Goal: Task Accomplishment & Management: Manage account settings

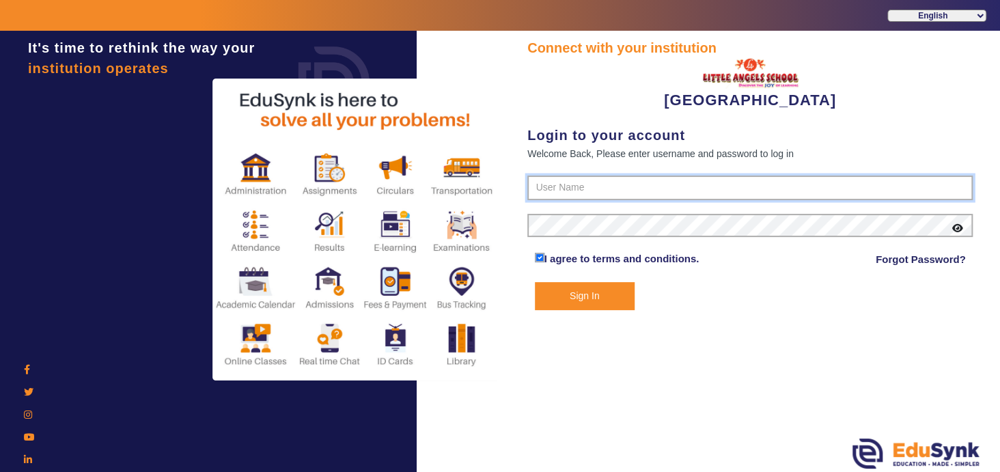
click at [568, 188] on input "text" at bounding box center [749, 188] width 445 height 25
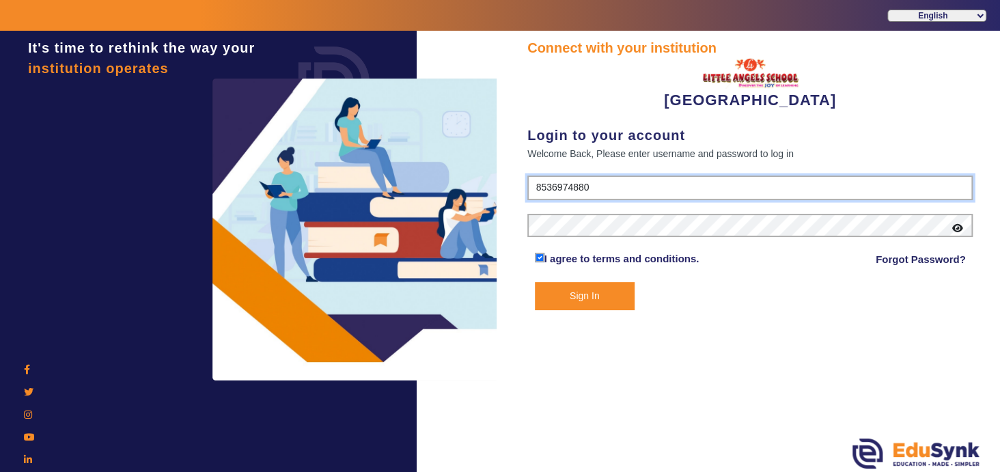
type input "8536974880"
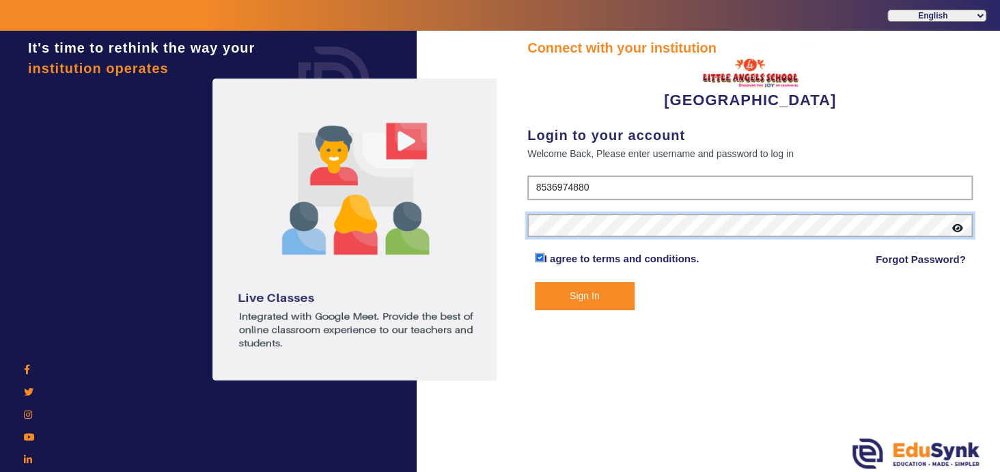
click at [535, 282] on button "Sign In" at bounding box center [585, 296] width 100 height 28
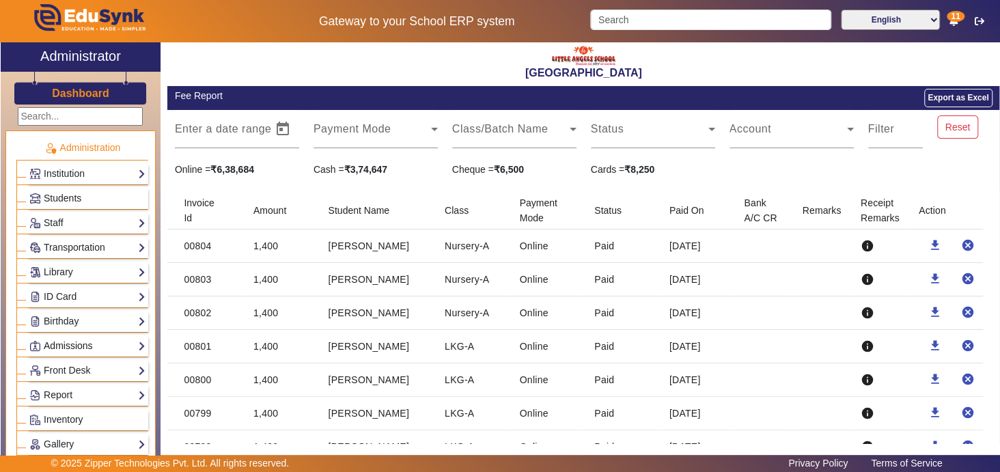
click at [83, 340] on link "Admissions" at bounding box center [87, 346] width 116 height 16
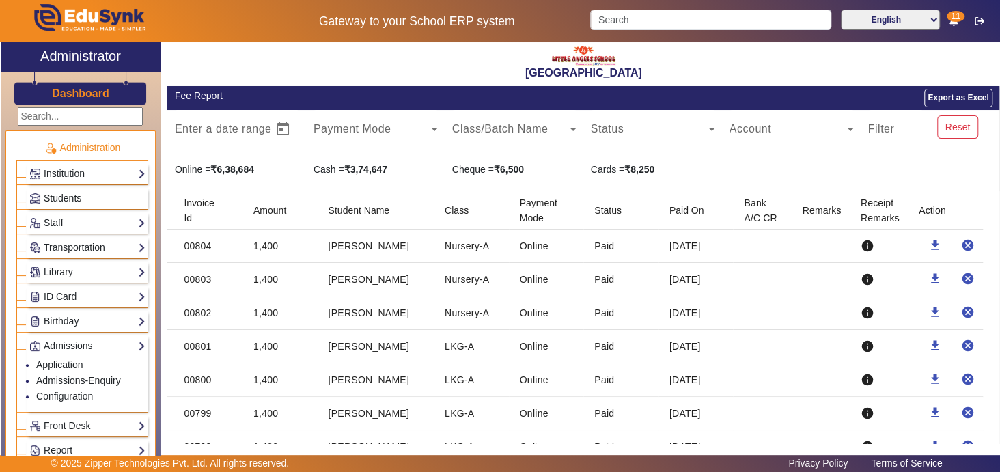
click at [76, 200] on span "Students" at bounding box center [63, 198] width 38 height 11
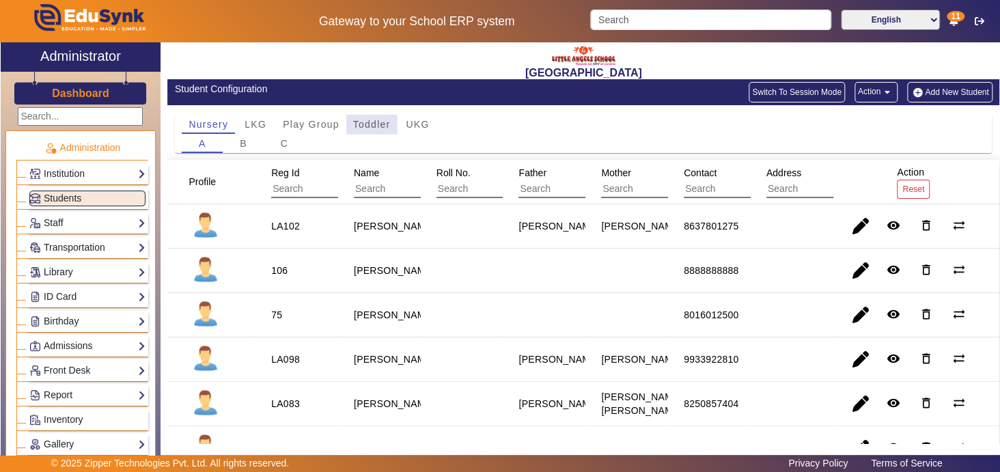
click at [365, 126] on span "Toddler" at bounding box center [372, 125] width 38 height 10
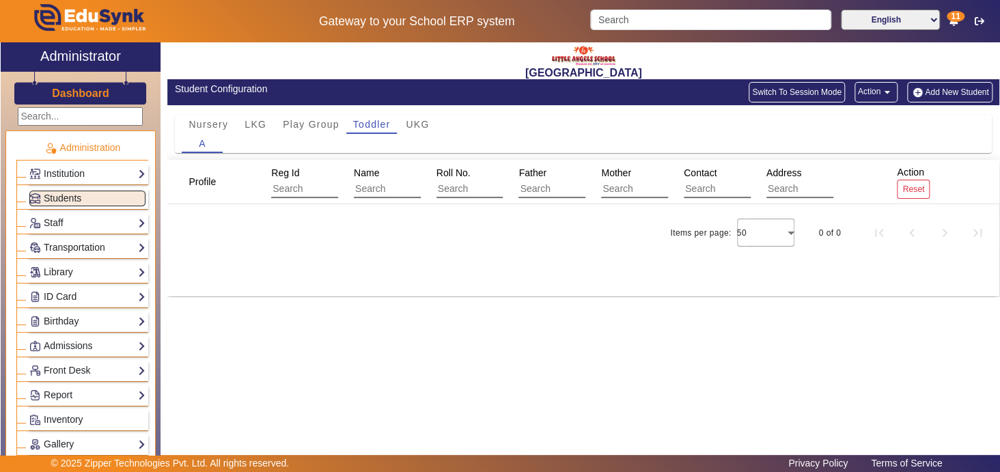
click at [946, 89] on button "Add New Student" at bounding box center [949, 92] width 85 height 20
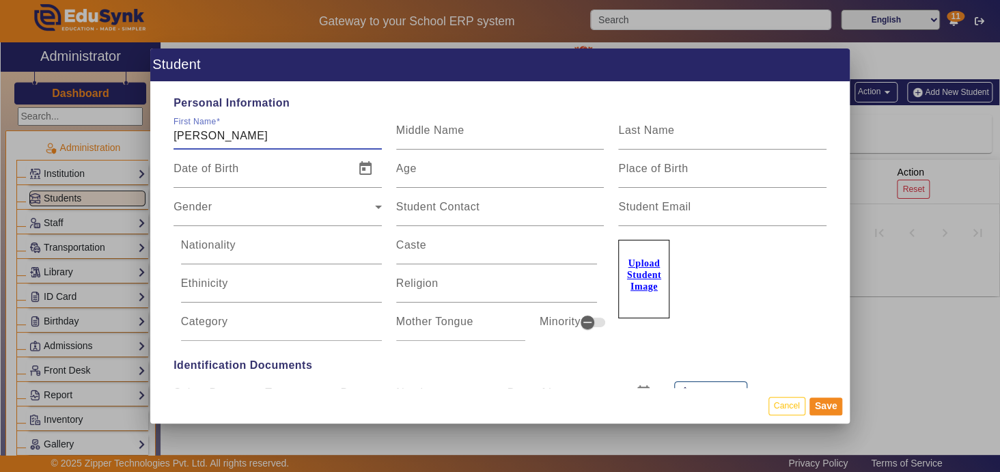
type input "[PERSON_NAME]"
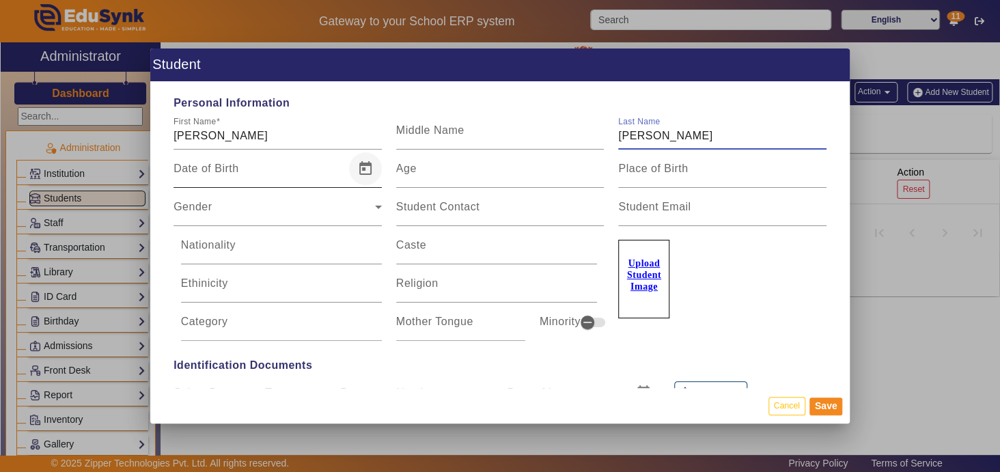
type input "[PERSON_NAME]"
click at [361, 168] on span "Open calendar" at bounding box center [365, 168] width 33 height 33
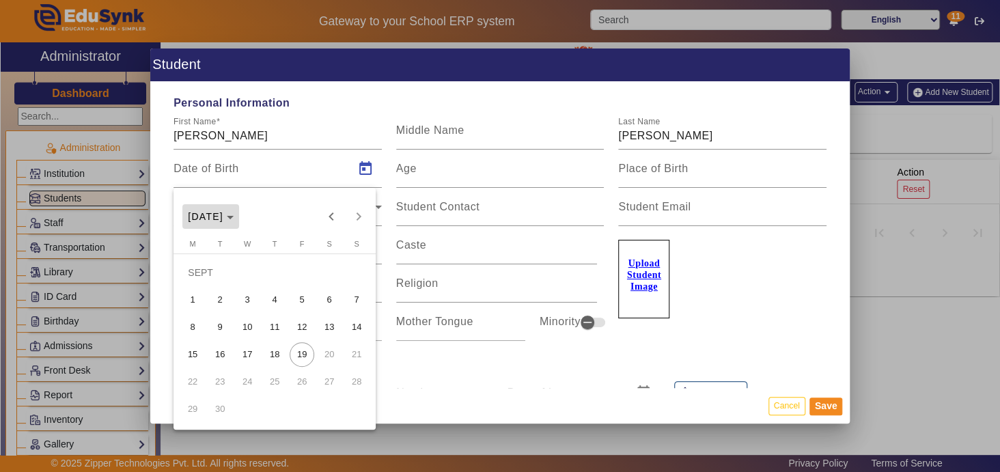
click at [234, 218] on span "[DATE]" at bounding box center [211, 216] width 46 height 11
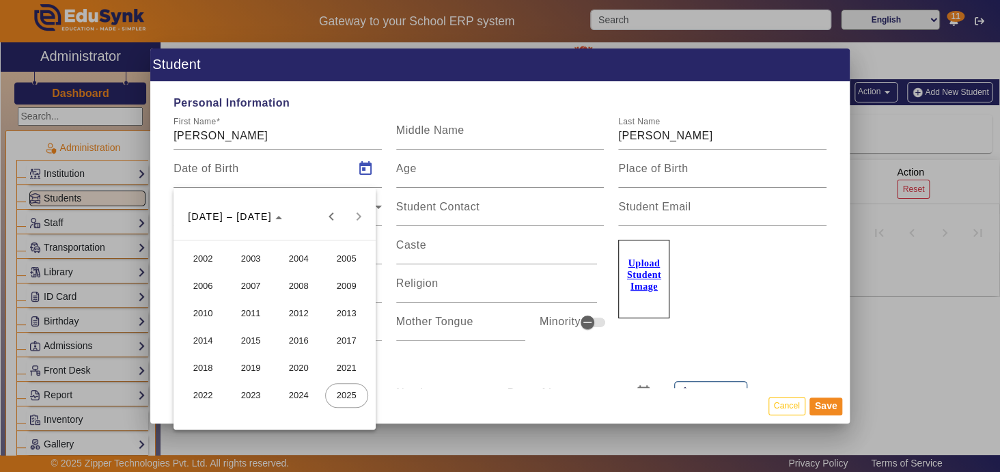
click at [252, 395] on span "2023" at bounding box center [250, 395] width 43 height 25
click at [243, 310] on span "JUN" at bounding box center [250, 313] width 43 height 25
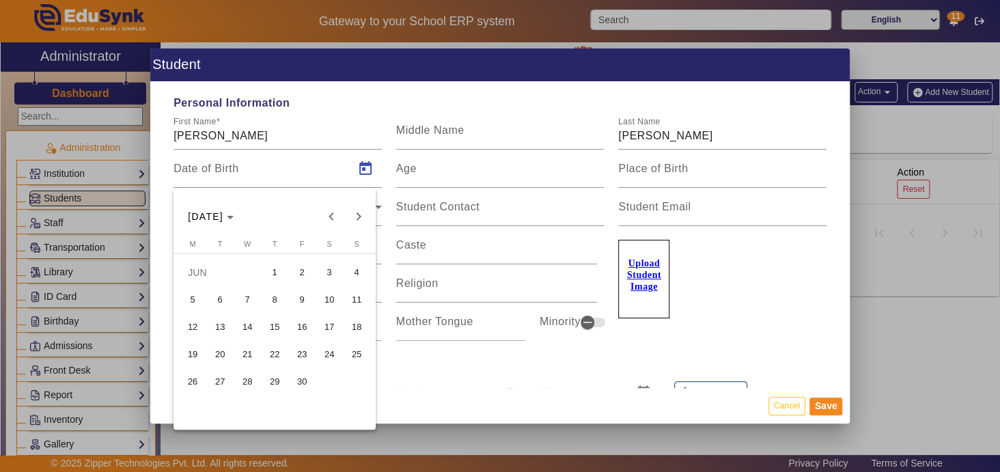
click at [361, 352] on span "25" at bounding box center [356, 354] width 25 height 25
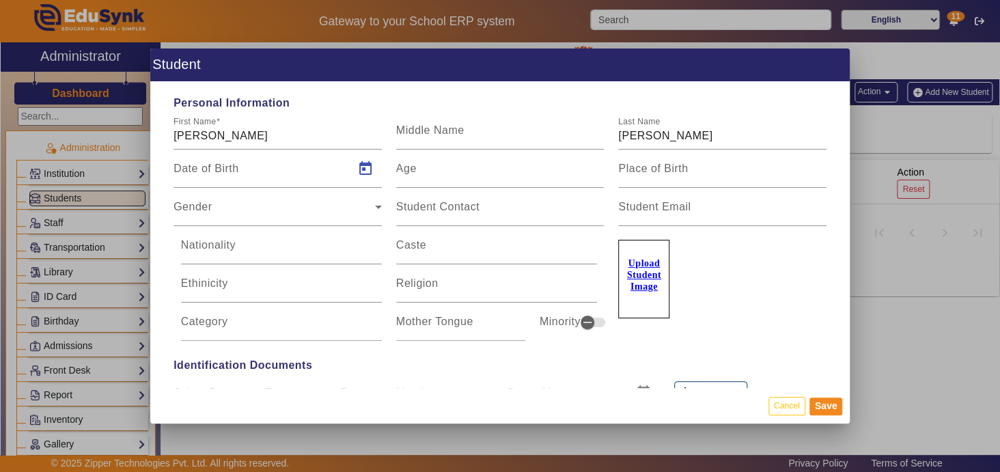
type input "[DATE]"
type input "2 Yrs, 2 Months, 25 Days"
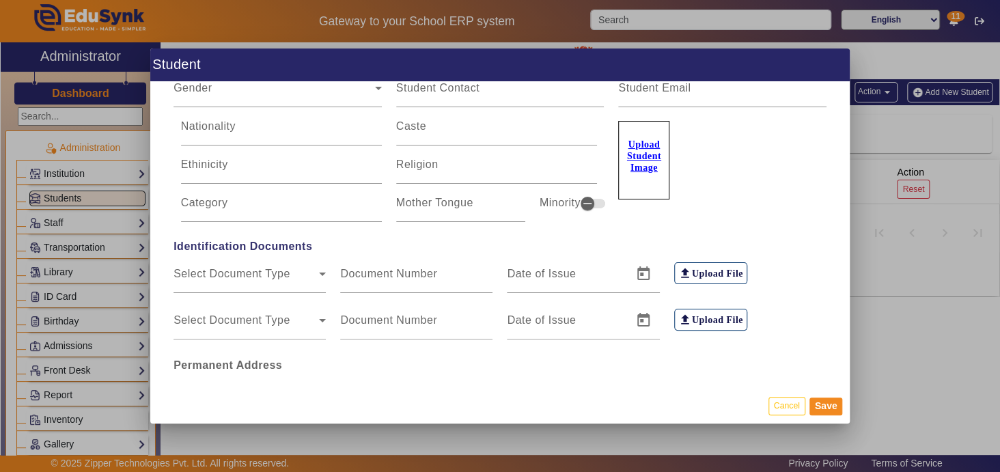
scroll to position [111, 0]
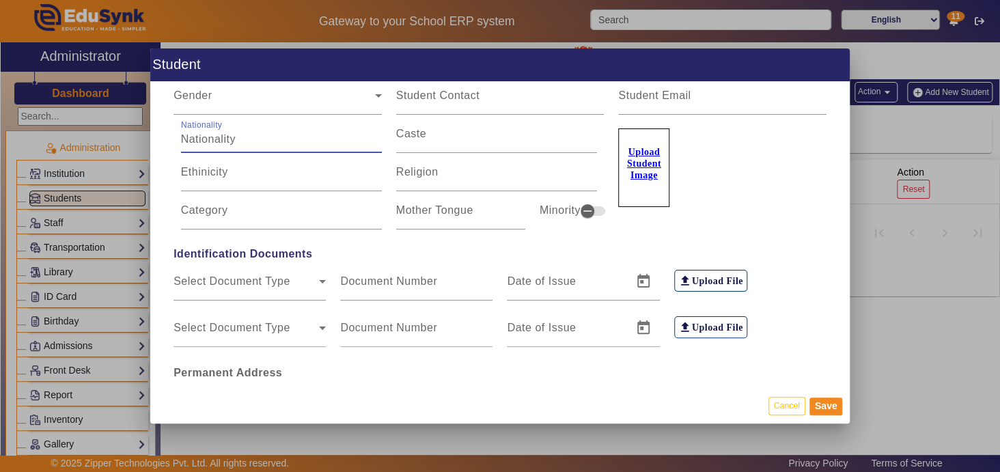
click at [321, 140] on input "Nationality" at bounding box center [281, 139] width 201 height 16
type input "[DEMOGRAPHIC_DATA]"
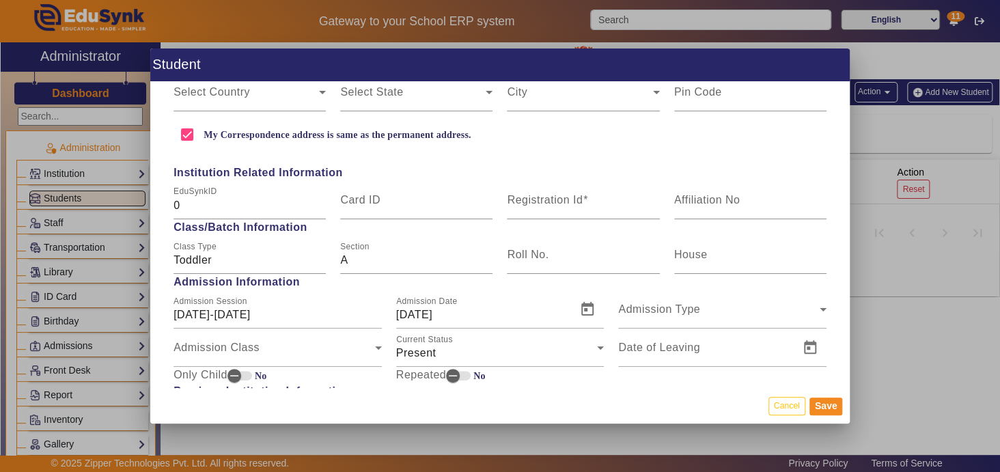
scroll to position [484, 0]
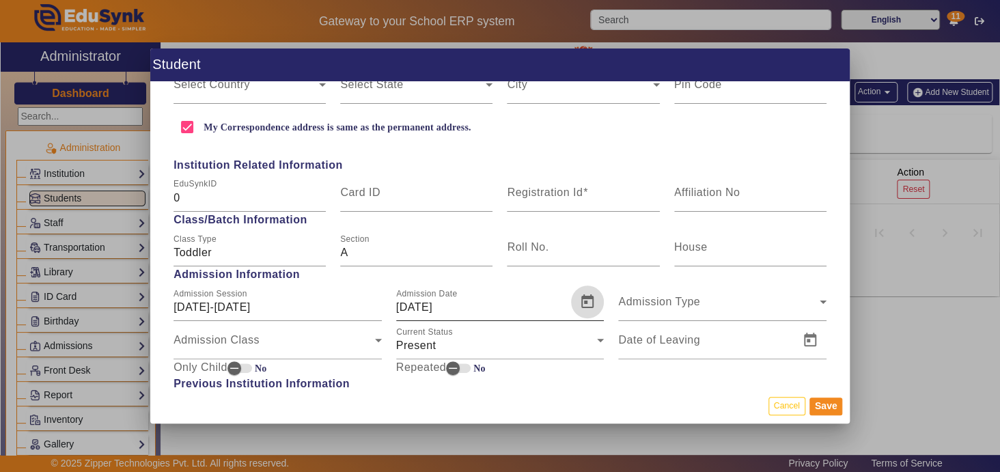
click at [585, 301] on span "Open calendar" at bounding box center [587, 301] width 33 height 33
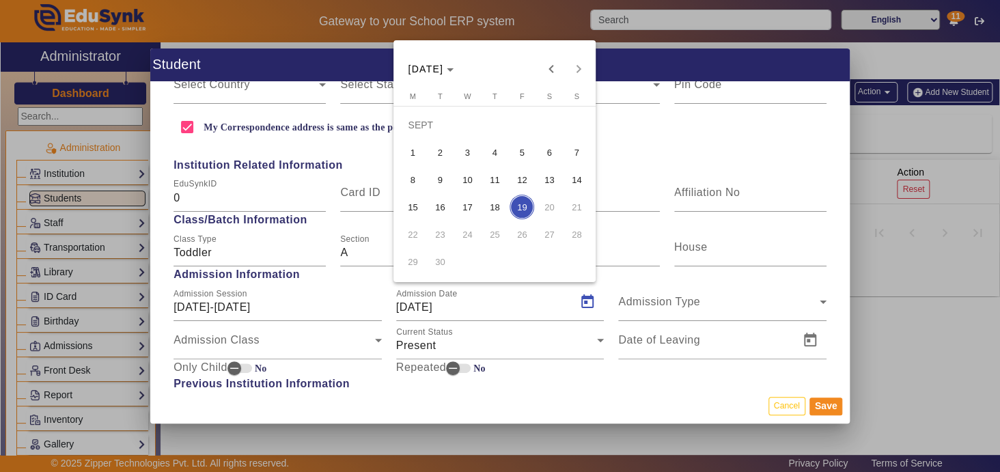
click at [497, 205] on span "18" at bounding box center [494, 207] width 25 height 25
type input "[DATE]"
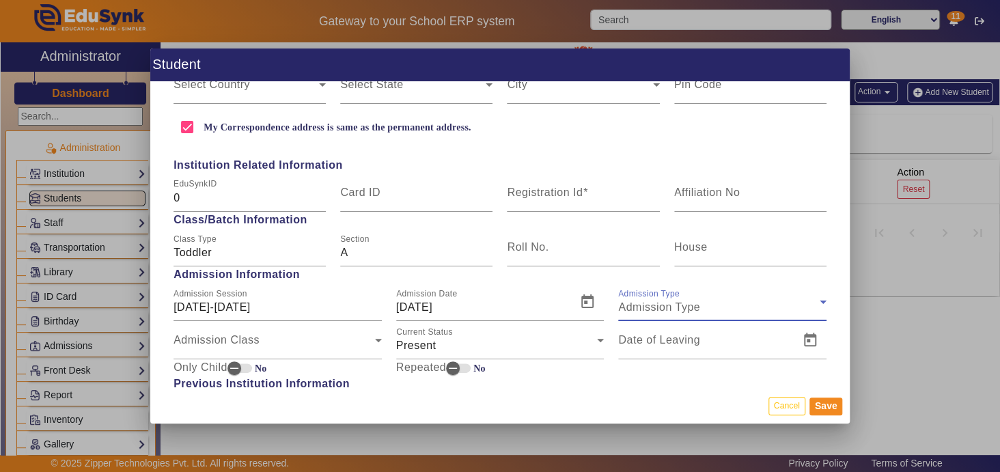
click at [699, 309] on div "Admission Type" at bounding box center [718, 307] width 201 height 16
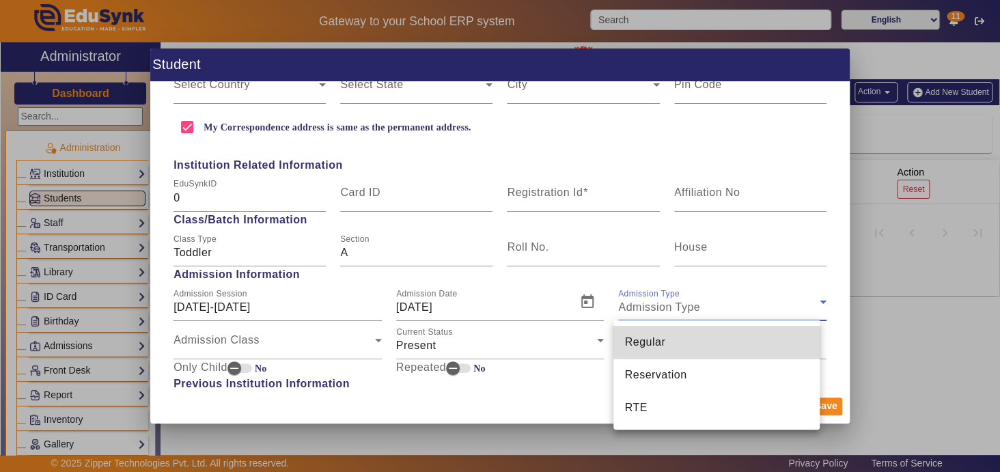
click at [669, 338] on mat-option "Regular" at bounding box center [716, 342] width 206 height 33
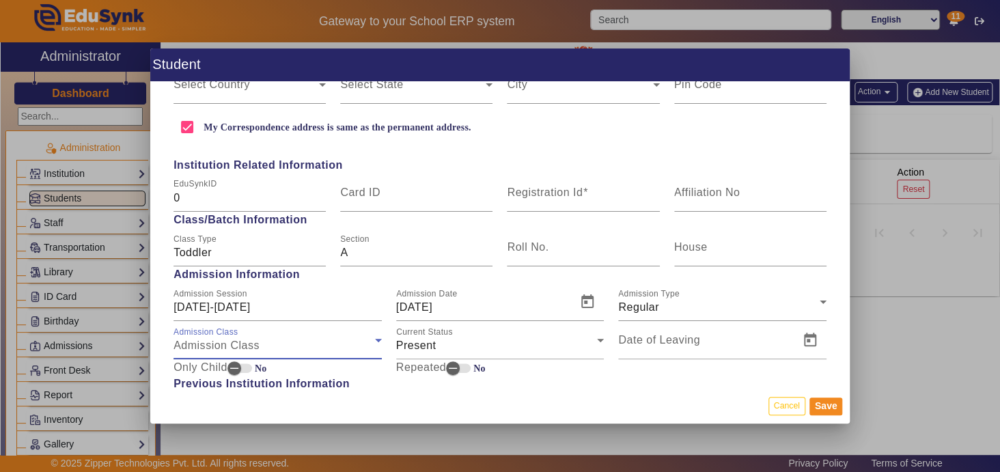
click at [375, 339] on icon at bounding box center [378, 340] width 7 height 3
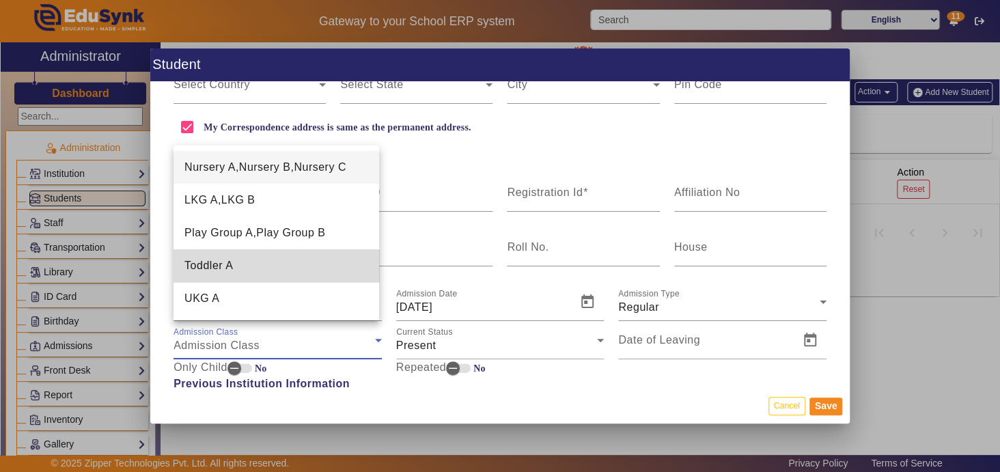
click at [221, 266] on span "Toddler A" at bounding box center [208, 265] width 48 height 16
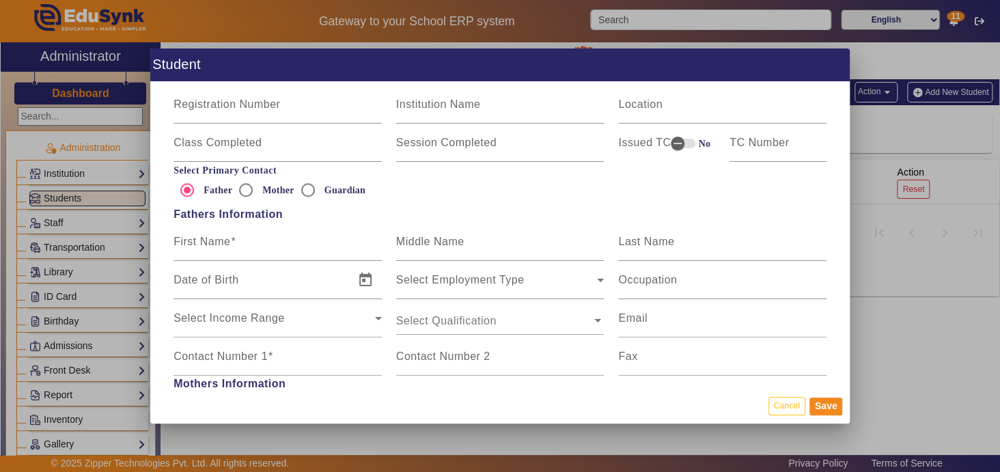
scroll to position [795, 0]
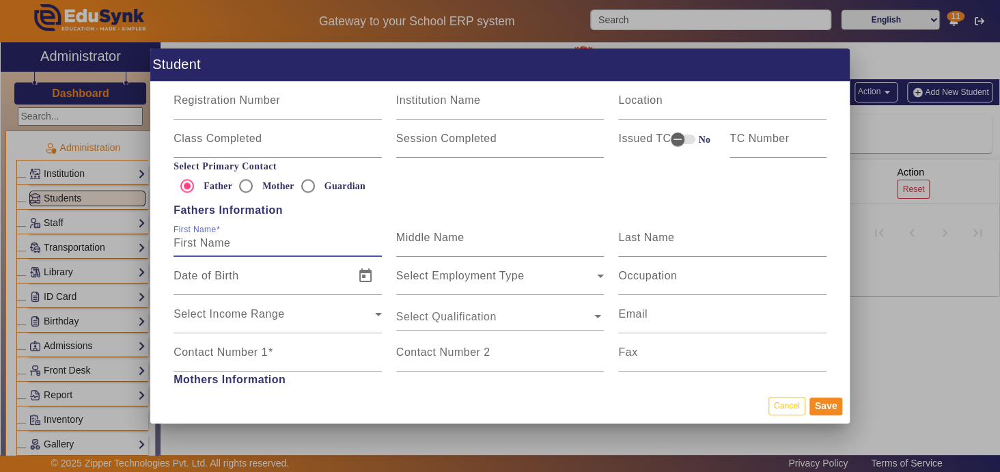
click at [258, 249] on input "First Name" at bounding box center [277, 243] width 208 height 16
type input "[PERSON_NAME]"
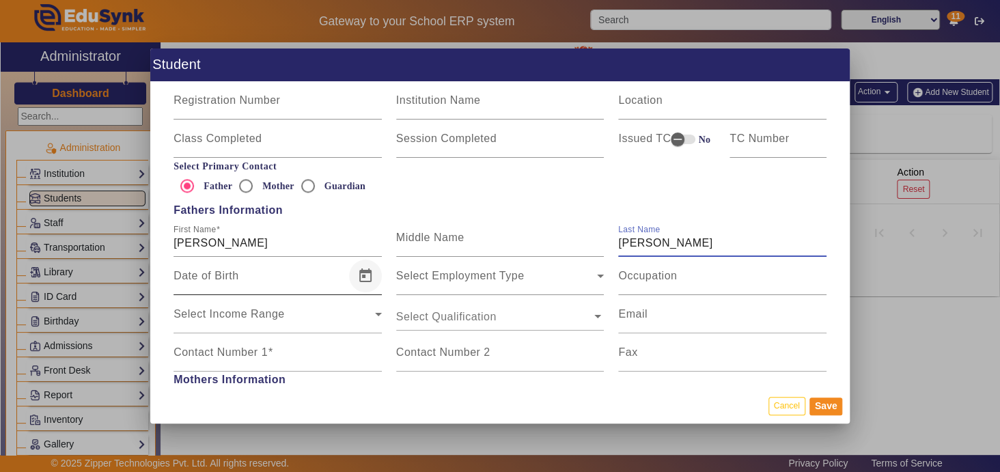
type input "[PERSON_NAME]"
click at [365, 277] on span "Open calendar" at bounding box center [365, 276] width 33 height 33
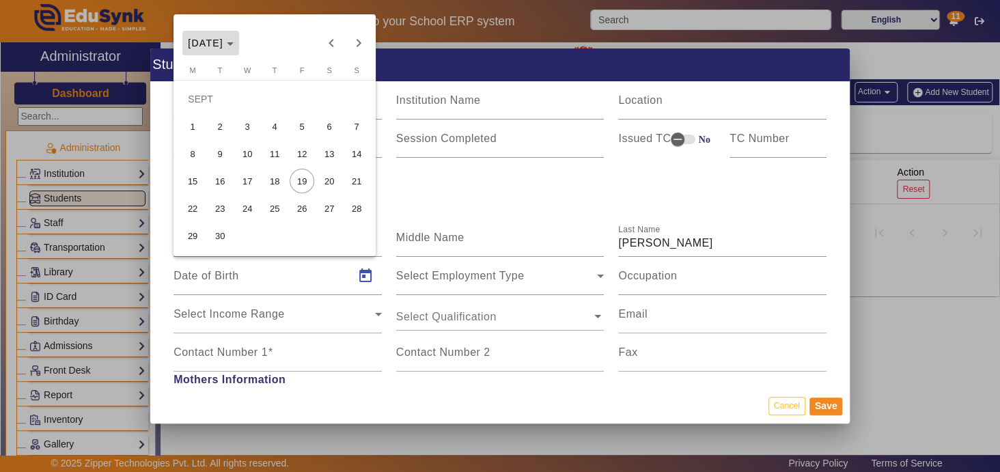
click at [234, 41] on span "[DATE]" at bounding box center [211, 43] width 46 height 11
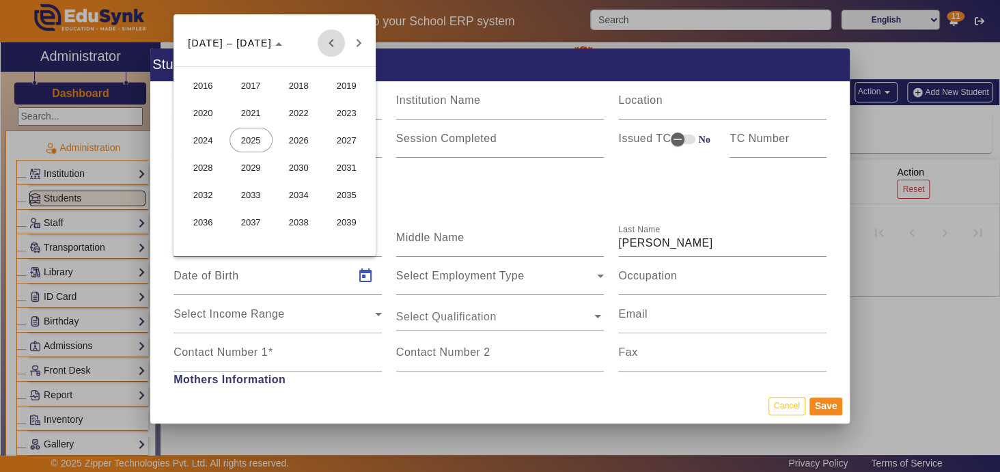
click at [330, 42] on span "Previous 24 years" at bounding box center [331, 42] width 27 height 27
click at [251, 109] on span "1997" at bounding box center [250, 112] width 43 height 25
click at [342, 139] on span "AUG" at bounding box center [346, 140] width 43 height 25
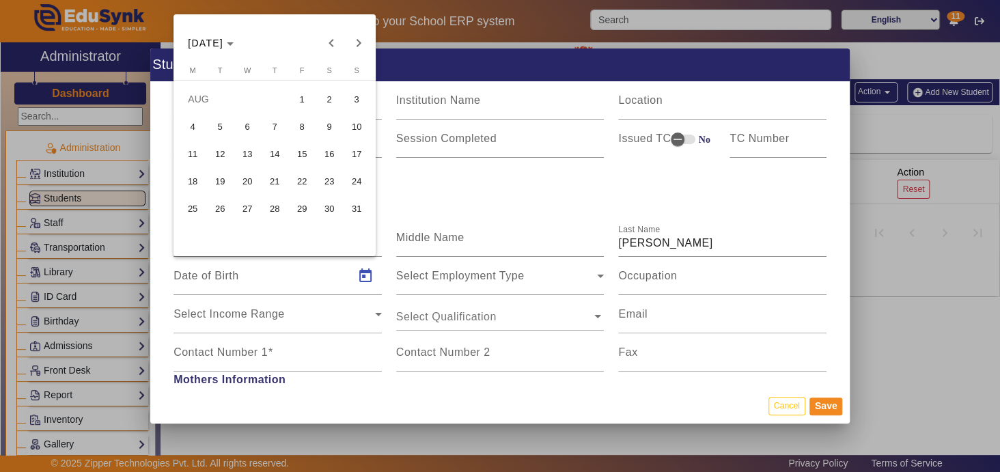
click at [303, 183] on span "22" at bounding box center [302, 181] width 25 height 25
type input "[DATE]"
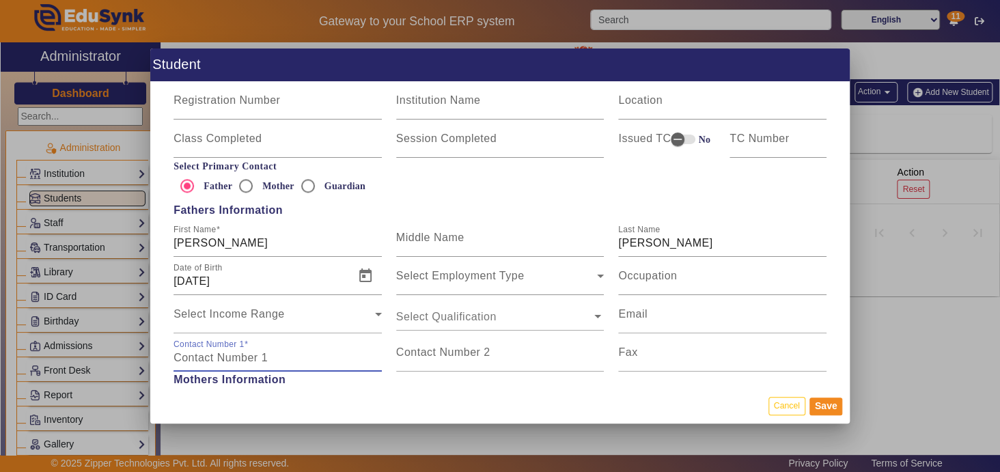
click at [290, 350] on input "Contact Number 1" at bounding box center [277, 358] width 208 height 16
type input "9064988944"
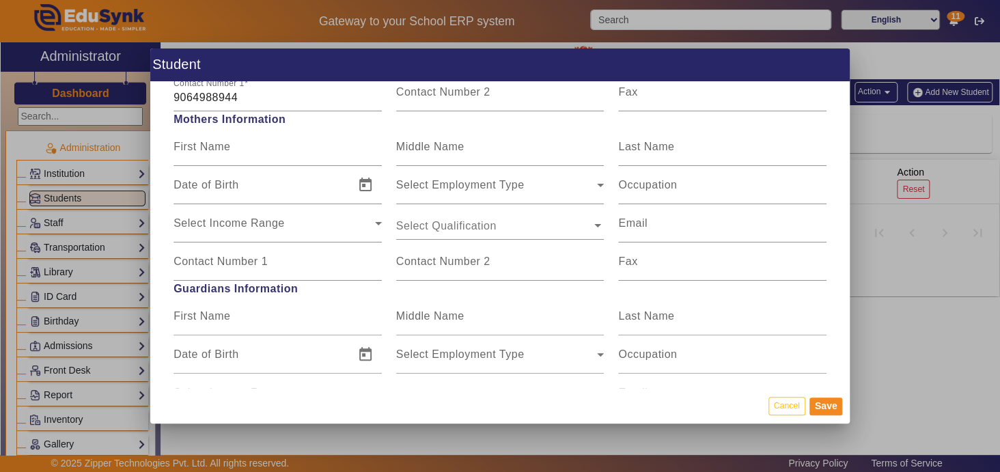
scroll to position [1040, 0]
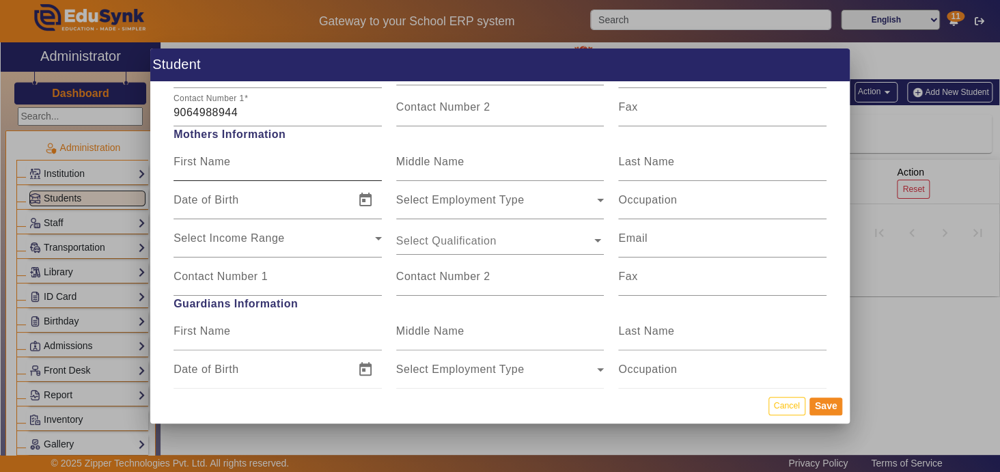
click at [212, 166] on mat-label "First Name" at bounding box center [201, 162] width 57 height 12
click at [212, 166] on input "First Name" at bounding box center [277, 167] width 208 height 16
type input "Priya"
type input "[PERSON_NAME]"
click at [229, 277] on mat-label "Contact Number 1" at bounding box center [220, 276] width 94 height 12
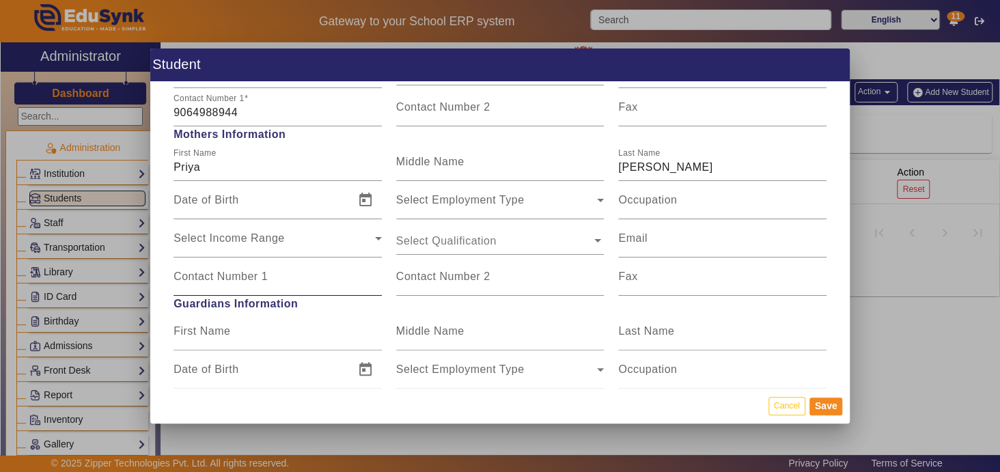
click at [229, 277] on input "Contact Number 1" at bounding box center [277, 282] width 208 height 16
type input "9330955727"
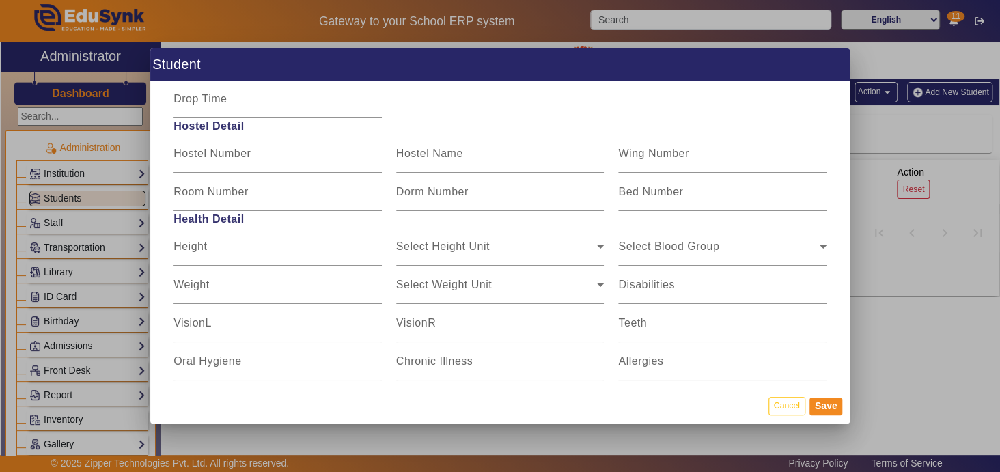
scroll to position [1709, 0]
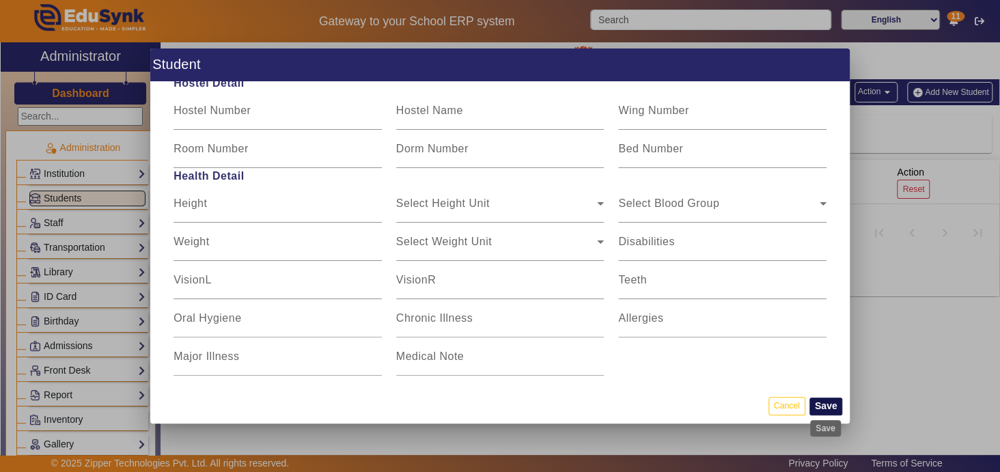
click at [826, 404] on button "Save" at bounding box center [825, 406] width 33 height 18
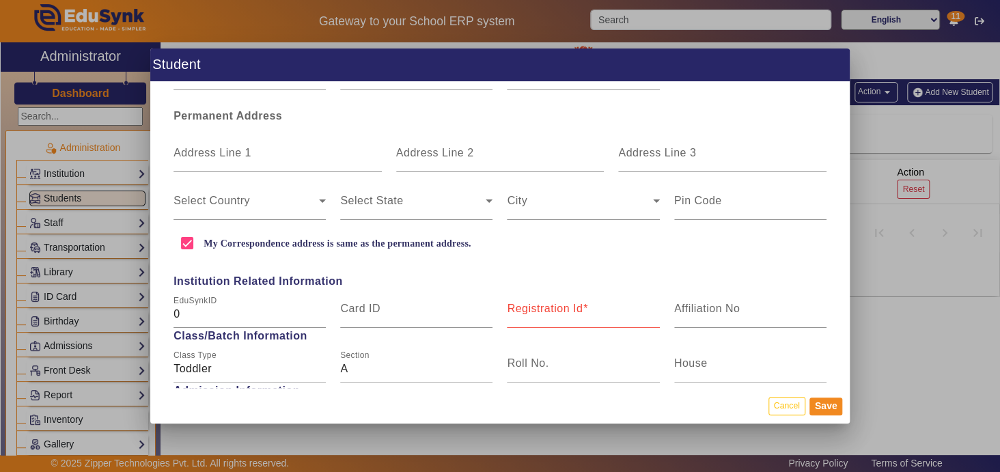
scroll to position [383, 0]
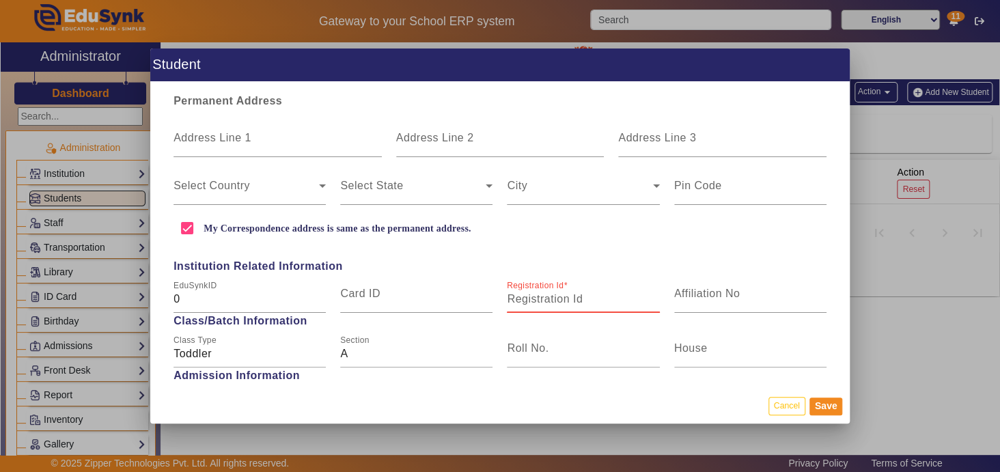
click at [535, 300] on input "Registration Id" at bounding box center [583, 299] width 152 height 16
click at [823, 403] on button "Save" at bounding box center [825, 406] width 33 height 18
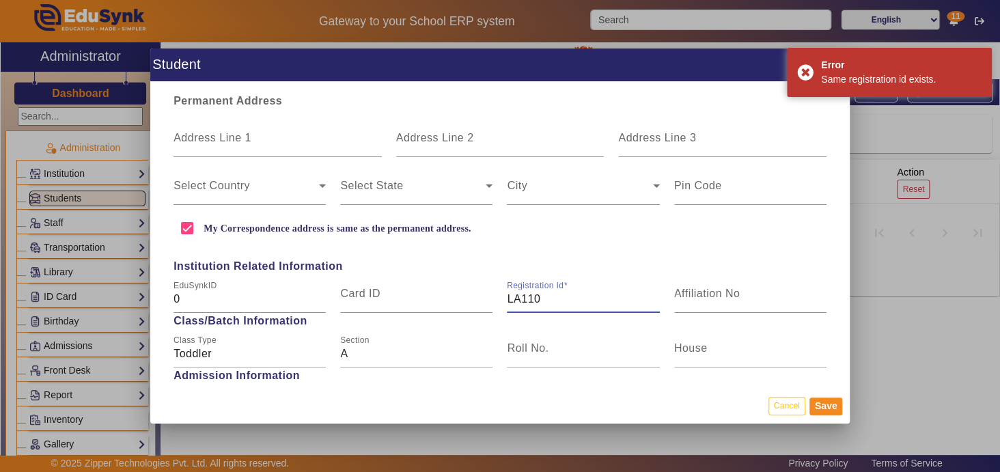
click at [551, 298] on input "LA110" at bounding box center [583, 299] width 152 height 16
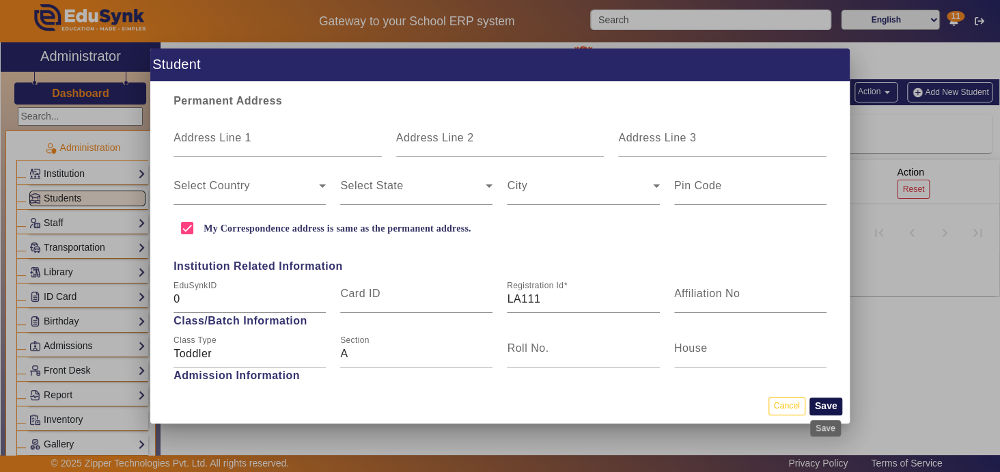
click at [820, 404] on button "Save" at bounding box center [825, 406] width 33 height 18
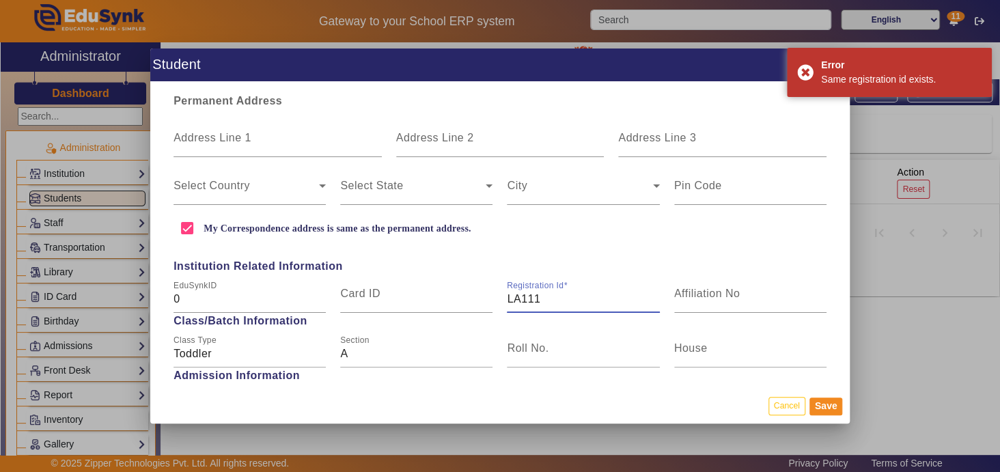
click at [555, 301] on input "LA111" at bounding box center [583, 299] width 152 height 16
click at [817, 404] on button "Save" at bounding box center [825, 406] width 33 height 18
click at [572, 299] on input "LA112" at bounding box center [583, 299] width 152 height 16
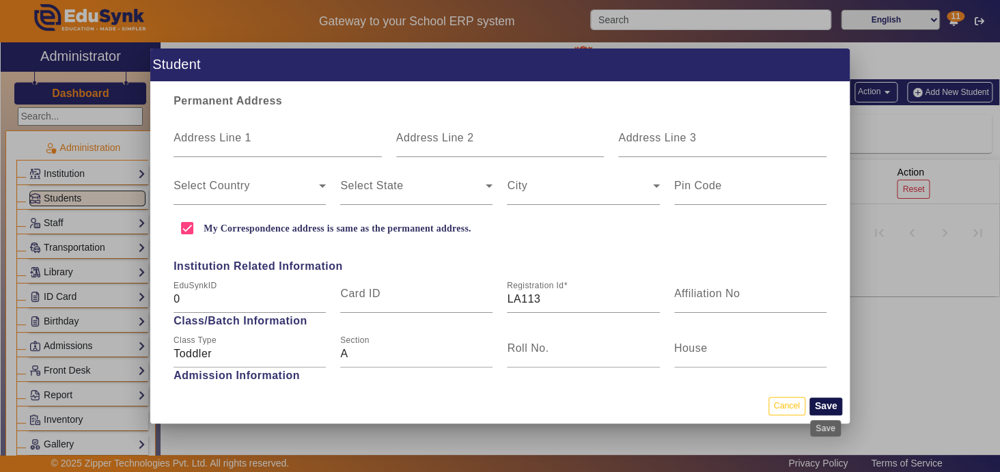
click at [823, 403] on button "Save" at bounding box center [825, 406] width 33 height 18
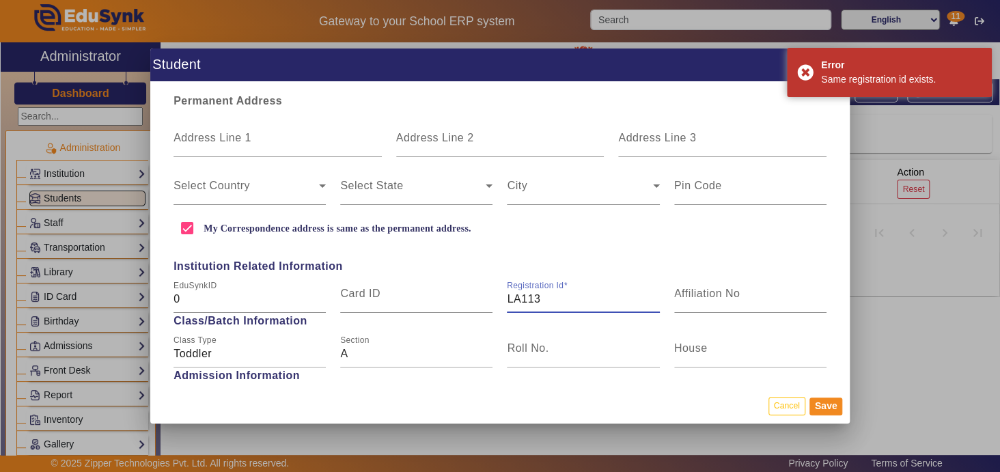
click at [541, 298] on input "LA113" at bounding box center [583, 299] width 152 height 16
click at [823, 404] on button "Save" at bounding box center [825, 406] width 33 height 18
click at [561, 294] on input "LA114" at bounding box center [583, 299] width 152 height 16
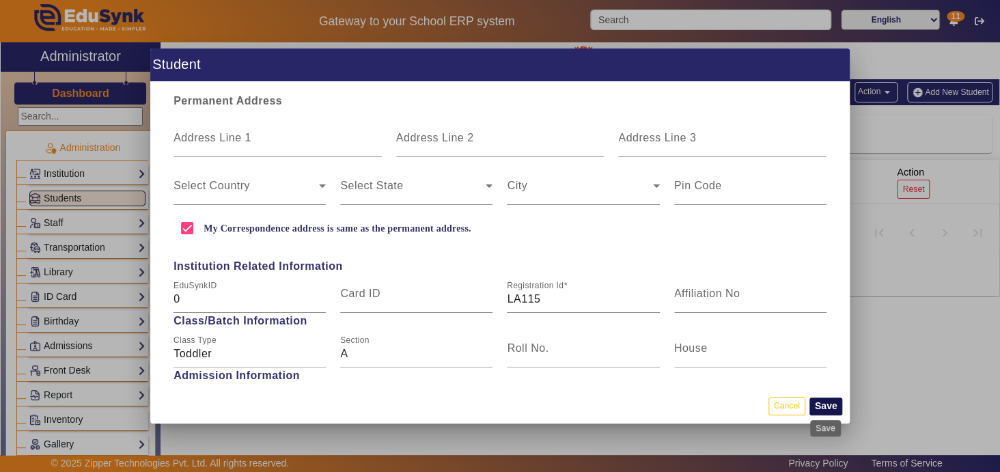
click at [824, 408] on button "Save" at bounding box center [825, 406] width 33 height 18
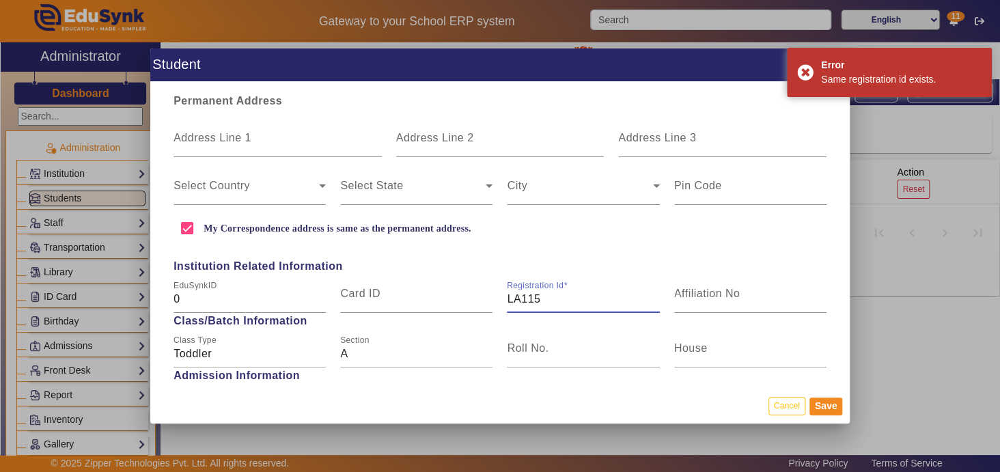
click at [561, 297] on input "LA115" at bounding box center [583, 299] width 152 height 16
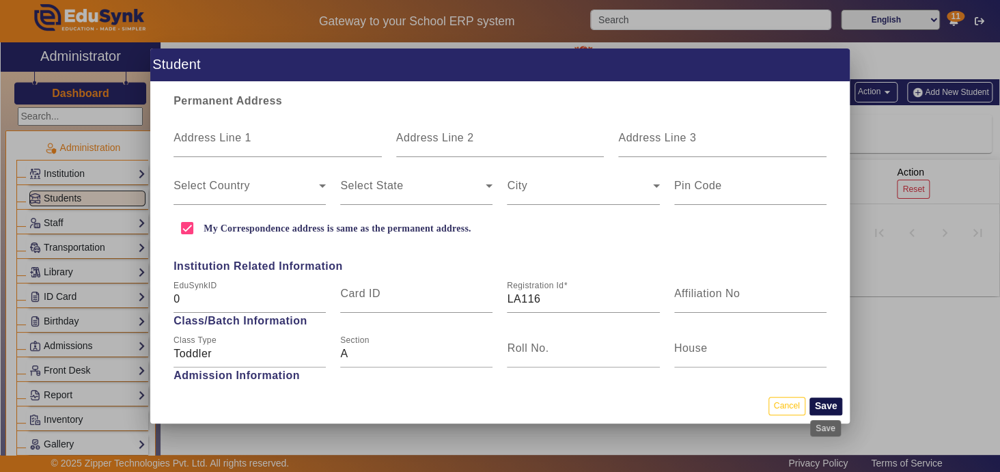
click at [826, 404] on button "Save" at bounding box center [825, 406] width 33 height 18
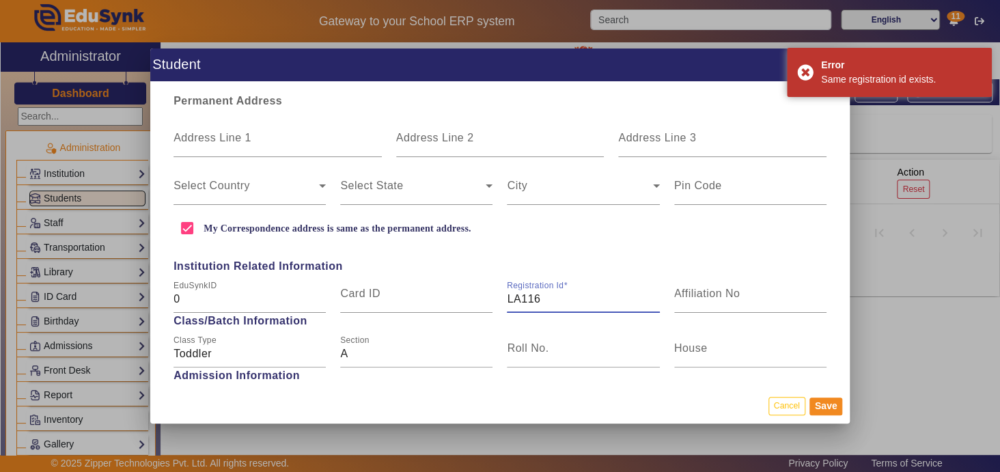
click at [558, 298] on input "LA116" at bounding box center [583, 299] width 152 height 16
type input "LA117"
click at [822, 401] on button "Save" at bounding box center [825, 406] width 33 height 18
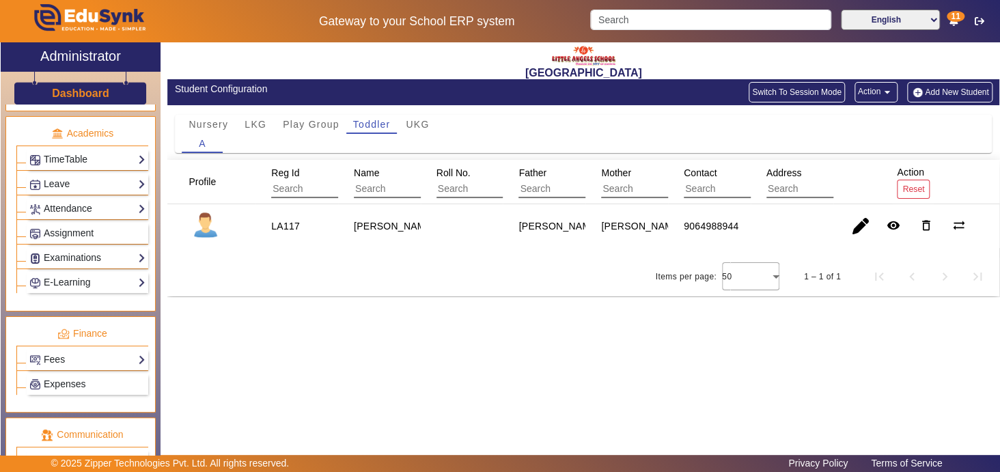
scroll to position [505, 0]
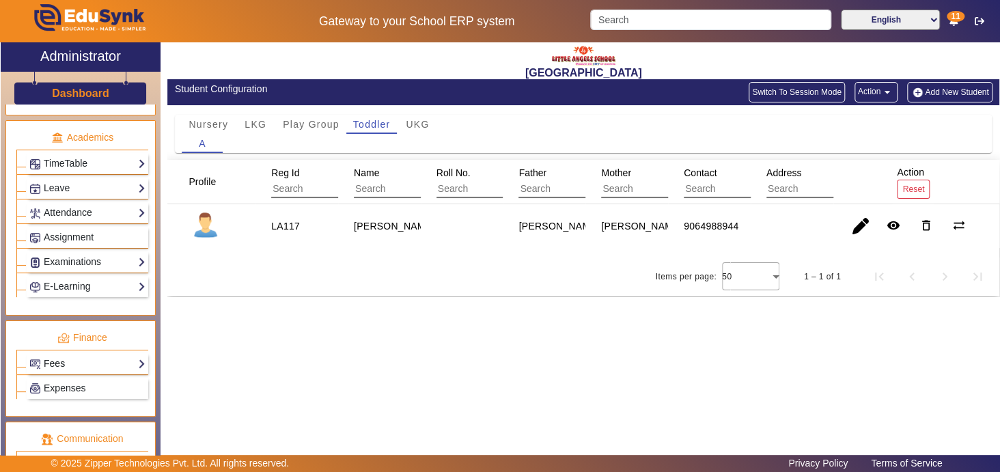
click at [131, 356] on link "Fees" at bounding box center [87, 364] width 116 height 16
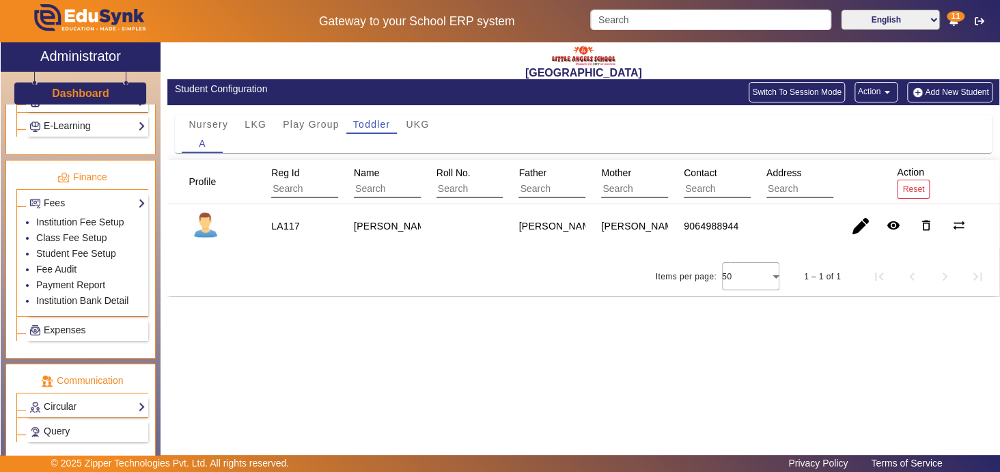
scroll to position [669, 0]
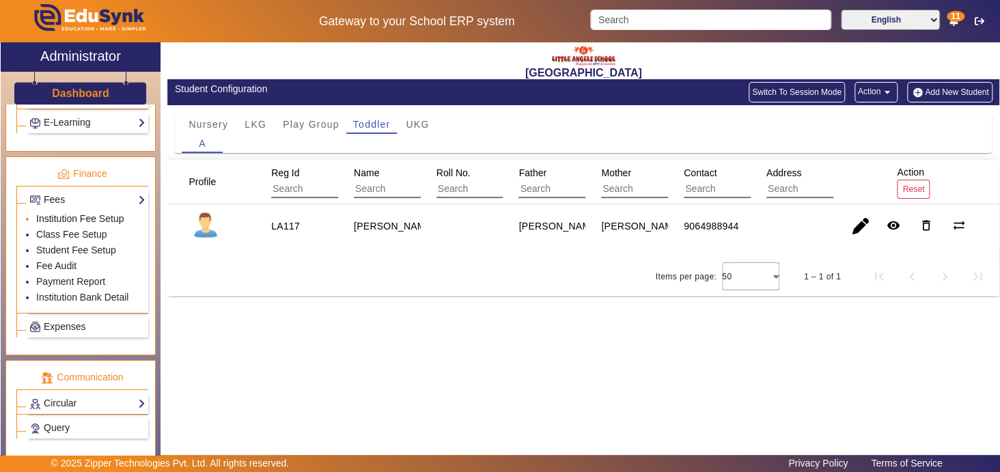
click at [103, 213] on link "Institution Fee Setup" at bounding box center [79, 218] width 87 height 11
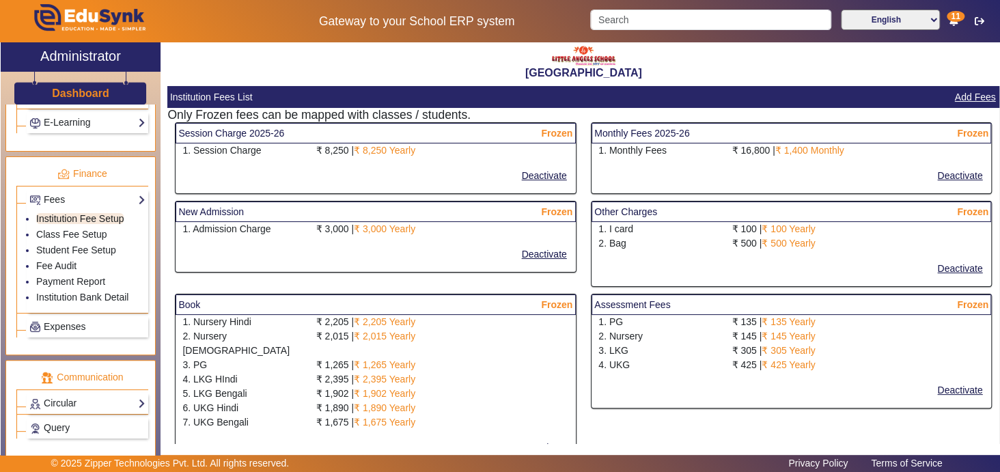
select select "5"
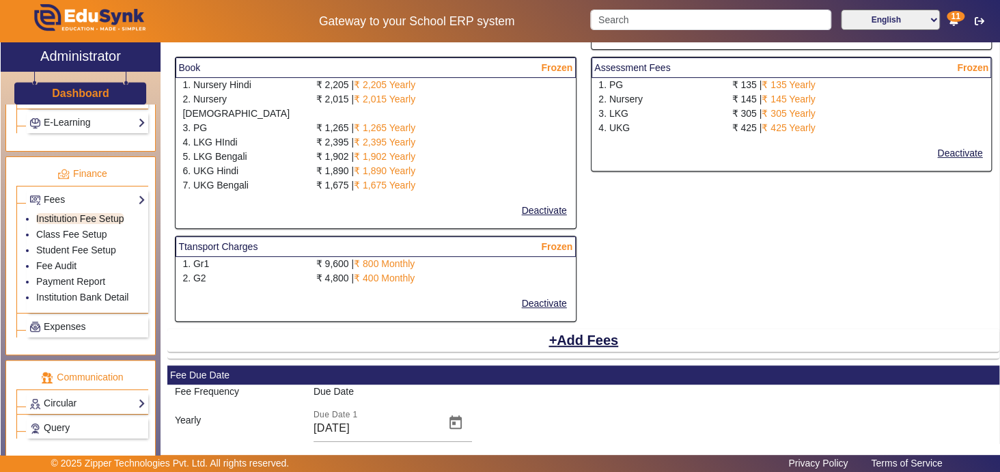
scroll to position [240, 0]
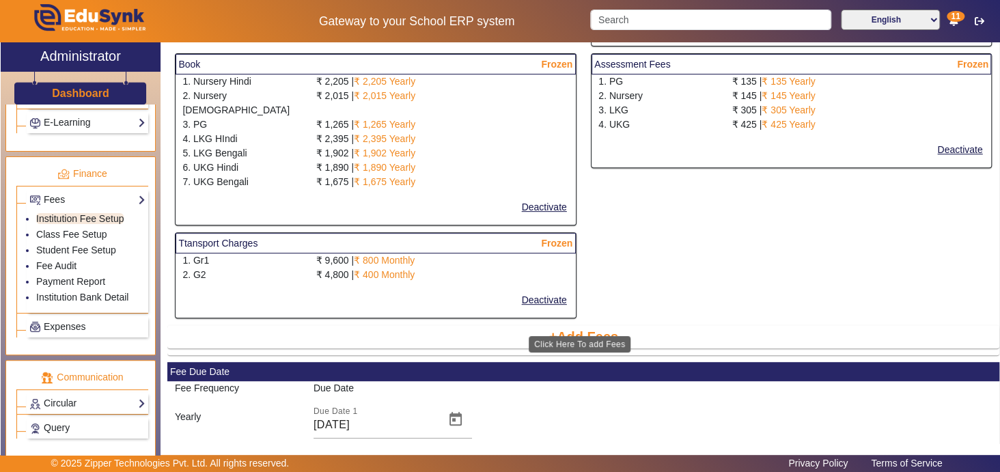
click at [579, 325] on button "Add Fees" at bounding box center [583, 336] width 72 height 23
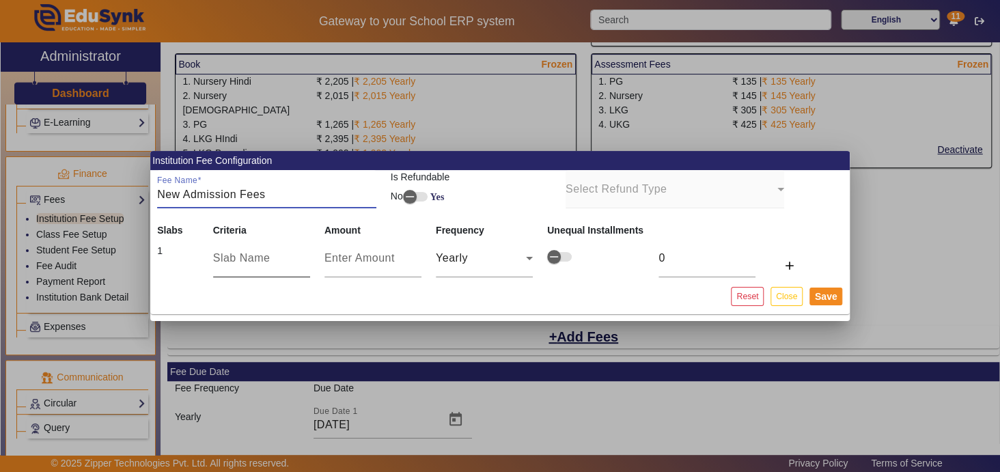
type input "New Admission Fees"
click at [252, 261] on input "text" at bounding box center [261, 258] width 97 height 16
type input "A"
click at [359, 258] on input "number" at bounding box center [372, 258] width 97 height 16
type input "5"
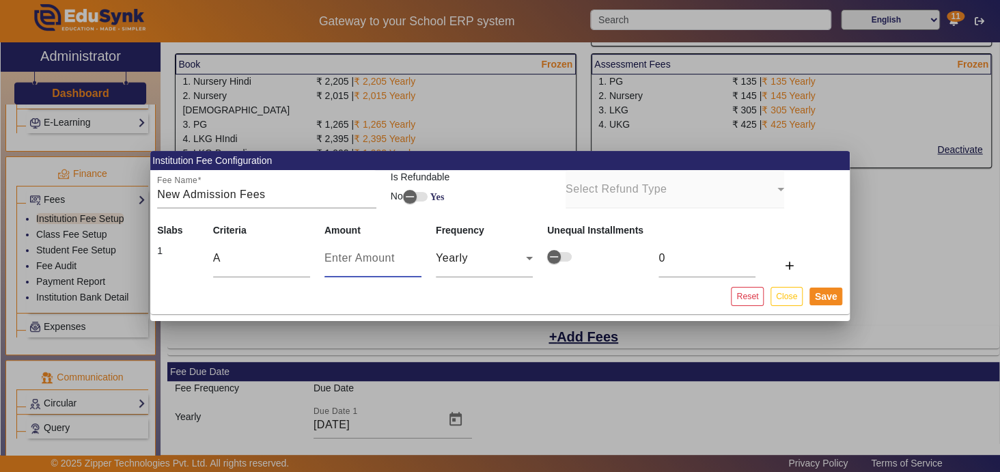
type input "5"
type input "50"
type input "500"
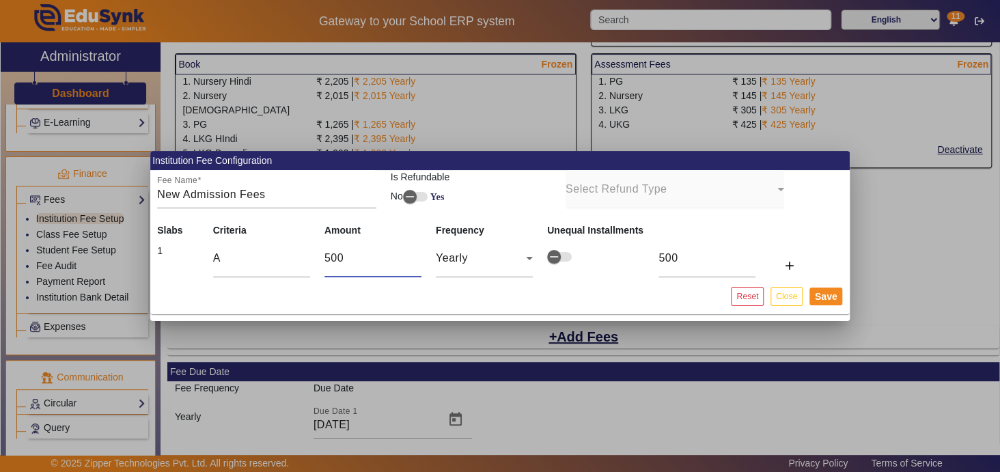
type input "5000"
click at [787, 263] on mat-icon "add" at bounding box center [789, 266] width 14 height 14
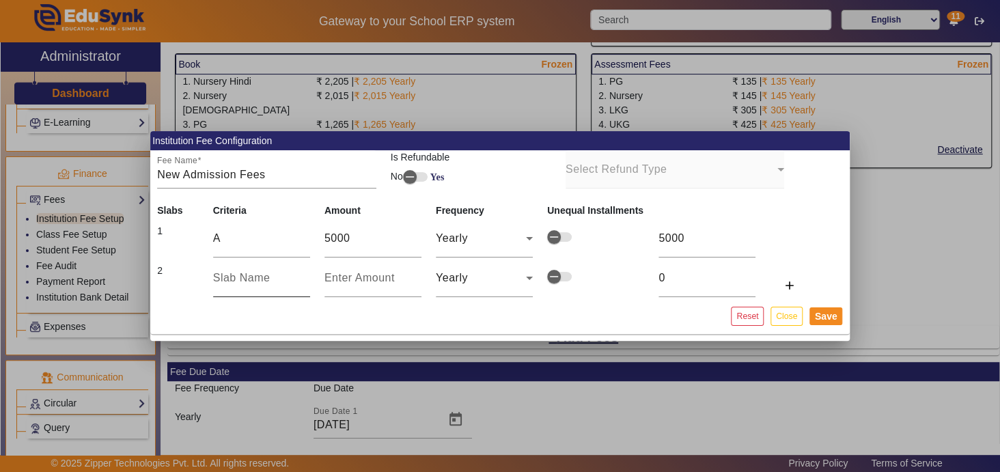
click at [240, 273] on input "text" at bounding box center [261, 278] width 97 height 16
type input "B"
type input "6"
type input "60"
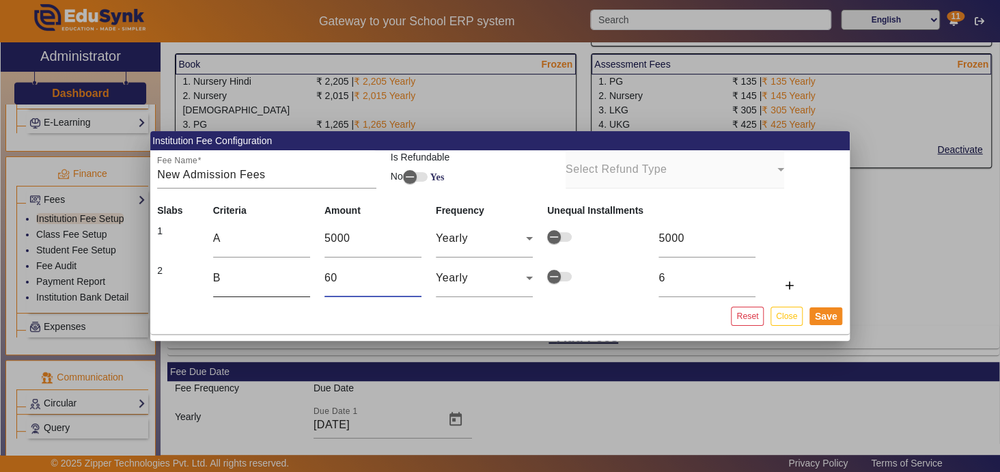
type input "60"
type input "600"
type input "6000"
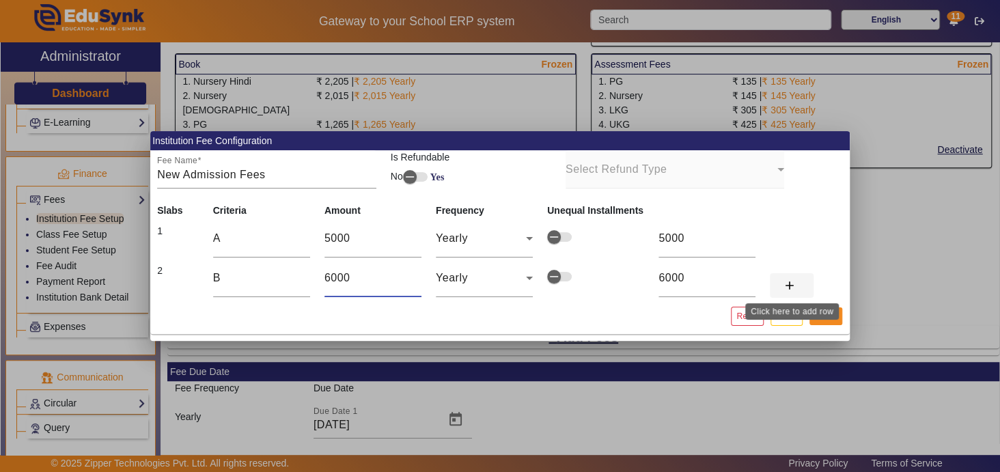
type input "6000"
click at [789, 285] on mat-icon "add" at bounding box center [789, 286] width 14 height 14
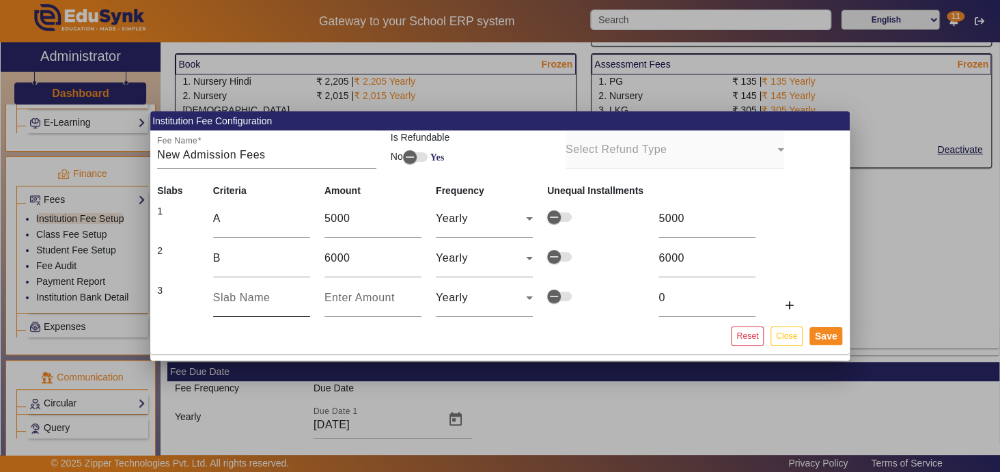
click at [275, 306] on div at bounding box center [261, 298] width 97 height 38
type input "C"
type input "4"
type input "40"
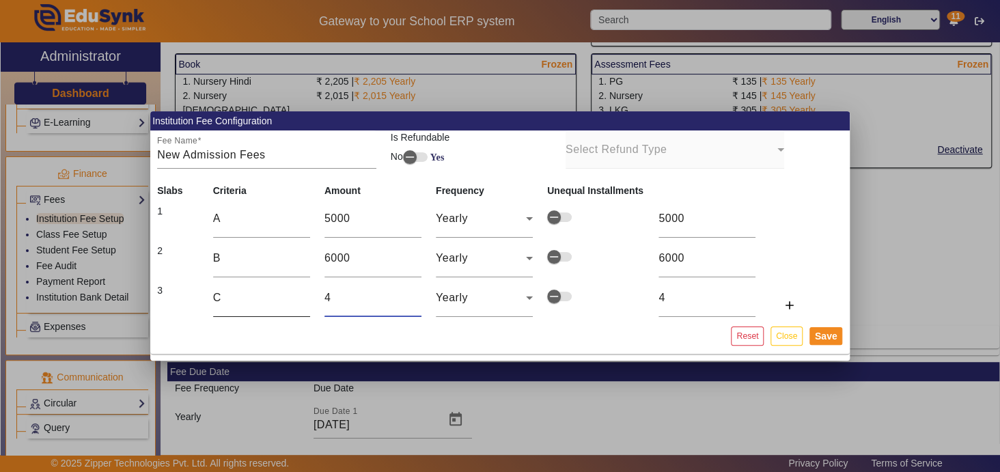
type input "40"
type input "400"
type input "4000"
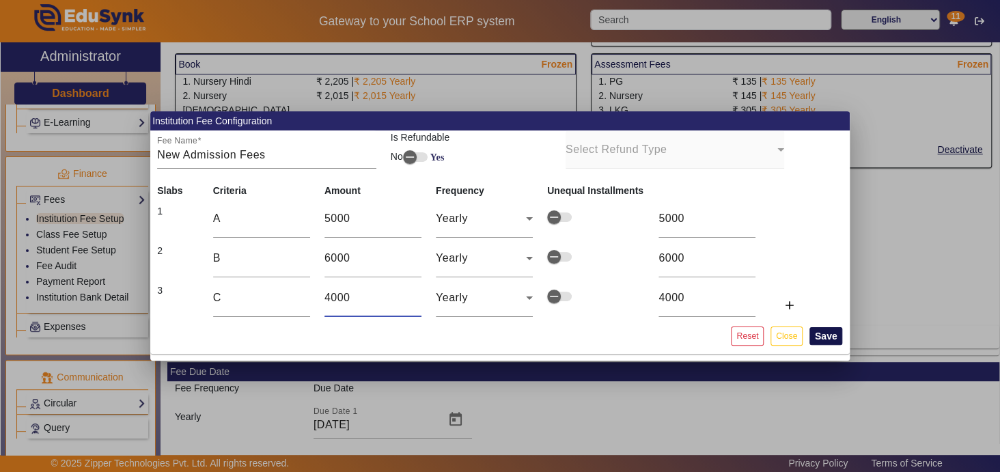
type input "4000"
click at [828, 331] on button "Save" at bounding box center [825, 336] width 33 height 18
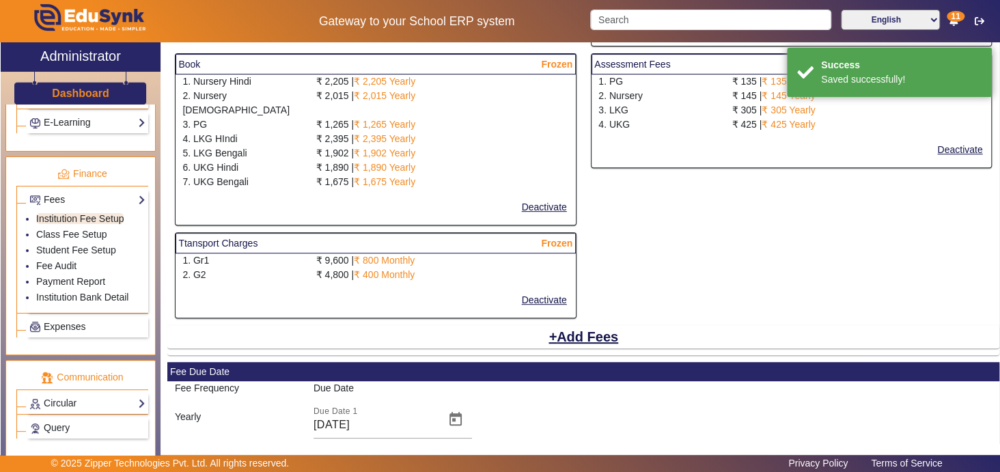
scroll to position [283, 0]
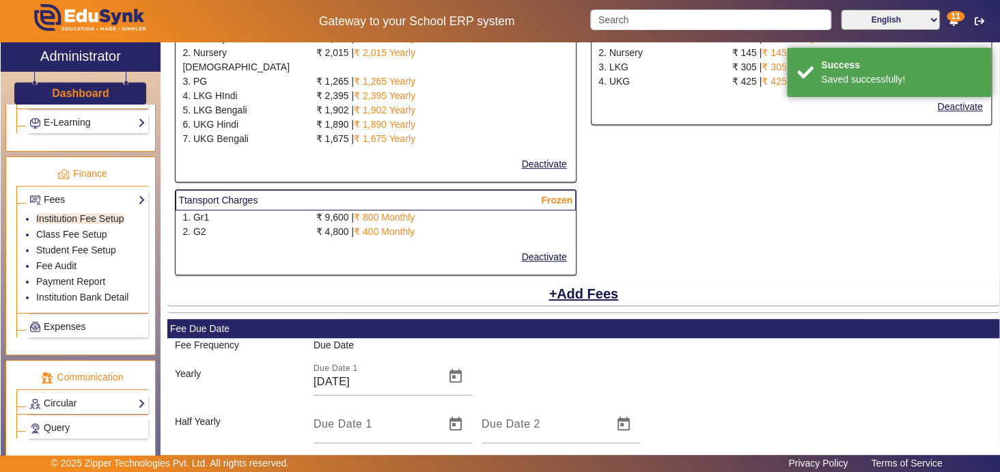
select select "5"
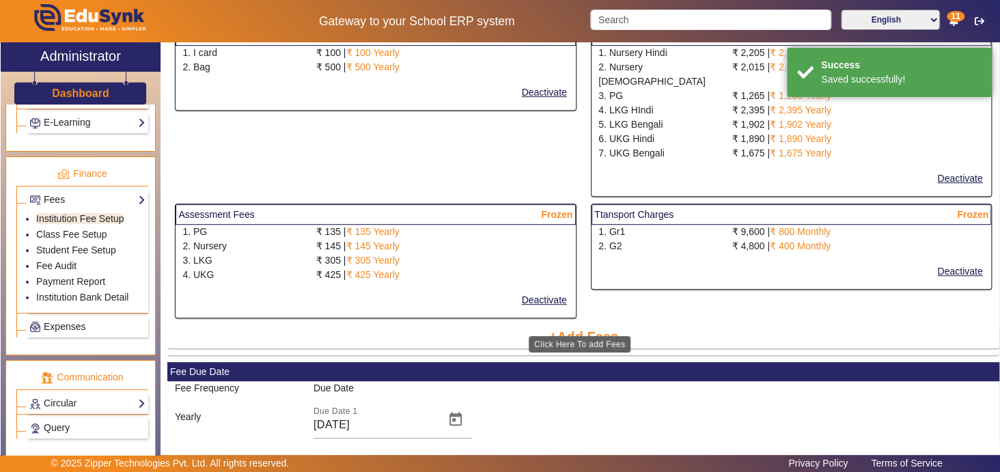
click at [581, 326] on button "Add Fees" at bounding box center [583, 336] width 72 height 23
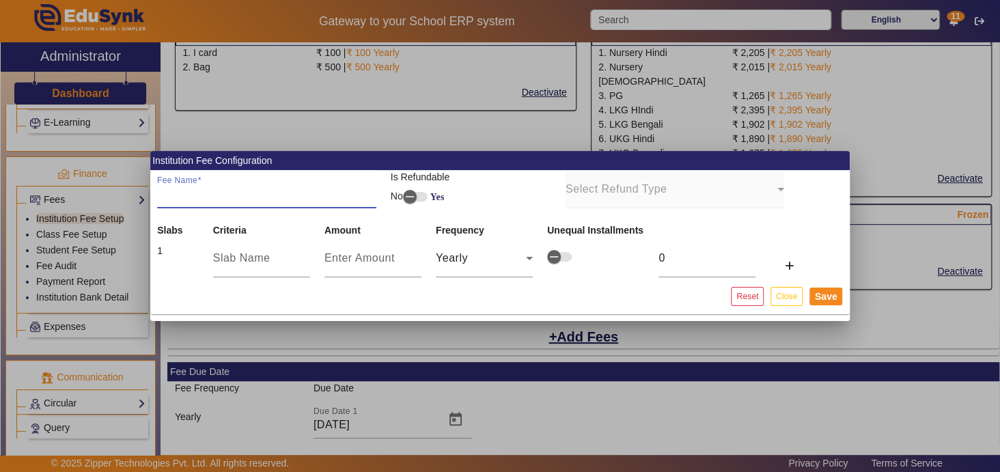
click at [236, 197] on input "Fee Name" at bounding box center [266, 194] width 219 height 16
type input "Short Session Charge"
click at [240, 262] on input "text" at bounding box center [261, 258] width 97 height 16
type input "Sept"
type input "4"
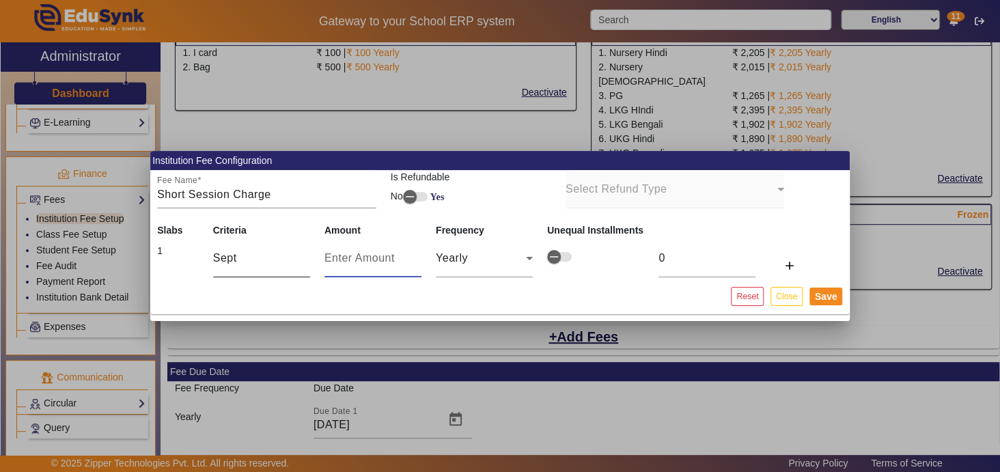
type input "4"
type input "45"
type input "450"
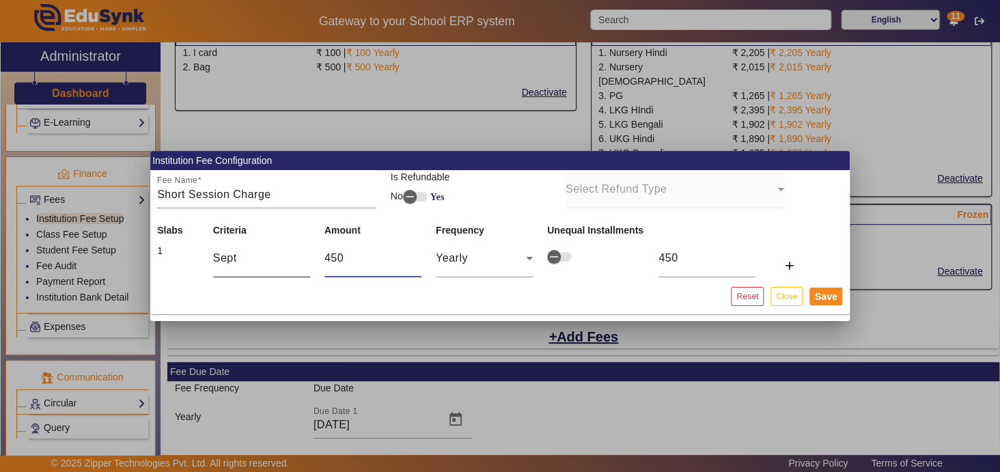
type input "4500"
click at [789, 263] on mat-icon "add" at bounding box center [789, 266] width 14 height 14
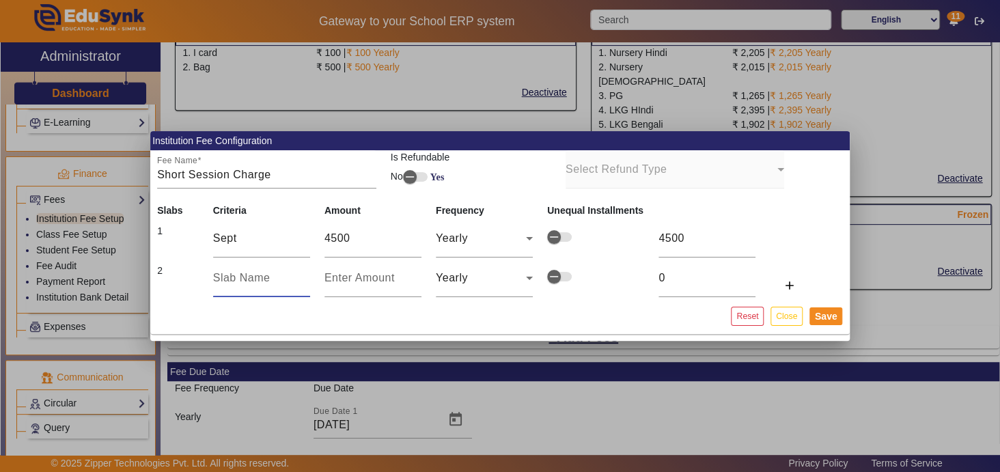
click at [271, 283] on input "text" at bounding box center [261, 278] width 97 height 16
type input "Oct"
type input "4"
type input "40"
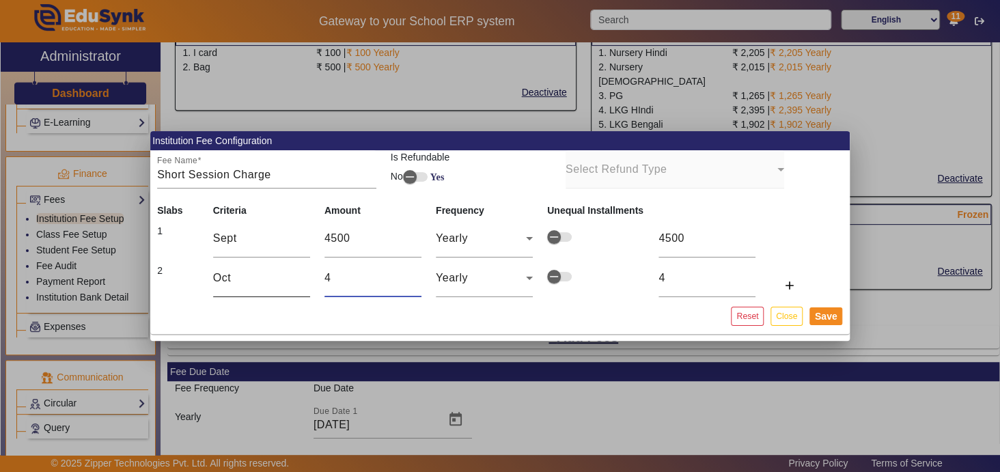
type input "40"
type input "400"
type input "4000"
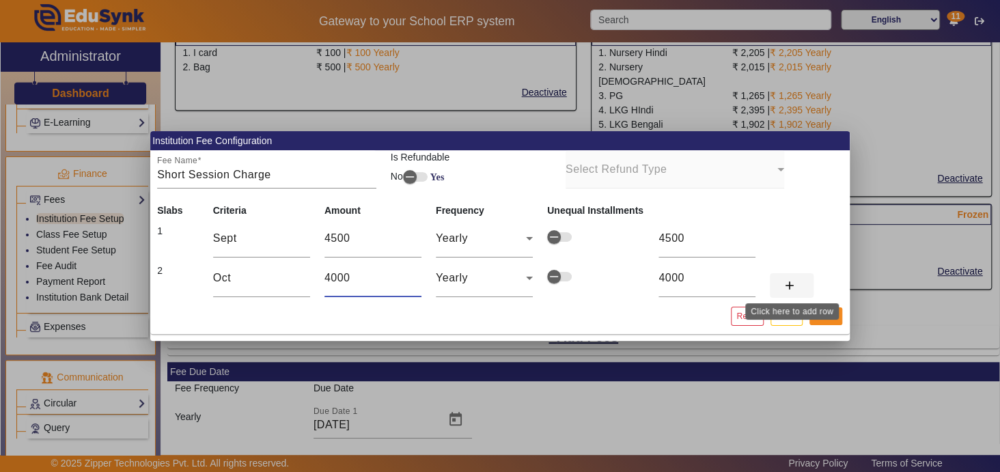
type input "4000"
click at [790, 286] on mat-icon "add" at bounding box center [789, 286] width 14 height 14
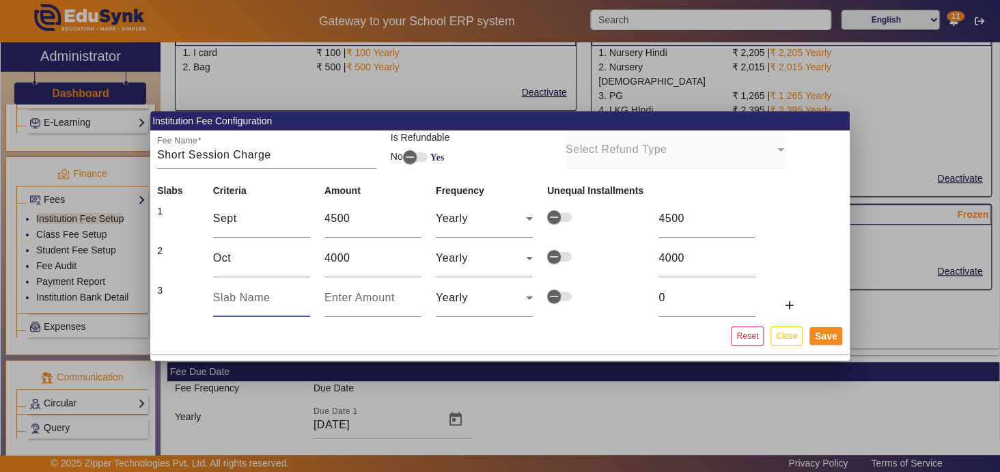
click at [264, 303] on input "text" at bounding box center [261, 298] width 97 height 16
type input "Aug"
type input "6"
type input "60"
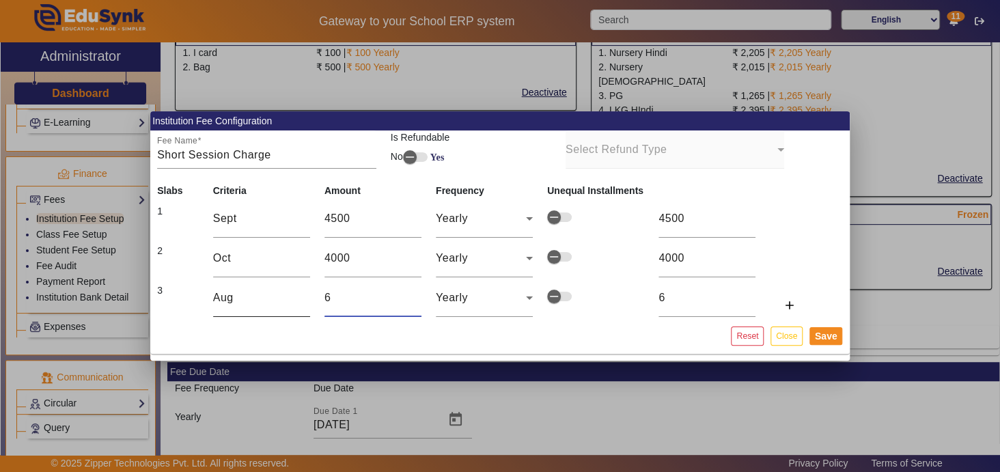
type input "60"
type input "600"
type input "6000"
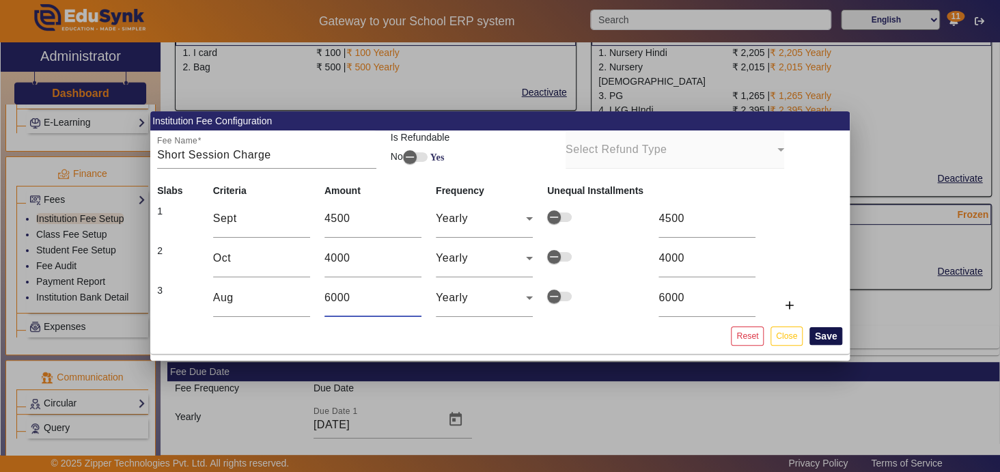
type input "6000"
click at [822, 331] on button "Save" at bounding box center [825, 336] width 33 height 18
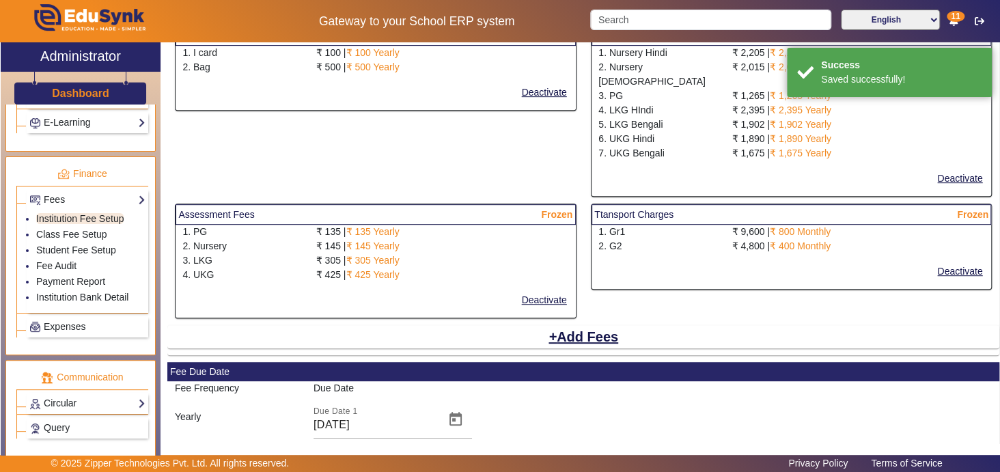
select select "5"
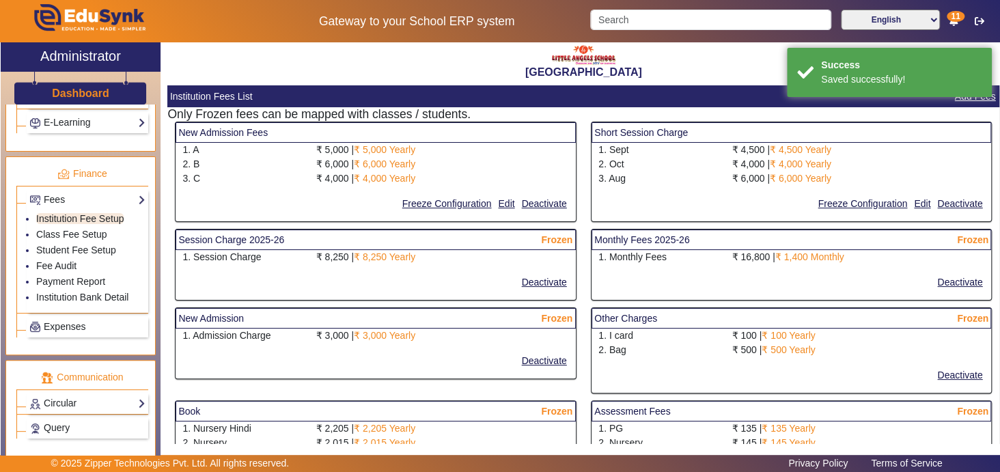
scroll to position [0, 0]
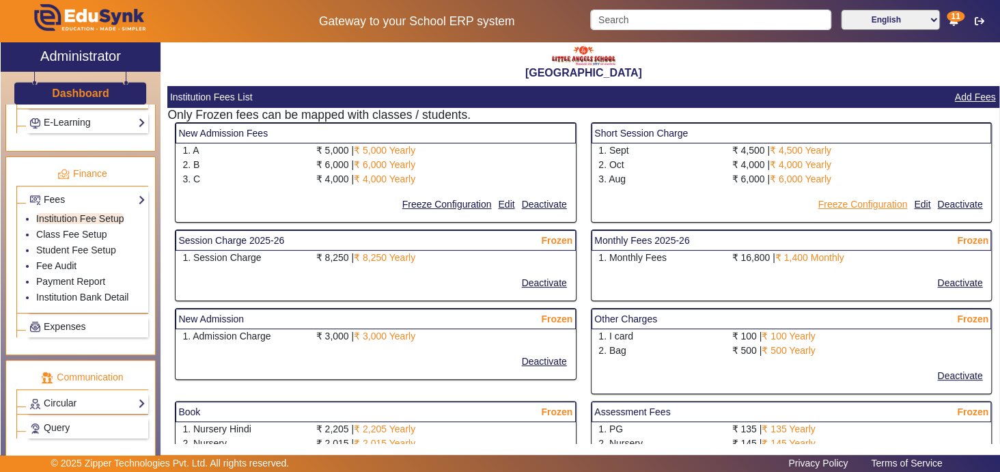
click at [846, 204] on button "Freeze Configuration" at bounding box center [862, 204] width 92 height 17
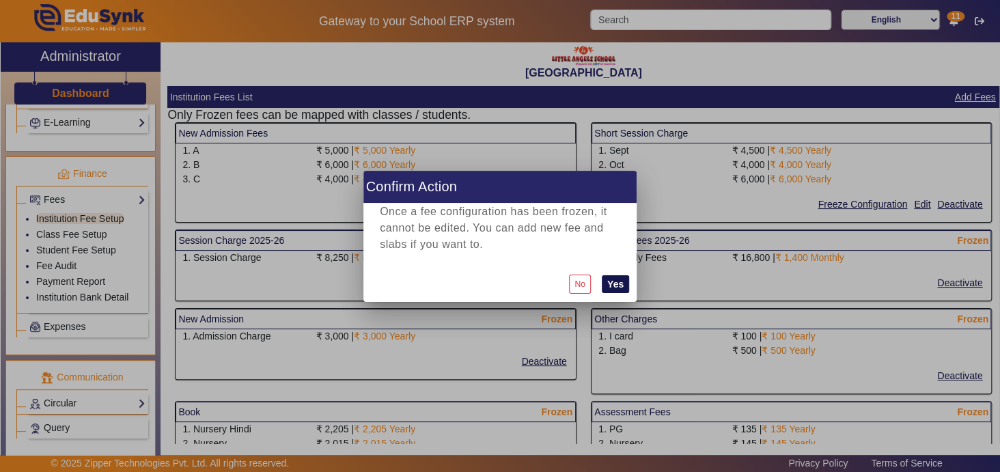
click at [618, 279] on button "Yes" at bounding box center [615, 284] width 27 height 18
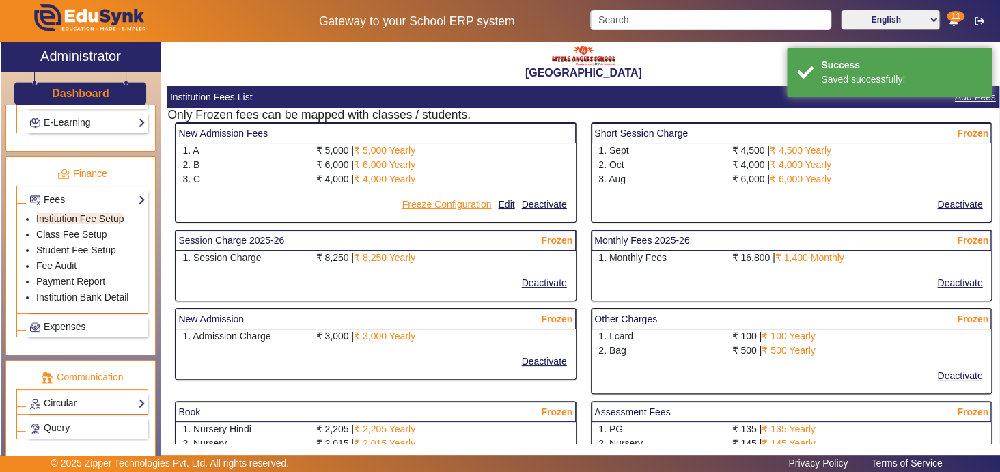
click at [467, 202] on button "Freeze Configuration" at bounding box center [447, 204] width 92 height 17
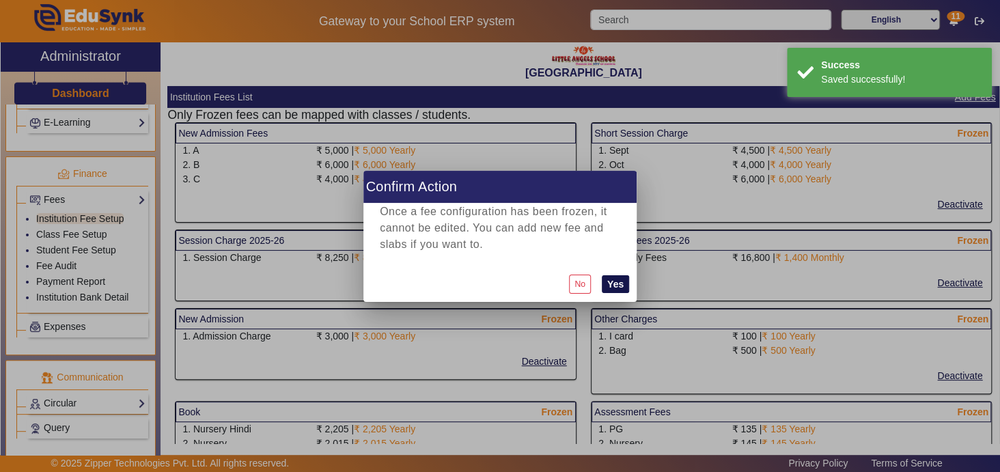
click at [616, 283] on button "Yes" at bounding box center [615, 284] width 27 height 18
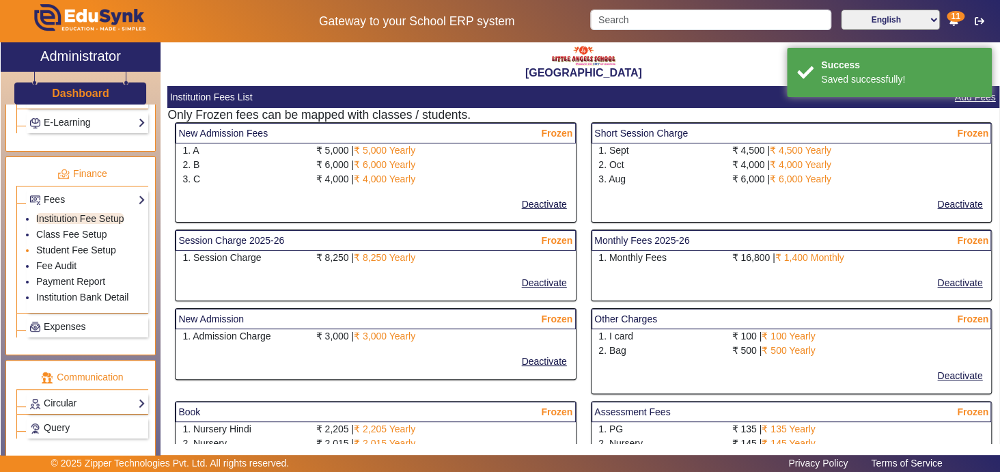
click at [92, 245] on link "Student Fee Setup" at bounding box center [76, 250] width 80 height 11
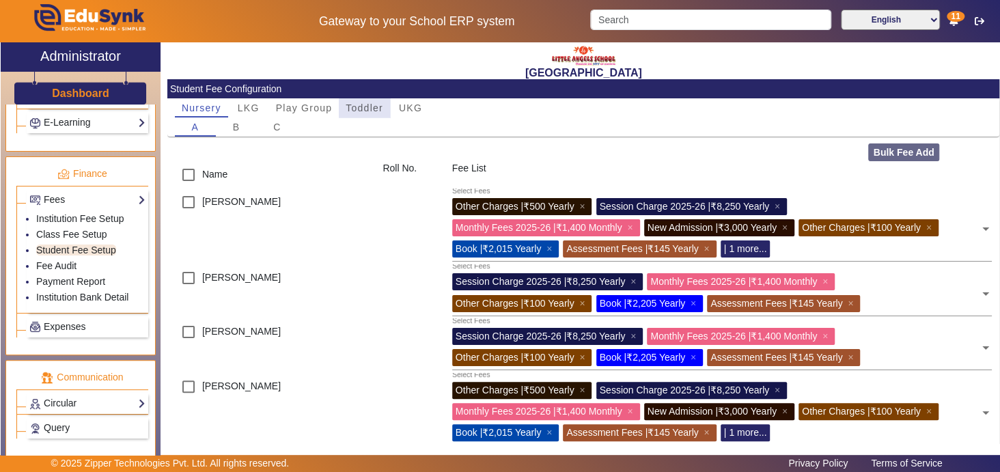
click at [367, 111] on span "Toddler" at bounding box center [365, 108] width 38 height 10
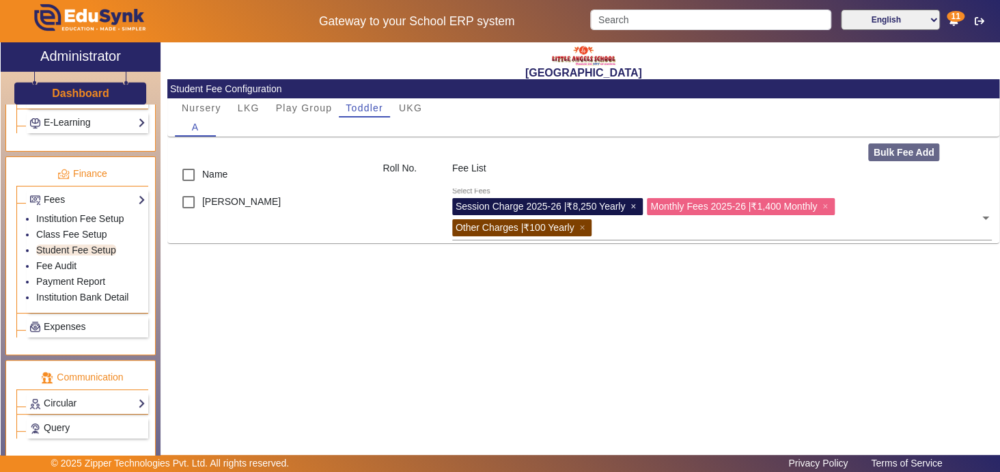
click at [636, 205] on span "×" at bounding box center [634, 206] width 9 height 11
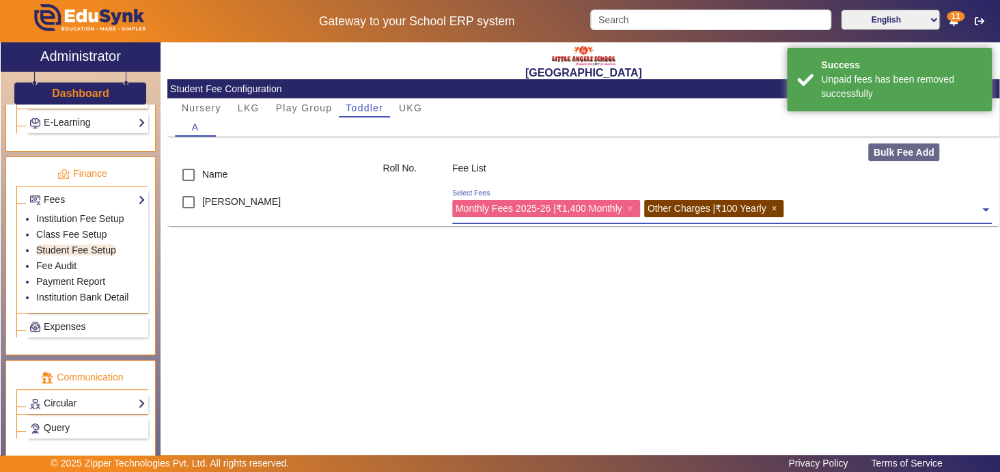
click at [778, 209] on span "×" at bounding box center [775, 208] width 9 height 11
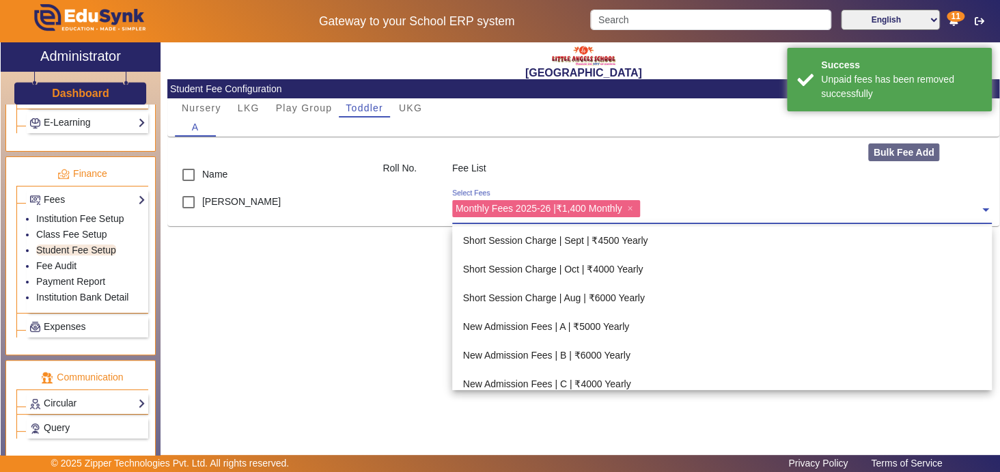
click at [695, 207] on input "text" at bounding box center [812, 206] width 336 height 13
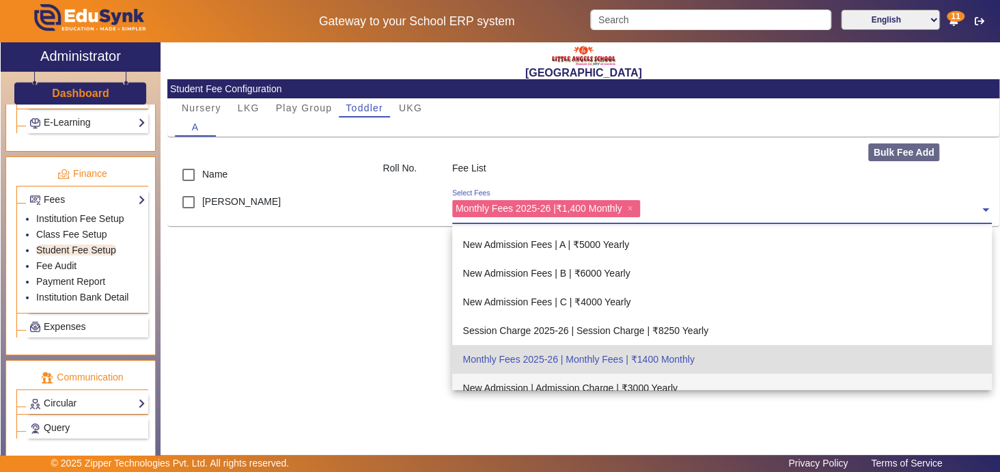
scroll to position [87, 0]
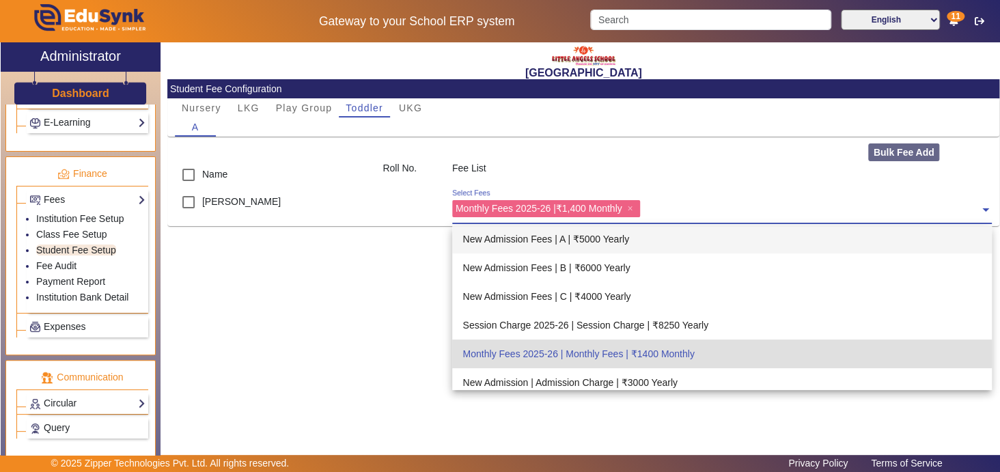
click at [674, 236] on div "New Admission Fees | A | ₹5000 Yearly" at bounding box center [722, 239] width 540 height 29
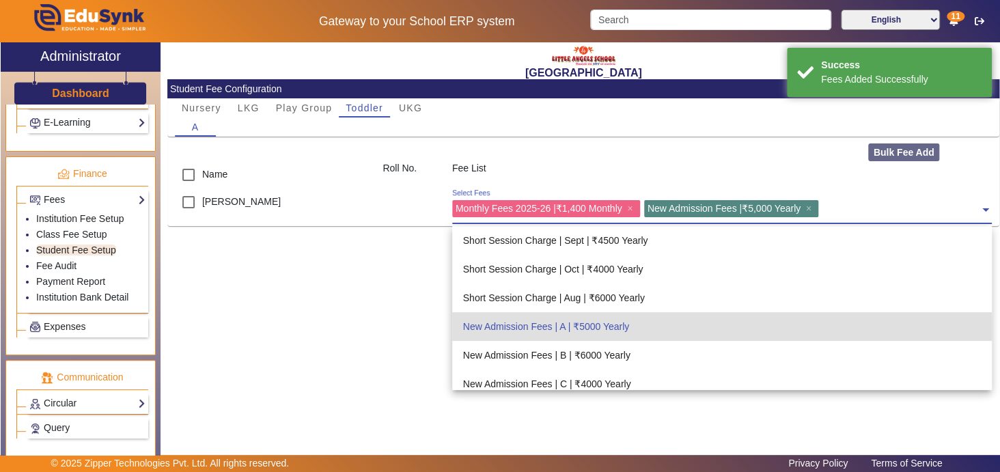
click at [858, 207] on input "text" at bounding box center [900, 206] width 157 height 13
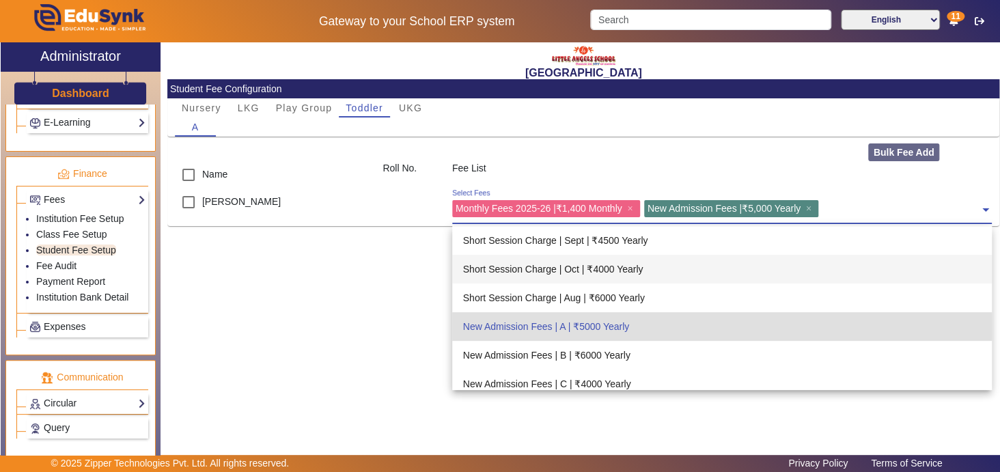
click at [645, 268] on div "Short Session Charge | Oct | ₹4000 Yearly" at bounding box center [722, 269] width 540 height 29
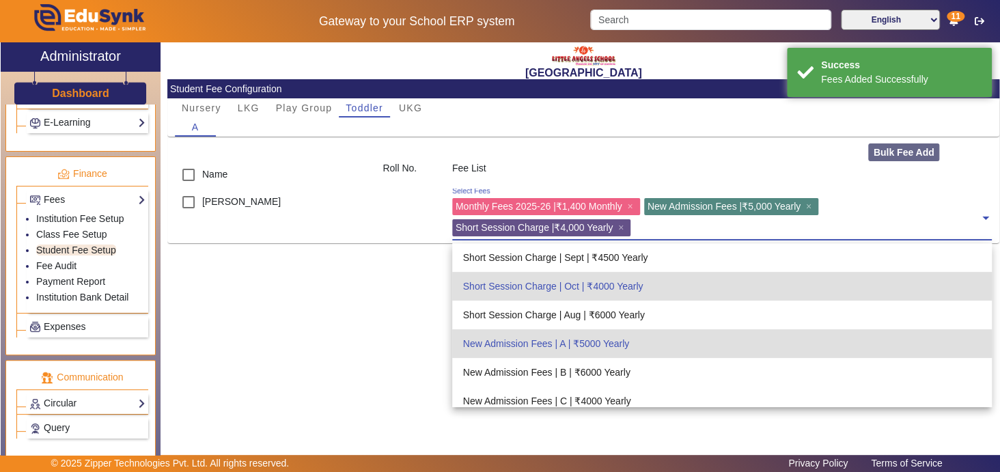
click at [677, 227] on input "text" at bounding box center [806, 225] width 345 height 13
type input "b"
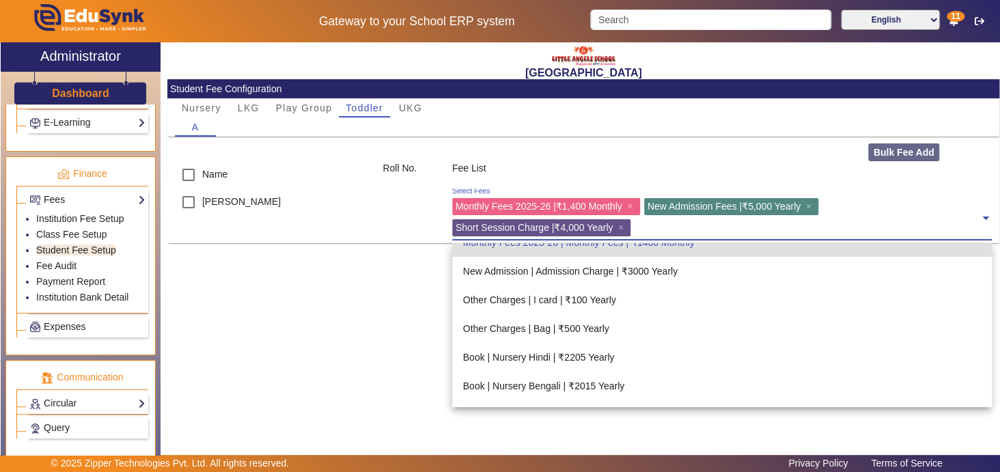
scroll to position [211, 0]
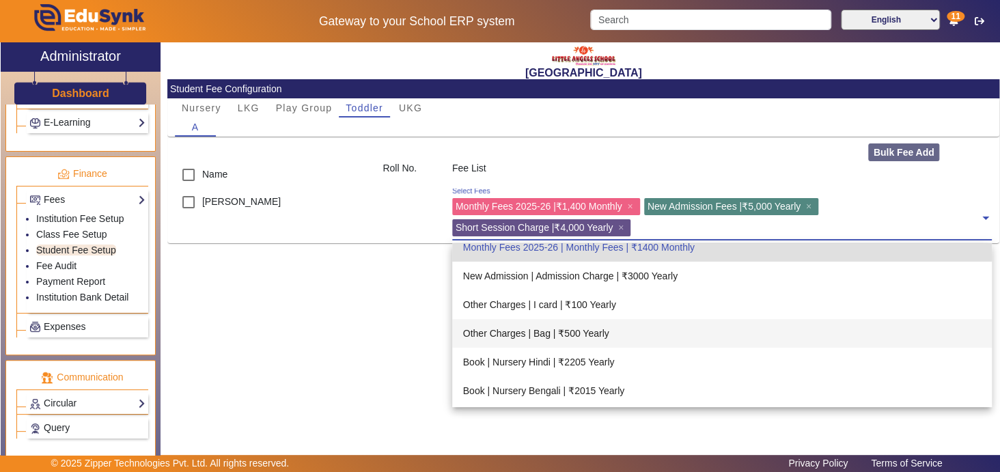
click at [589, 328] on div "Other Charges | Bag | ₹500 Yearly" at bounding box center [722, 333] width 540 height 29
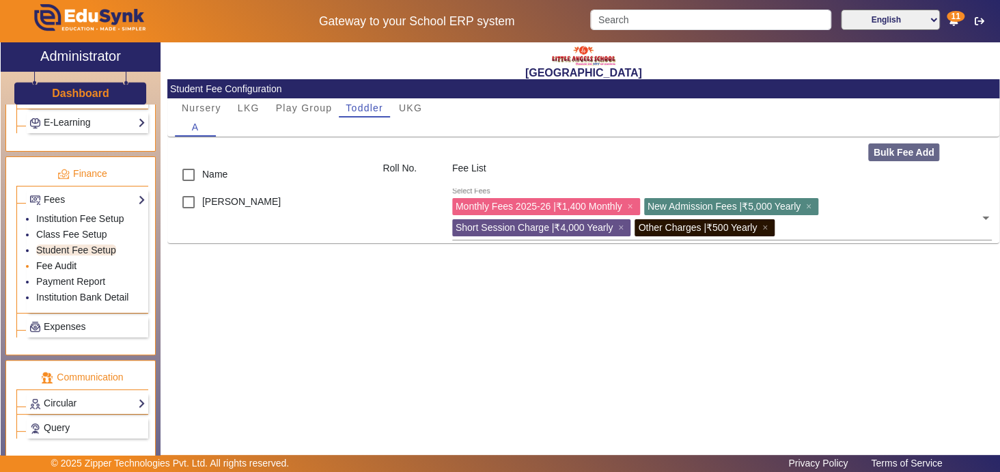
click at [68, 260] on link "Fee Audit" at bounding box center [56, 265] width 40 height 11
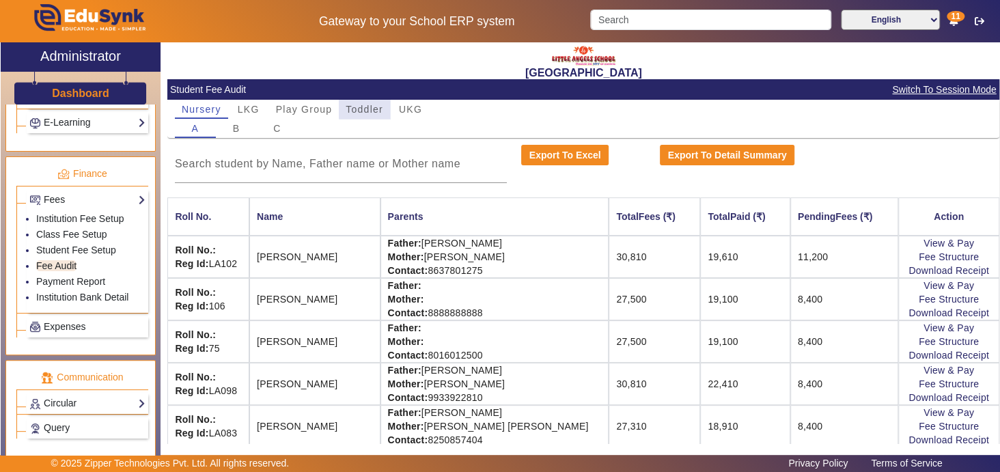
click at [366, 107] on span "Toddler" at bounding box center [365, 109] width 38 height 10
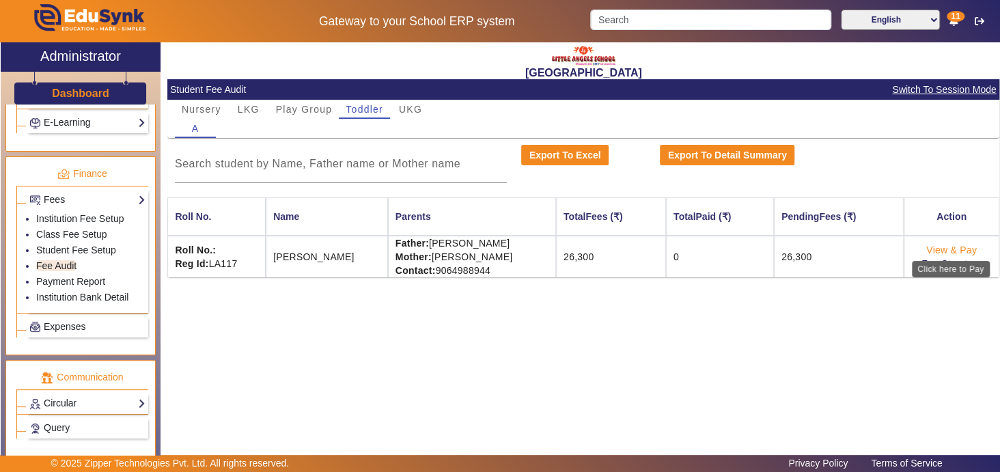
click at [962, 251] on link "View & Pay" at bounding box center [951, 250] width 51 height 11
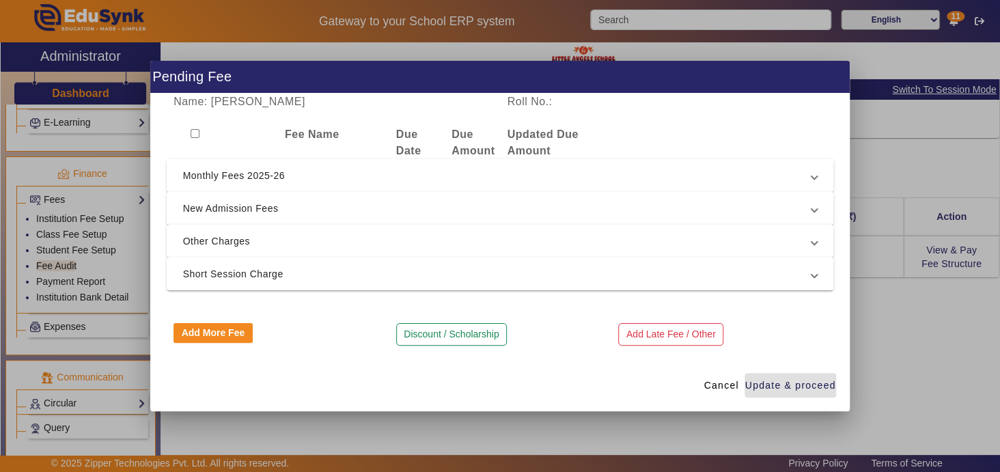
click at [809, 180] on span "Monthly Fees 2025-26" at bounding box center [497, 175] width 629 height 16
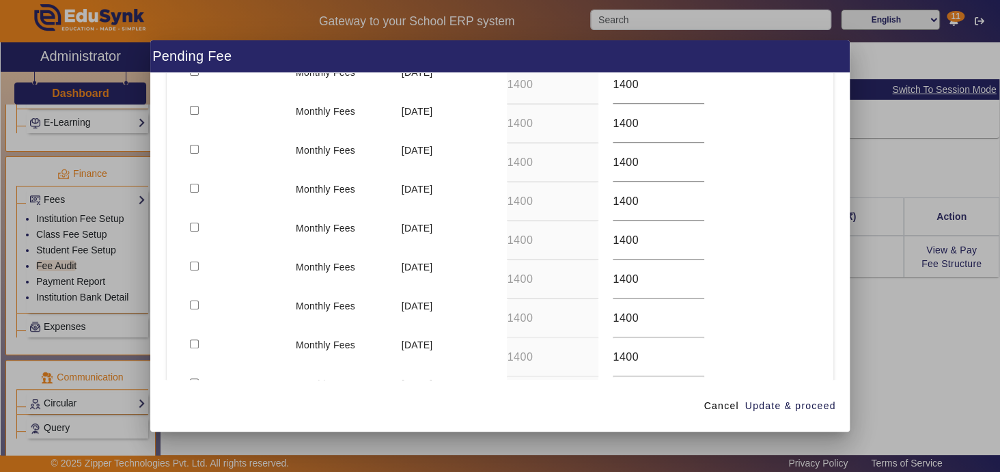
scroll to position [159, 0]
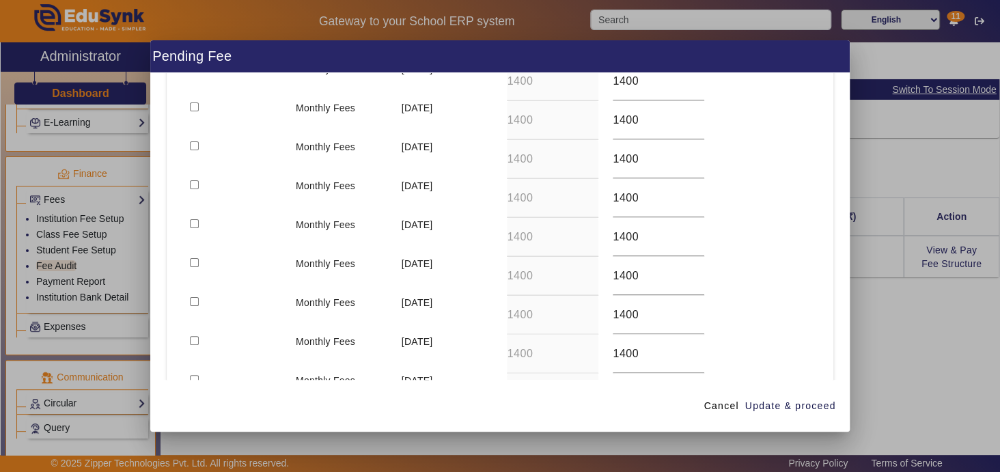
click at [194, 260] on input "checkbox" at bounding box center [194, 262] width 9 height 9
checkbox input "true"
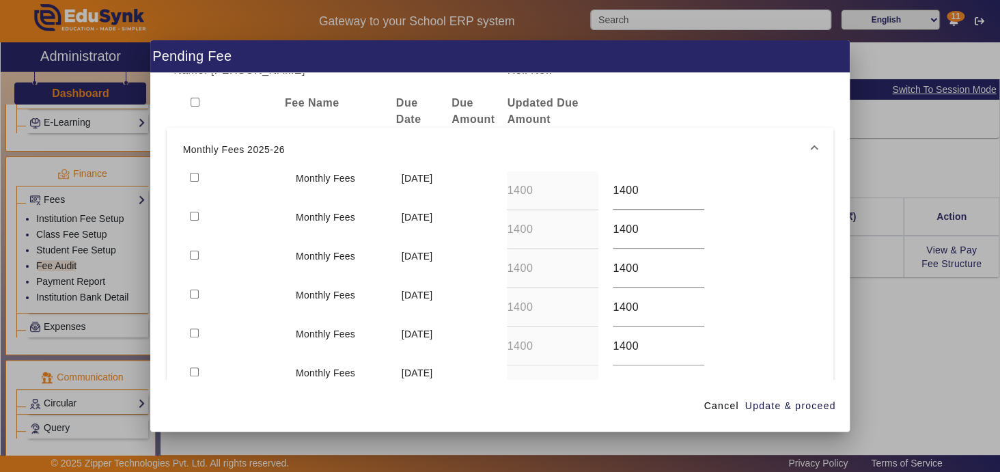
scroll to position [0, 0]
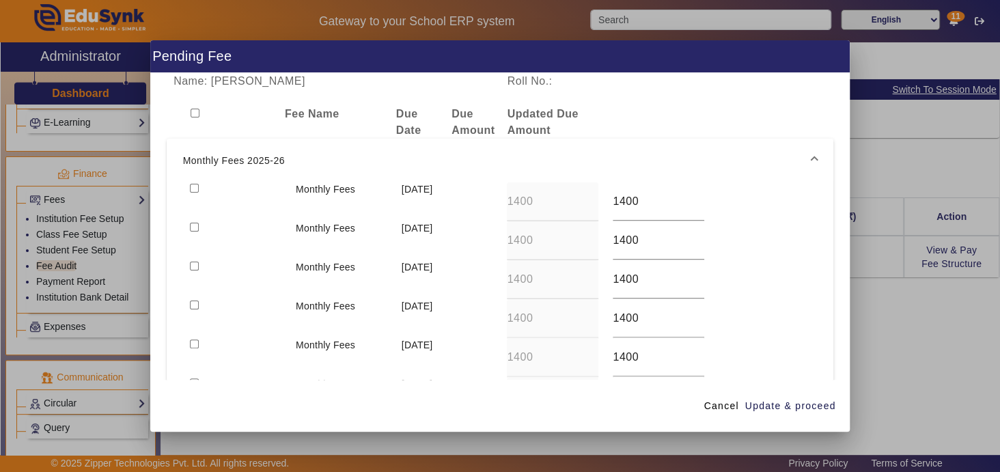
click at [803, 159] on span "Monthly Fees 2025-26" at bounding box center [497, 160] width 629 height 16
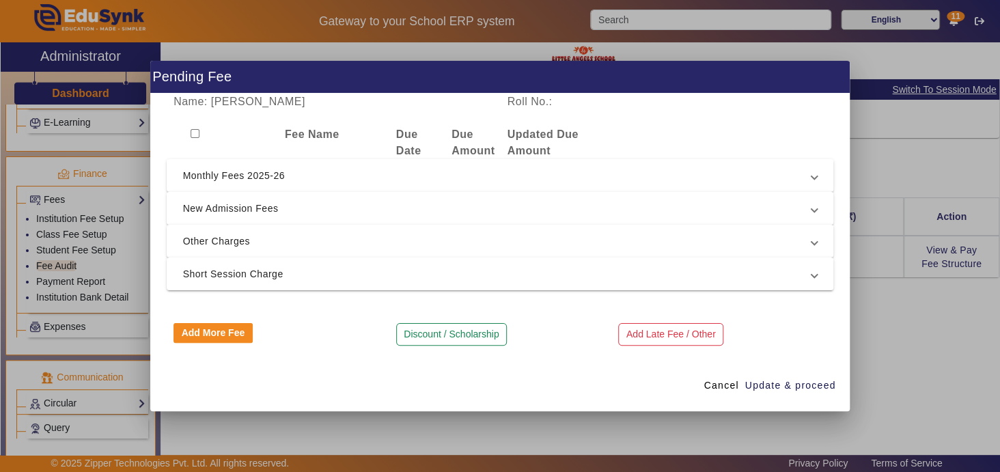
click at [256, 209] on span "New Admission Fees" at bounding box center [497, 208] width 629 height 16
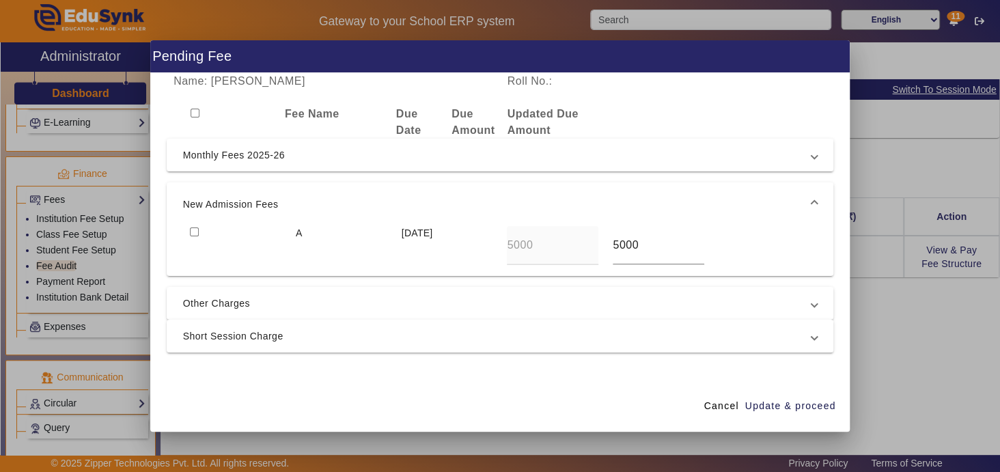
click at [194, 229] on input "checkbox" at bounding box center [194, 231] width 9 height 9
checkbox input "true"
click at [811, 199] on span at bounding box center [813, 204] width 5 height 16
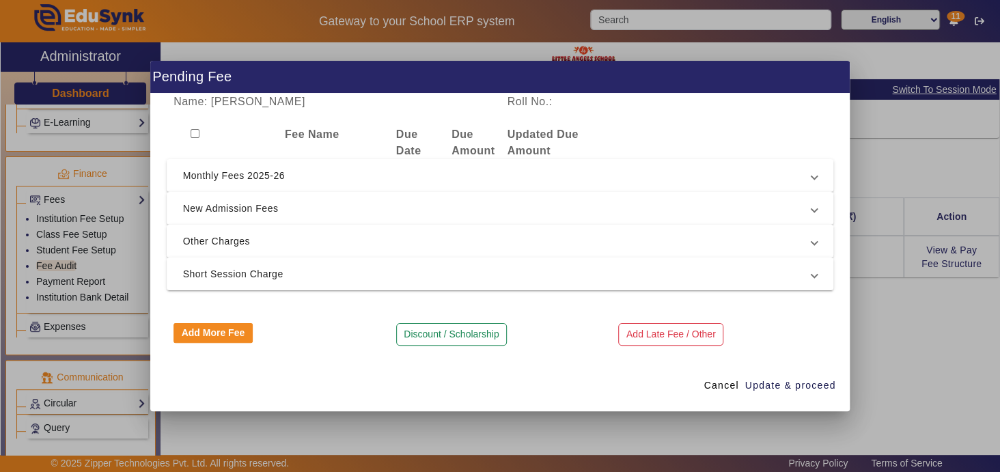
click at [240, 238] on span "Other Charges" at bounding box center [497, 241] width 629 height 16
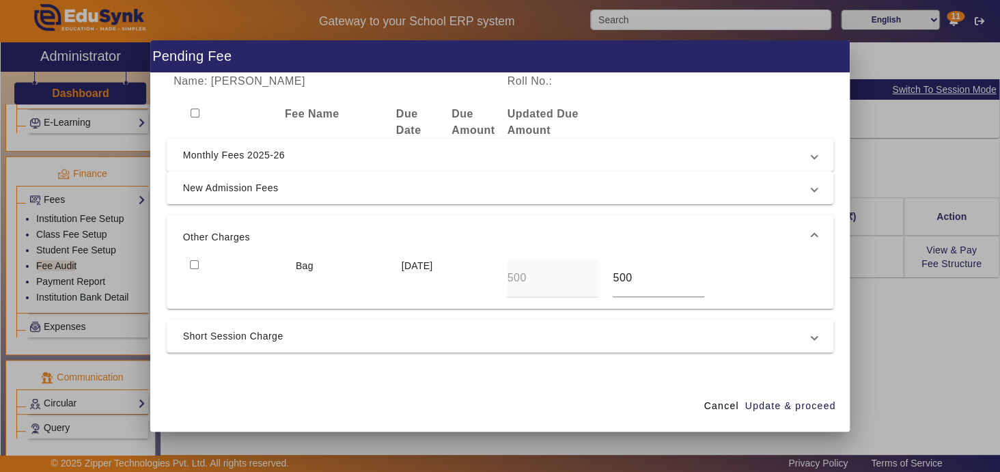
click at [194, 264] on input "checkbox" at bounding box center [194, 264] width 9 height 9
checkbox input "true"
click at [264, 337] on span "Short Session Charge" at bounding box center [497, 336] width 629 height 16
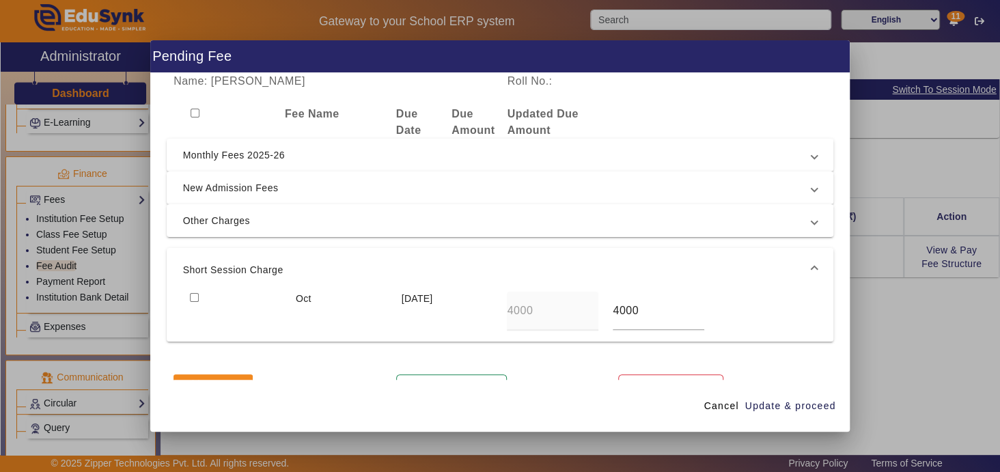
click at [193, 296] on input "checkbox" at bounding box center [194, 297] width 9 height 9
checkbox input "true"
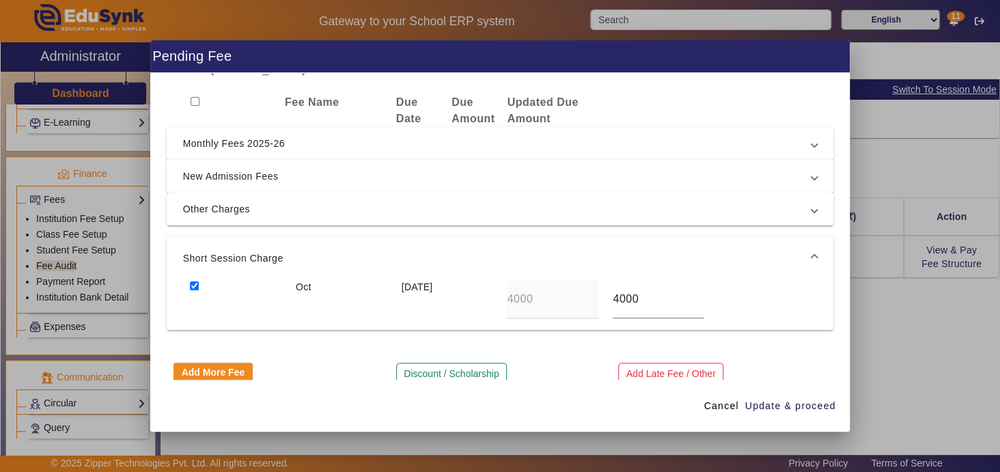
scroll to position [30, 0]
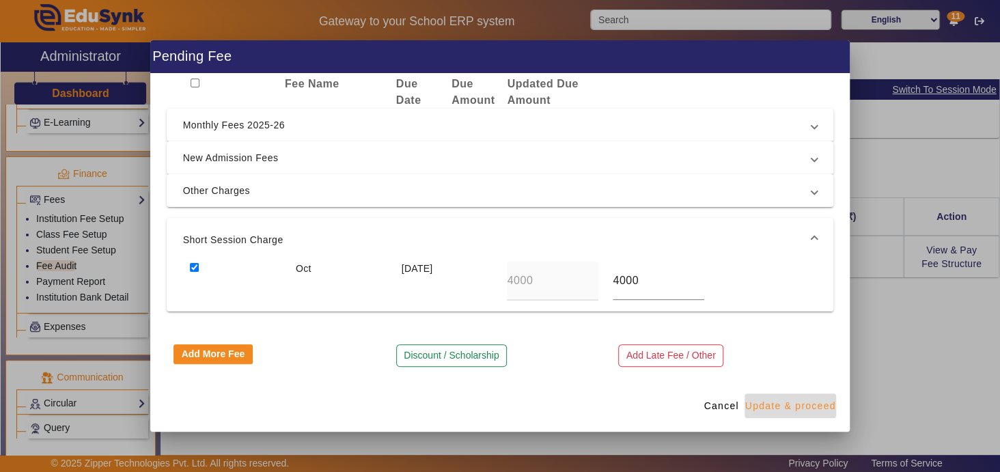
click at [810, 406] on span "Update & proceed" at bounding box center [790, 406] width 91 height 14
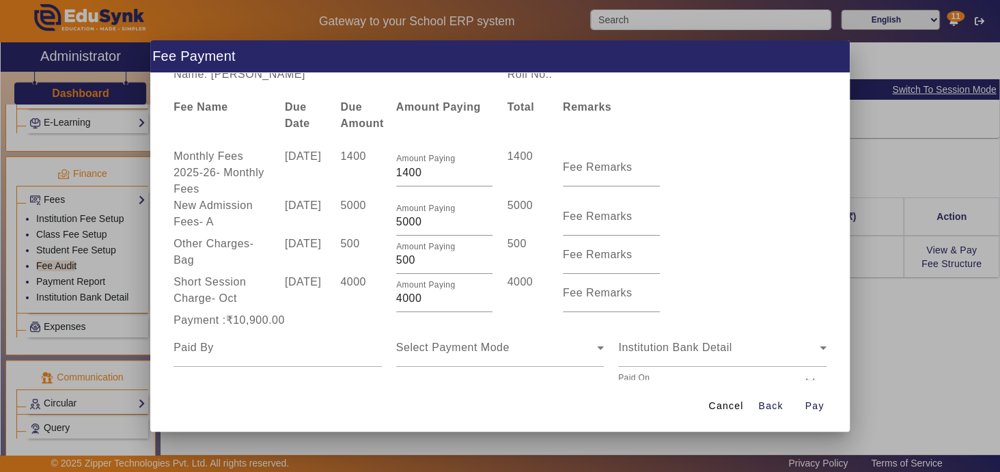
scroll to position [0, 0]
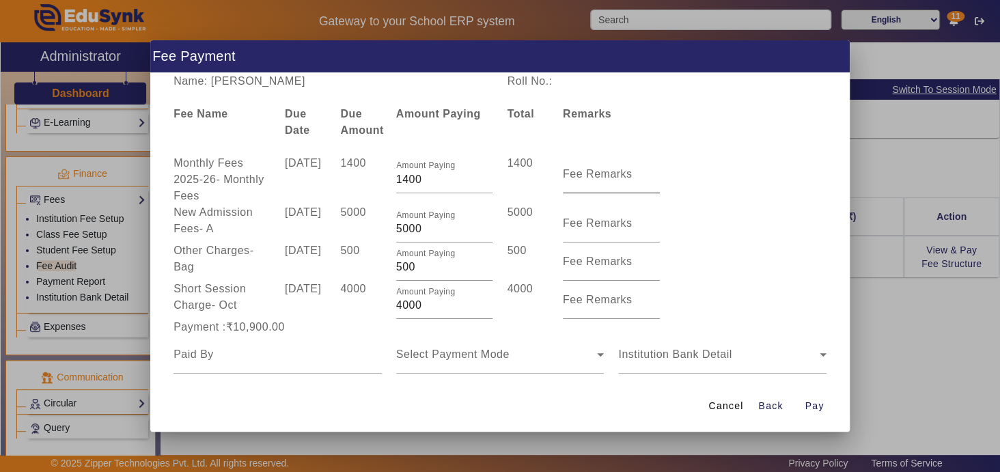
click at [582, 174] on mat-label "Fee Remarks" at bounding box center [598, 174] width 70 height 12
click at [582, 174] on input "Fee Remarks" at bounding box center [611, 179] width 97 height 16
type input "[DATE]"
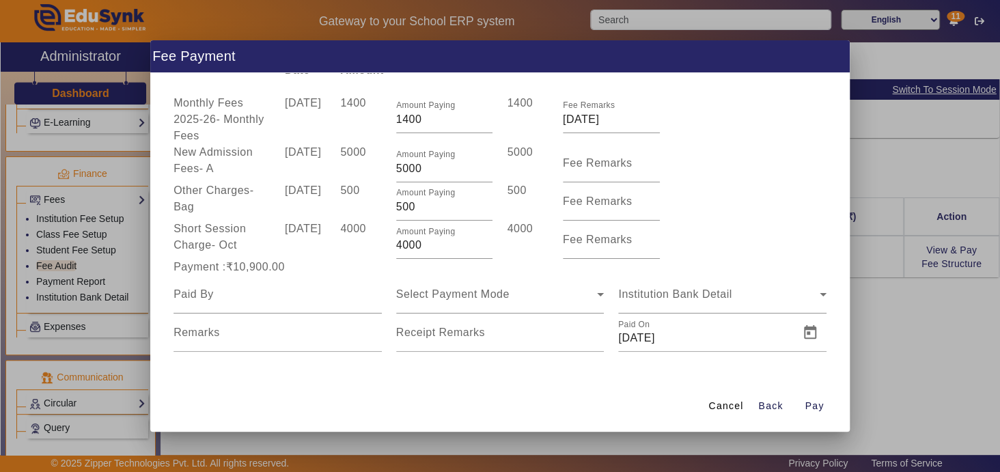
scroll to position [61, 0]
click at [267, 294] on input at bounding box center [277, 293] width 208 height 16
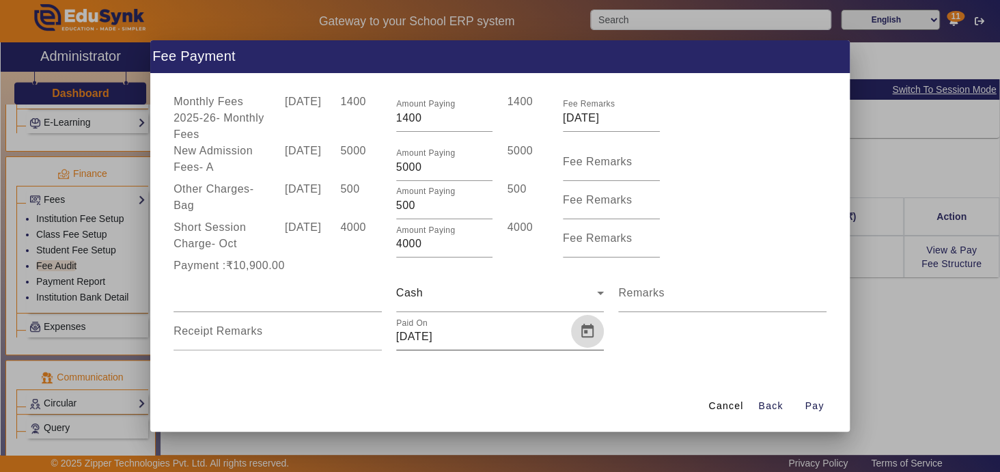
click at [583, 331] on span "Open calendar" at bounding box center [587, 331] width 33 height 33
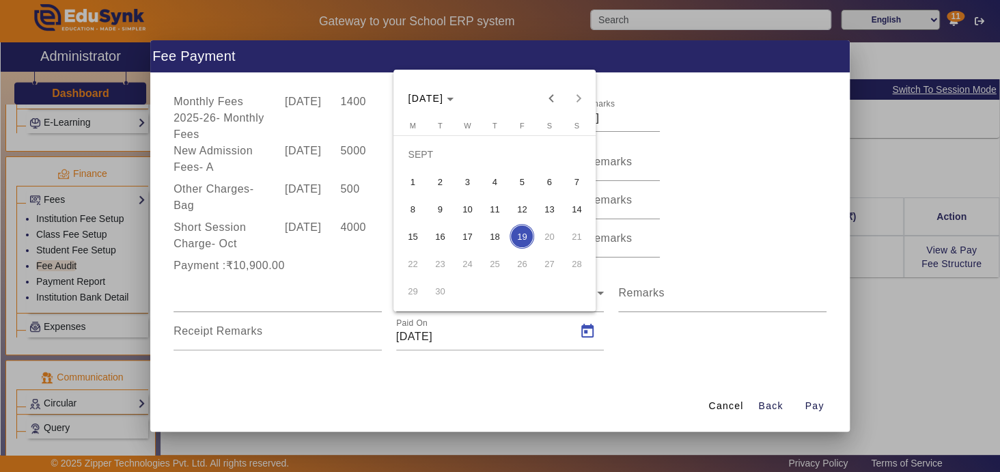
click at [497, 235] on span "18" at bounding box center [494, 236] width 25 height 25
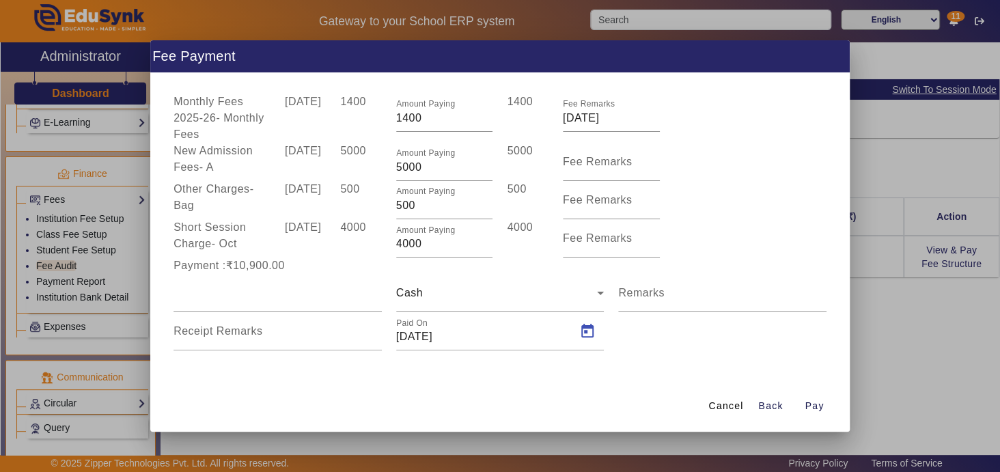
type input "[DATE]"
click at [813, 400] on span "Pay" at bounding box center [814, 406] width 19 height 14
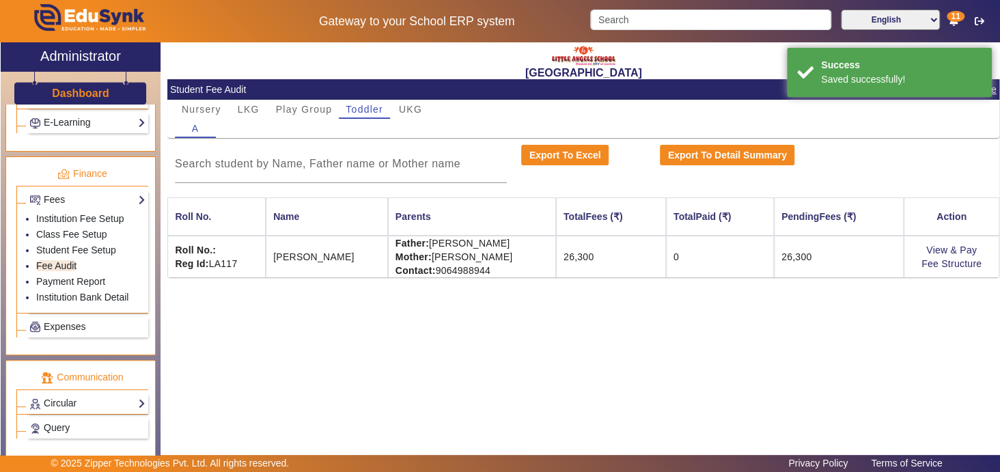
scroll to position [0, 0]
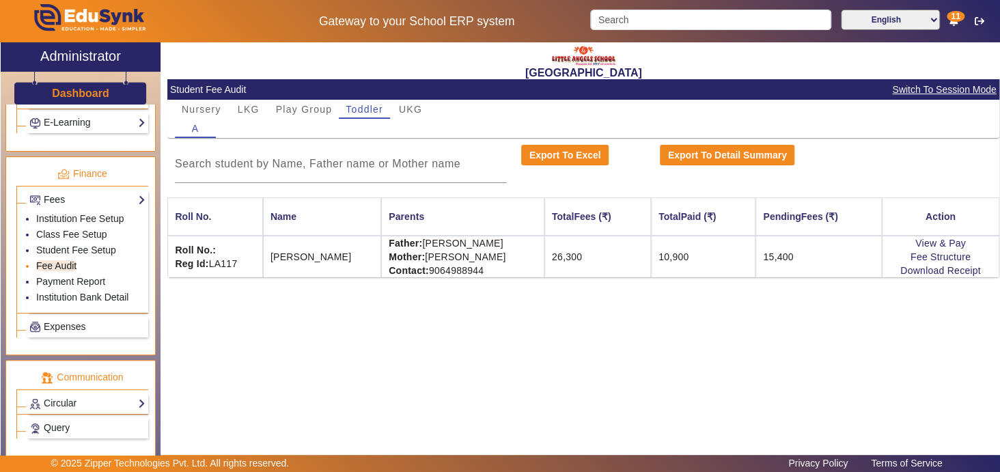
click at [66, 260] on link "Fee Audit" at bounding box center [56, 265] width 40 height 11
click at [365, 109] on span "Toddler" at bounding box center [365, 109] width 38 height 10
click at [921, 256] on link "Fee Structure" at bounding box center [940, 256] width 60 height 11
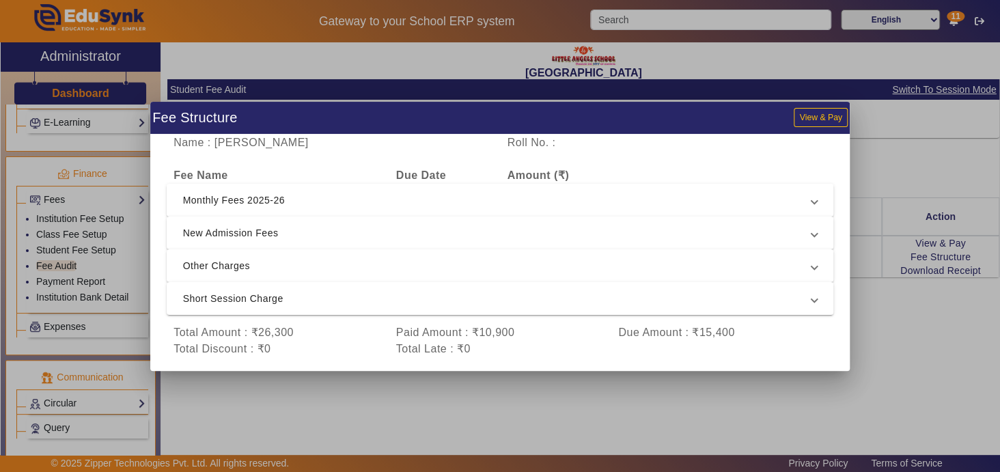
click at [806, 206] on span "Monthly Fees 2025-26" at bounding box center [497, 200] width 629 height 16
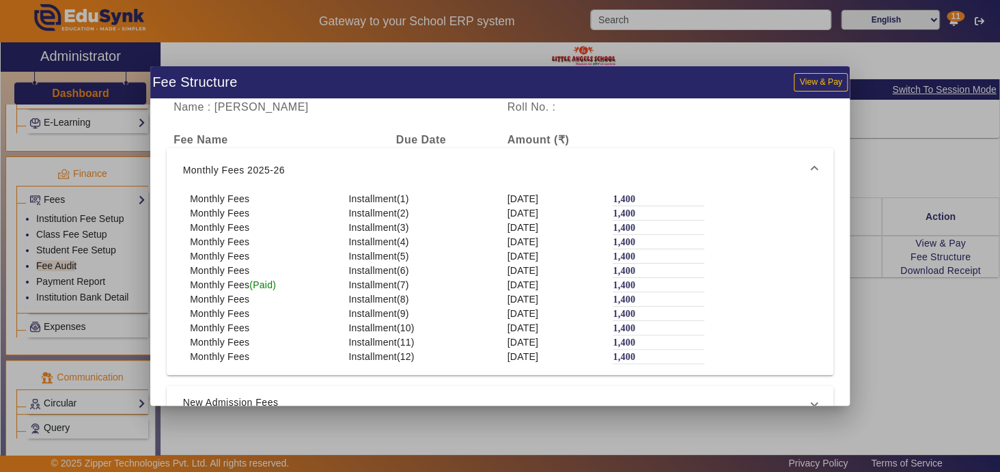
click at [679, 200] on div "1,400" at bounding box center [659, 199] width 92 height 14
click at [811, 163] on span at bounding box center [813, 170] width 5 height 16
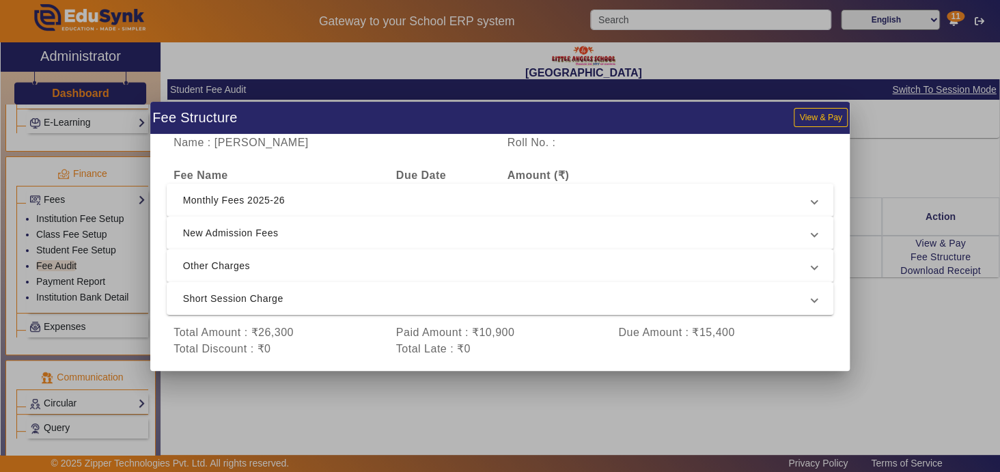
click at [870, 364] on div at bounding box center [500, 236] width 1000 height 472
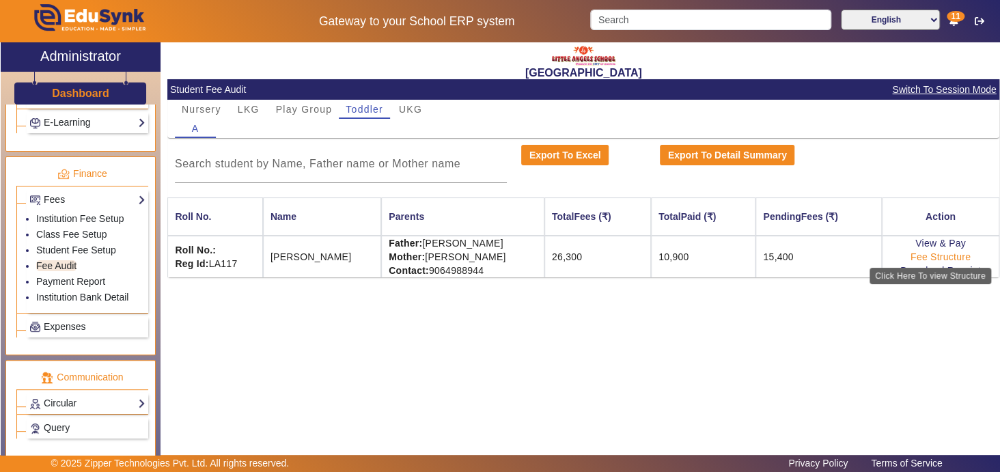
click at [930, 259] on link "Fee Structure" at bounding box center [940, 256] width 60 height 11
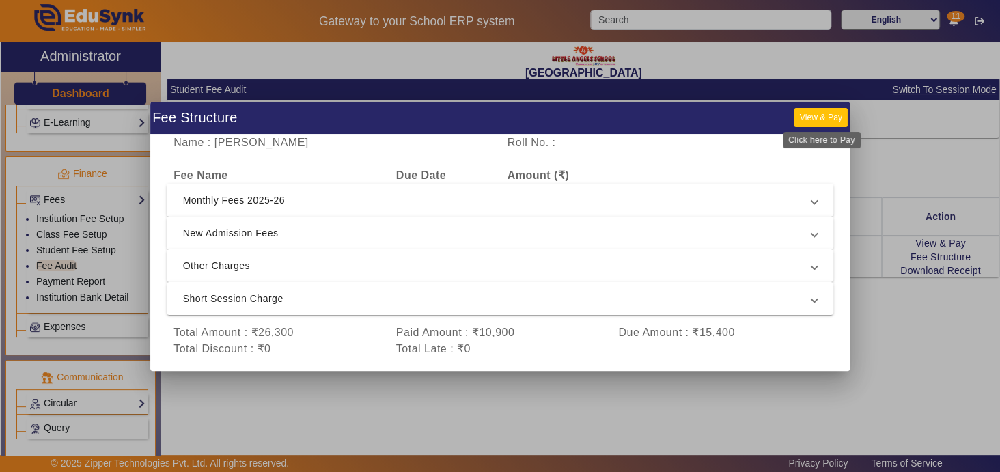
click at [815, 113] on button "View & Pay" at bounding box center [820, 117] width 53 height 18
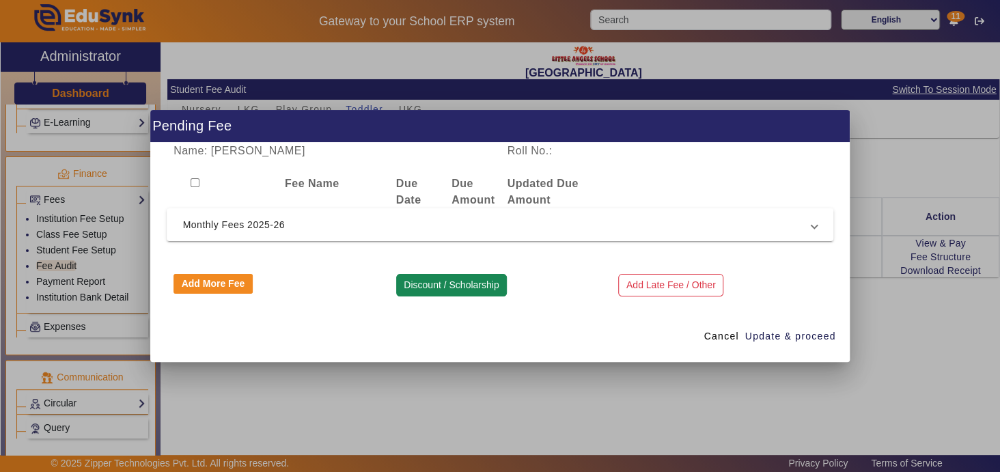
click at [459, 283] on button "Discount / Scholarship" at bounding box center [451, 285] width 111 height 23
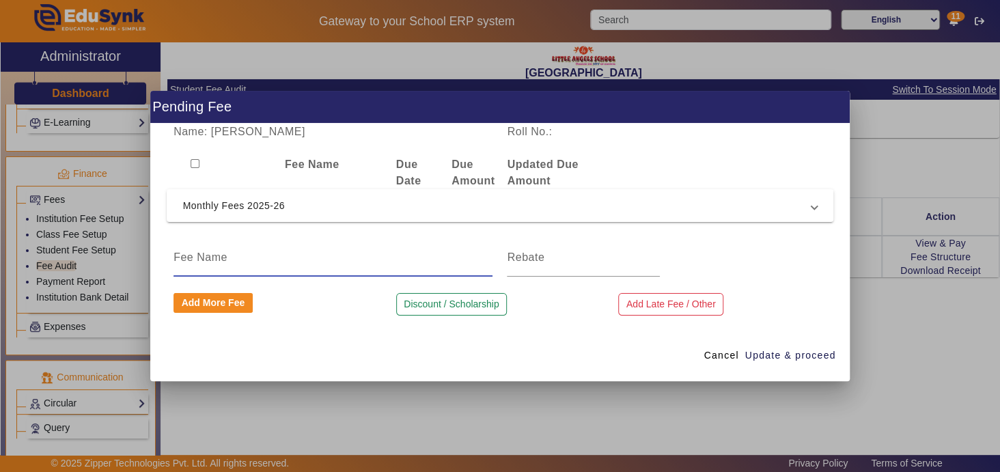
click at [275, 260] on input at bounding box center [332, 257] width 319 height 16
type input "Monthly Fees From April to September"
click at [528, 262] on input at bounding box center [583, 257] width 152 height 16
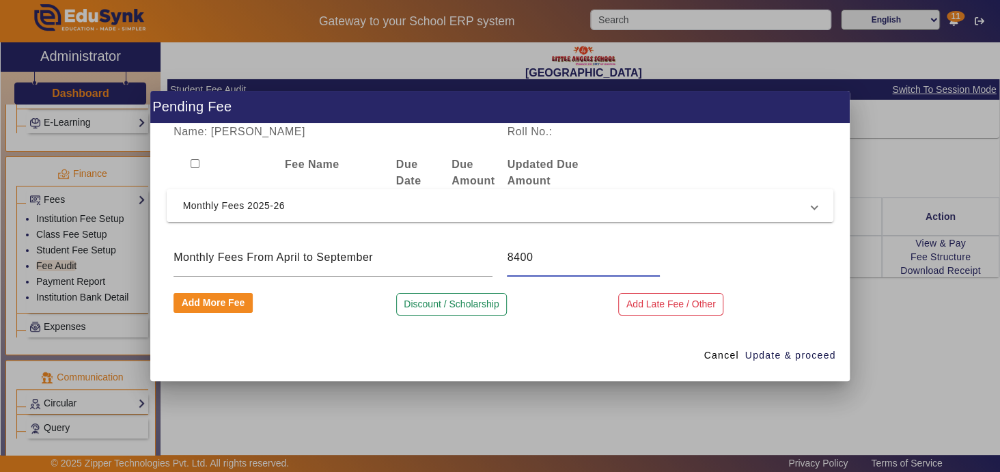
type input "8400"
click at [448, 209] on span "Monthly Fees 2025-26" at bounding box center [497, 205] width 629 height 16
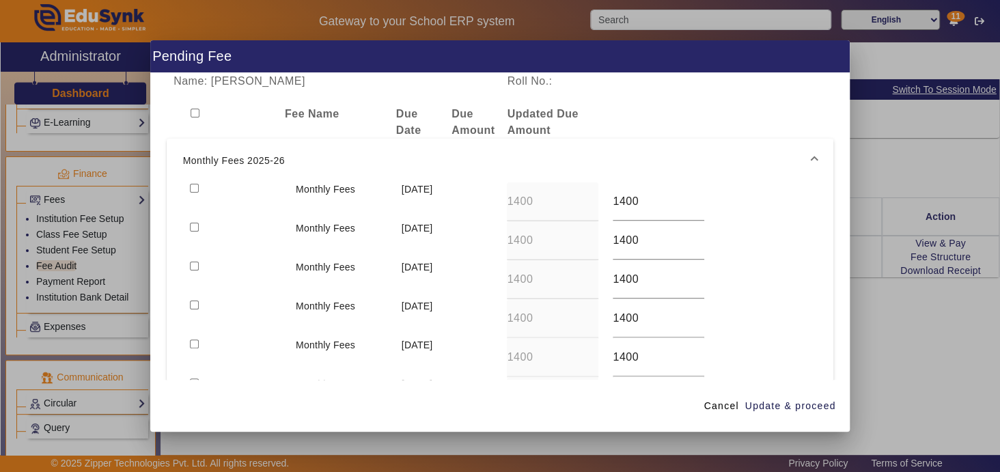
click at [191, 187] on input "checkbox" at bounding box center [194, 188] width 9 height 9
checkbox input "true"
click at [193, 226] on input "checkbox" at bounding box center [194, 227] width 9 height 9
checkbox input "true"
click at [194, 264] on input "checkbox" at bounding box center [194, 266] width 9 height 9
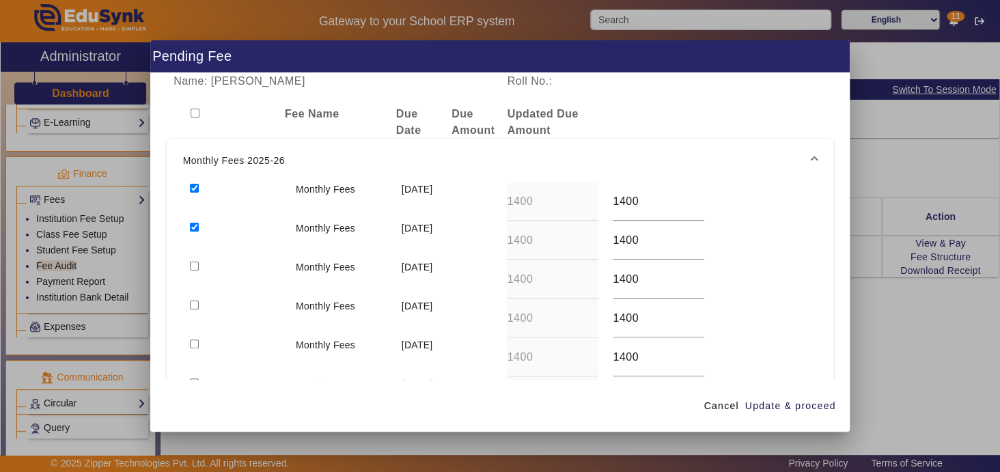
checkbox input "true"
click at [193, 304] on input "checkbox" at bounding box center [194, 305] width 9 height 9
checkbox input "true"
click at [194, 343] on input "checkbox" at bounding box center [194, 343] width 9 height 9
checkbox input "true"
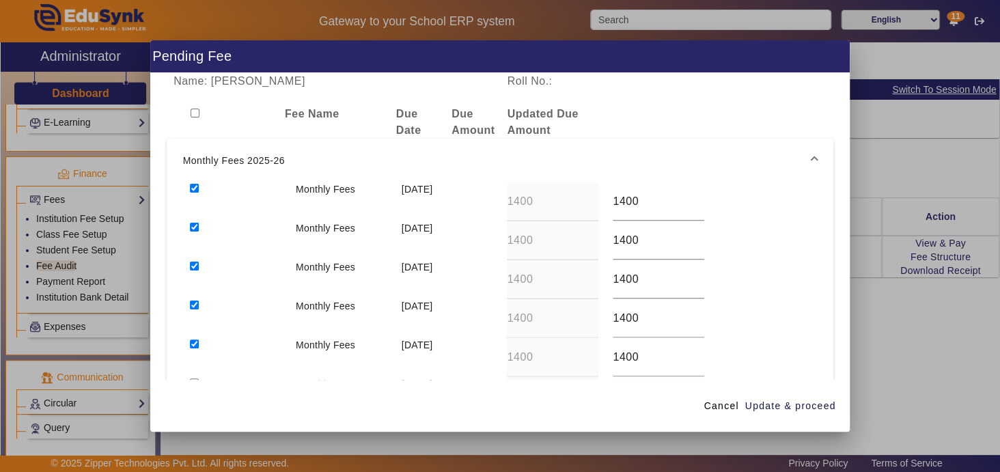
click at [194, 378] on input "checkbox" at bounding box center [194, 382] width 9 height 9
checkbox input "true"
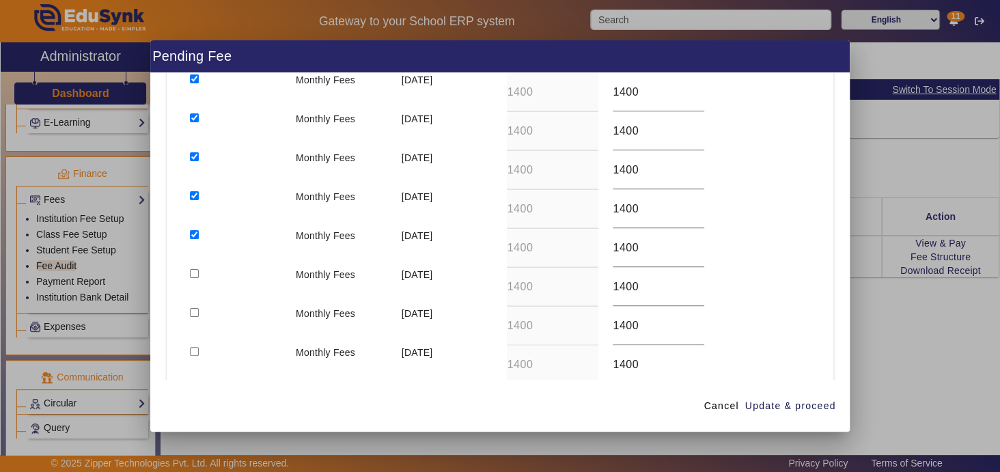
scroll to position [150, 0]
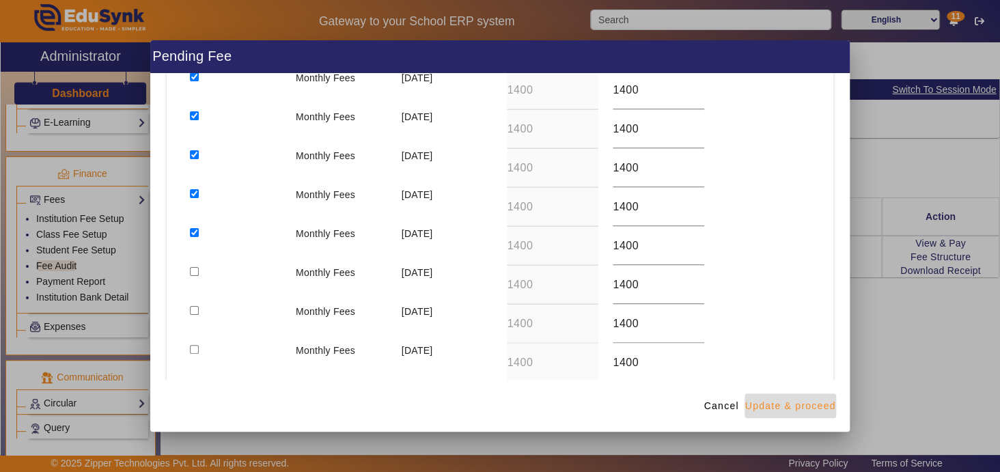
click at [793, 406] on span "Update & proceed" at bounding box center [790, 406] width 91 height 14
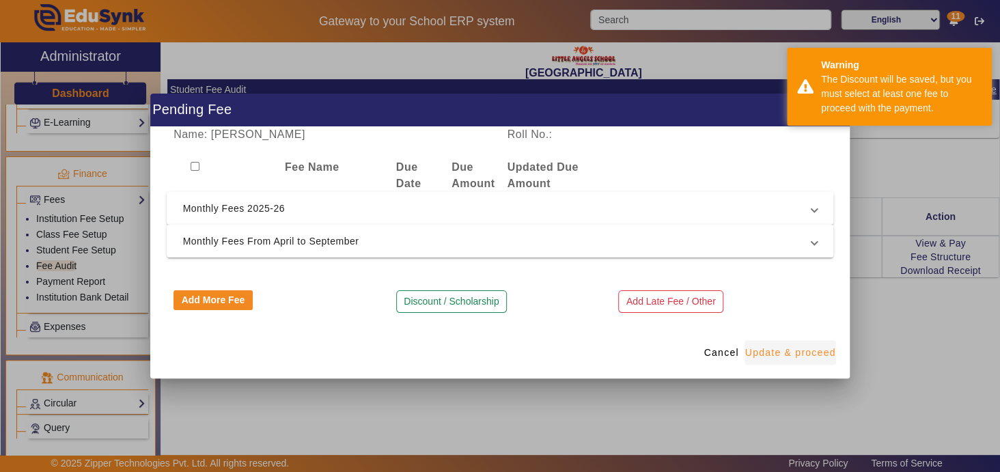
scroll to position [0, 0]
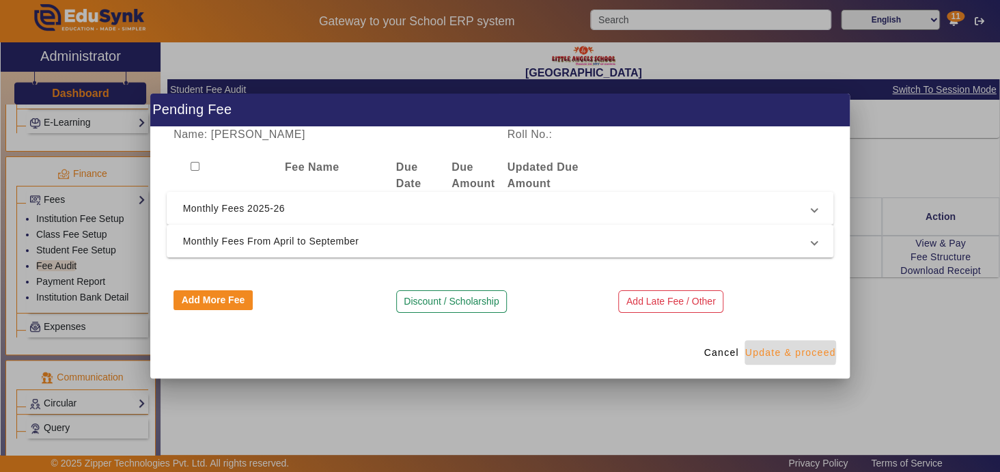
click at [778, 350] on span "Update & proceed" at bounding box center [790, 353] width 91 height 14
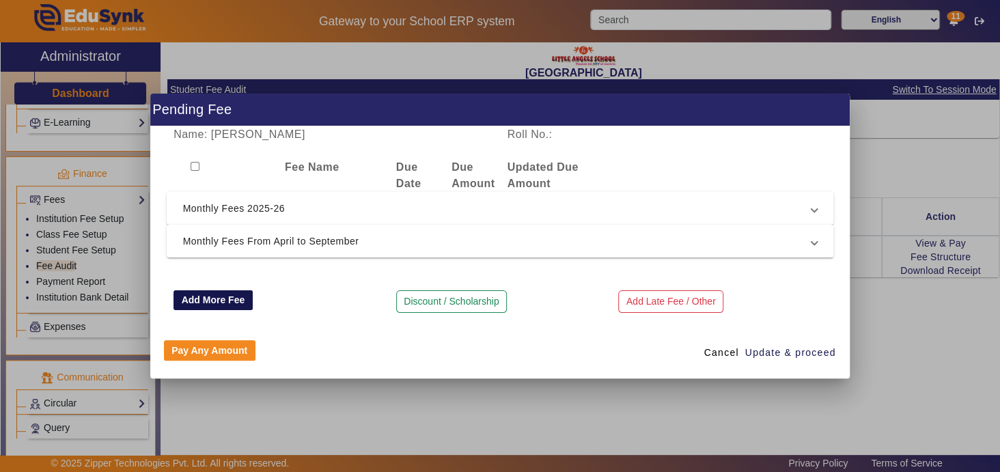
click at [226, 302] on button "Add More Fee" at bounding box center [212, 300] width 79 height 20
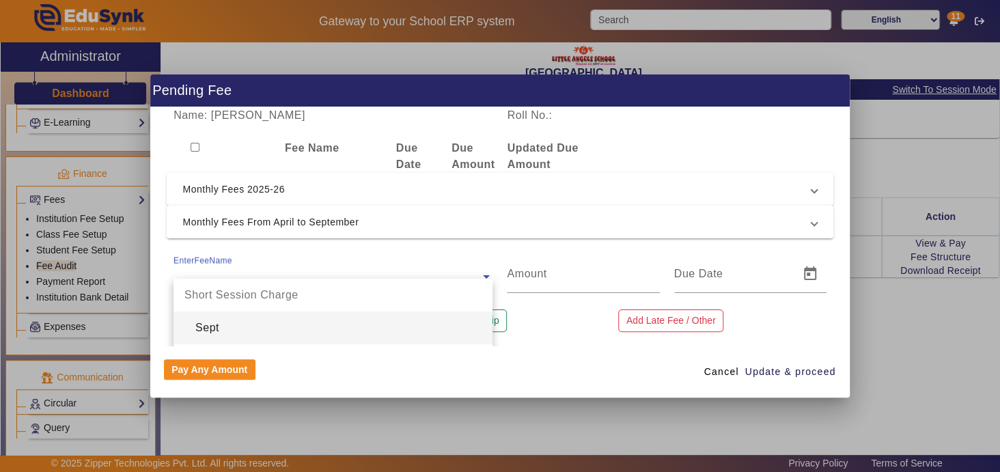
click at [486, 277] on span at bounding box center [486, 275] width 12 height 16
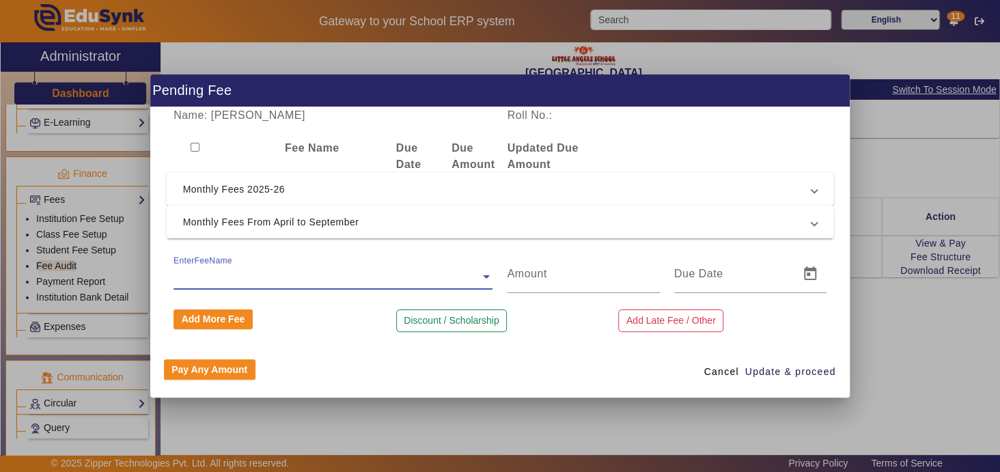
click at [486, 277] on span at bounding box center [486, 275] width 12 height 16
click at [500, 255] on div at bounding box center [583, 274] width 167 height 38
click at [815, 195] on span at bounding box center [813, 189] width 5 height 16
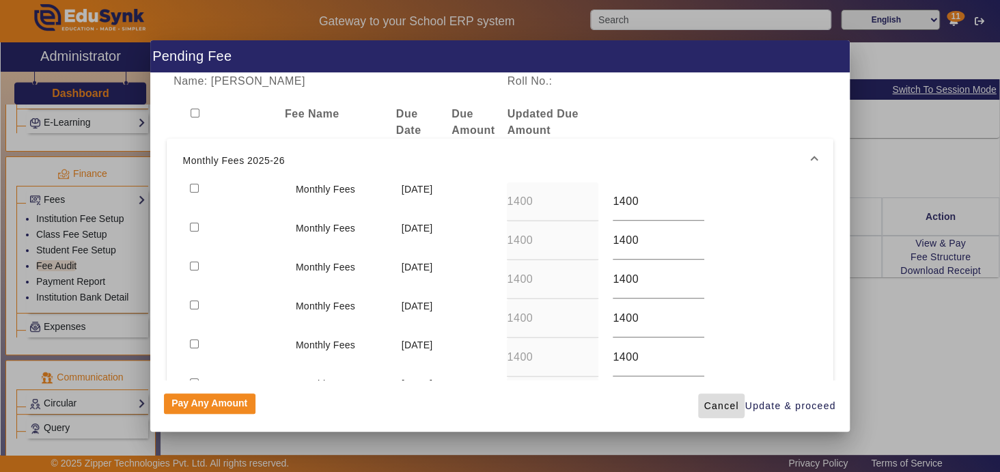
click at [723, 404] on span "Cancel" at bounding box center [720, 406] width 35 height 14
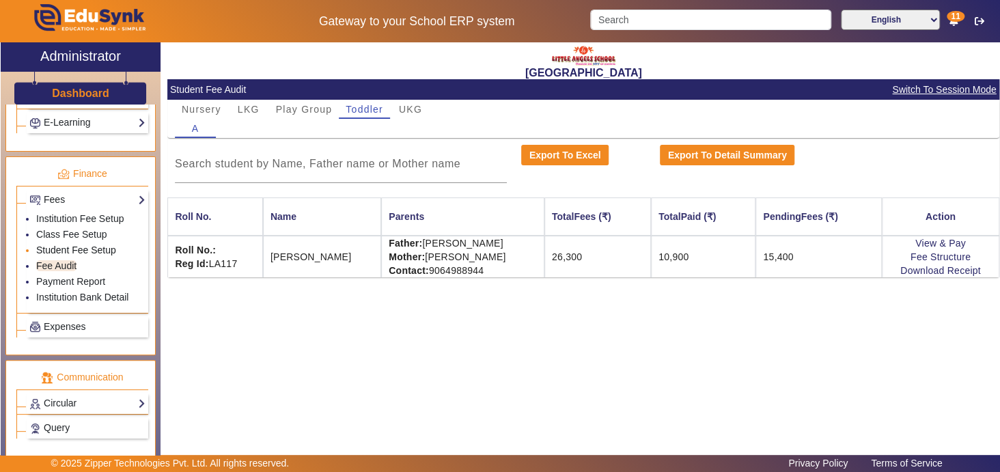
click at [106, 245] on link "Student Fee Setup" at bounding box center [76, 250] width 80 height 11
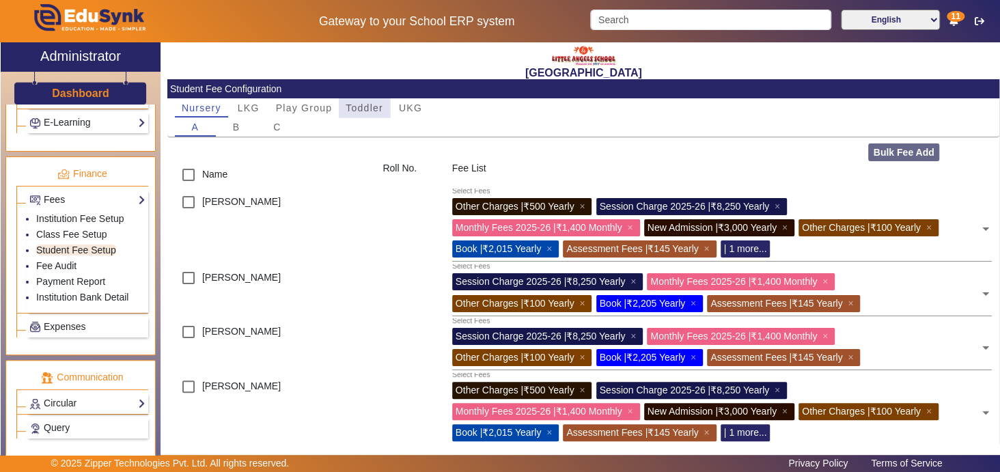
click at [366, 111] on span "Toddler" at bounding box center [365, 108] width 38 height 10
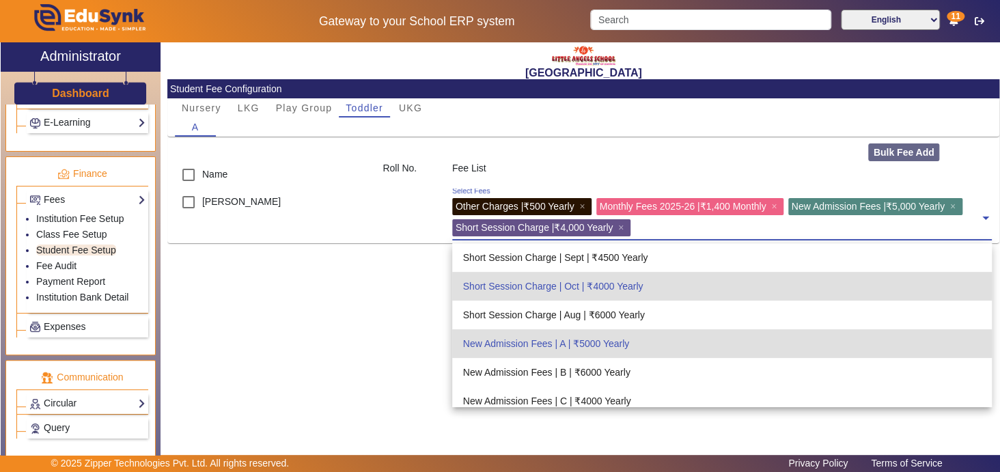
click at [682, 229] on input "text" at bounding box center [806, 225] width 345 height 13
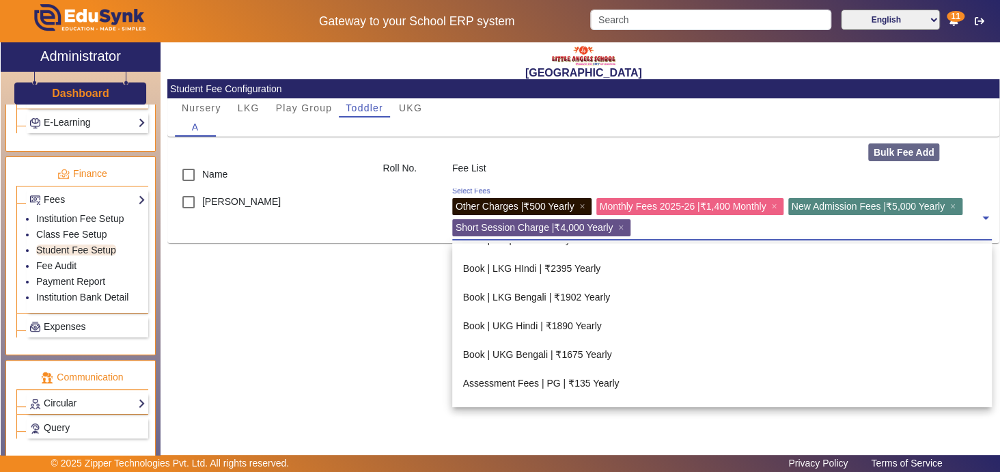
scroll to position [525, 0]
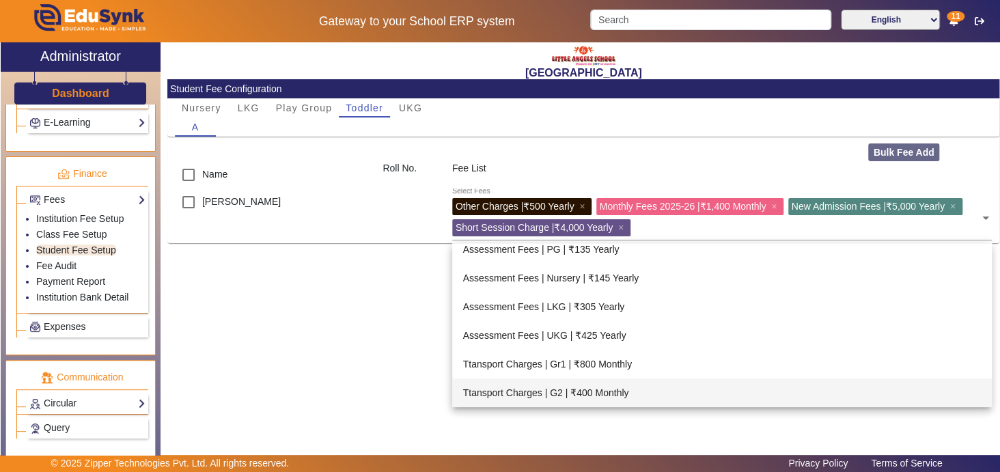
click at [337, 348] on div "Little Angels School Student Fee Configuration Nursery LKG Play Group Toddler U…" at bounding box center [579, 247] width 839 height 411
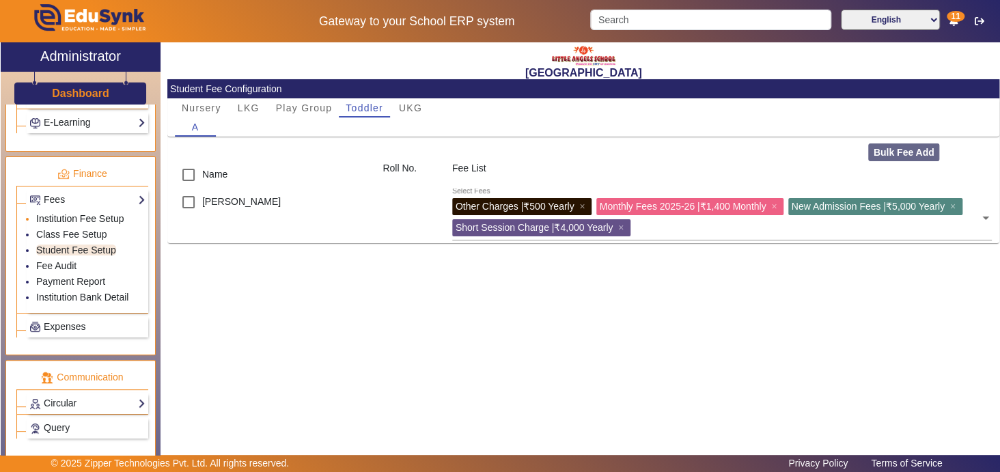
click at [85, 213] on link "Institution Fee Setup" at bounding box center [79, 218] width 87 height 11
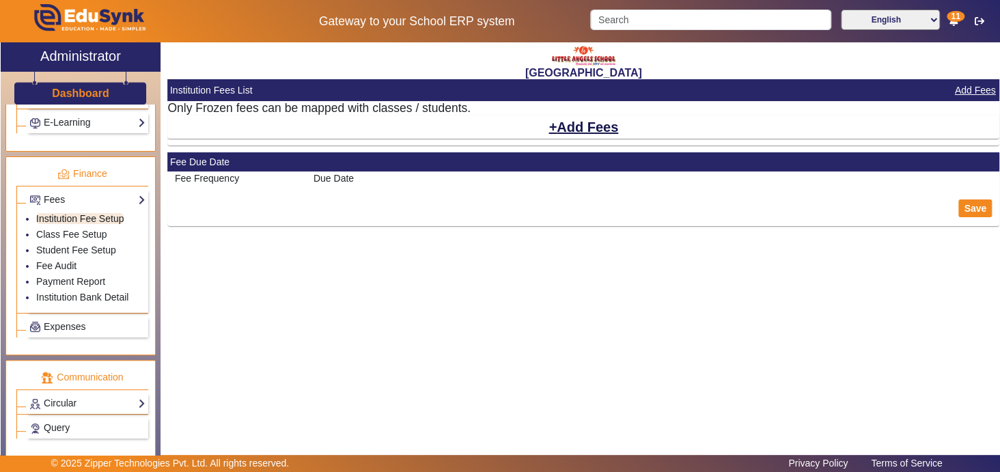
select select "5"
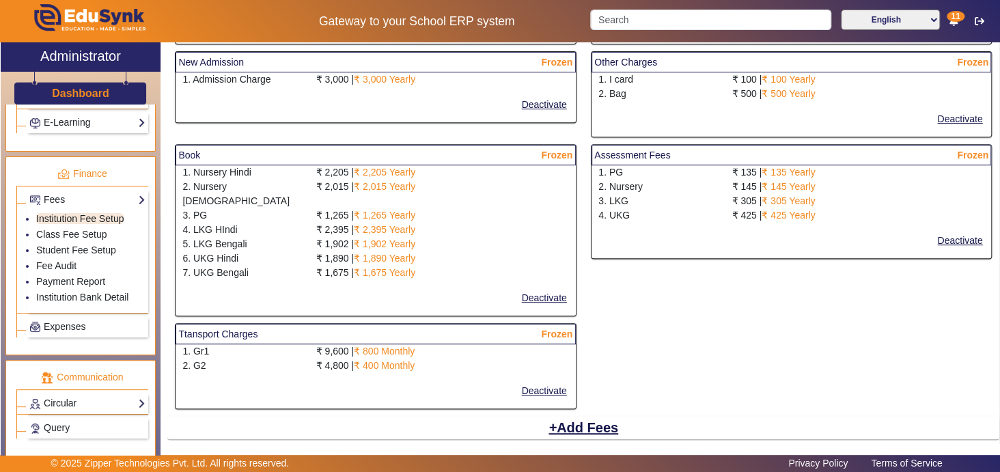
scroll to position [254, 0]
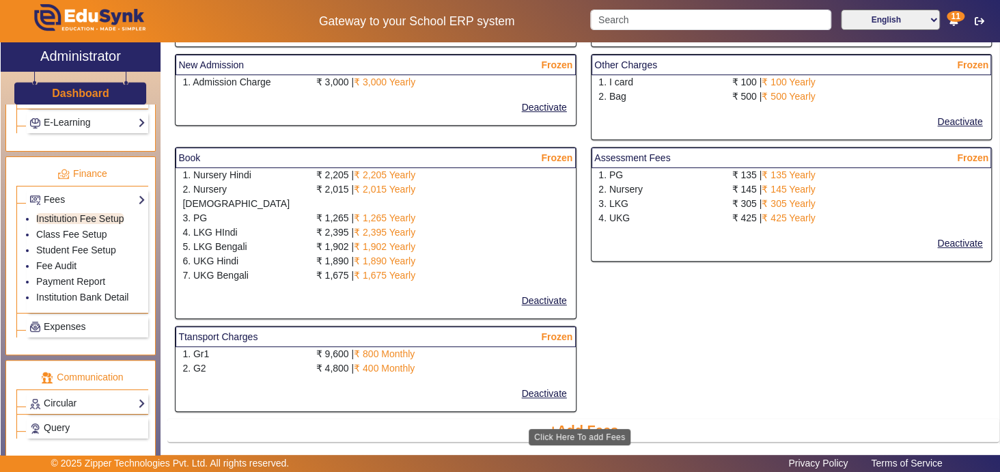
click at [589, 419] on button "Add Fees" at bounding box center [583, 430] width 72 height 23
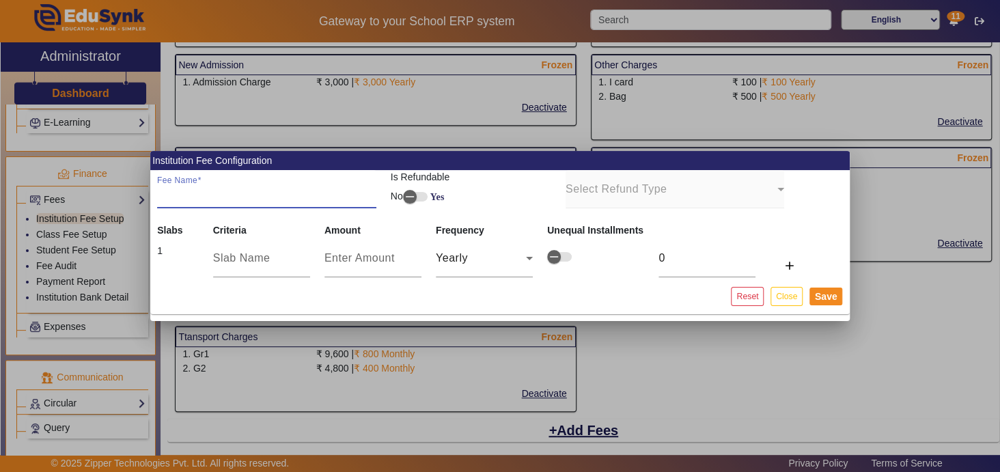
click at [245, 196] on input "Fee Name" at bounding box center [266, 194] width 219 height 16
type input "S"
type input "Discount On Monthly Fees"
click at [241, 260] on input "text" at bounding box center [261, 258] width 97 height 16
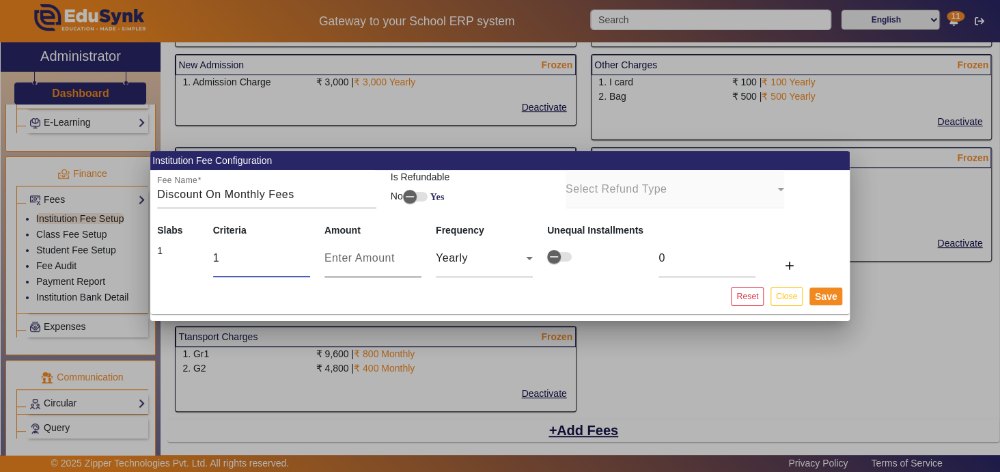
type input "1"
click at [362, 262] on input "number" at bounding box center [372, 258] width 97 height 16
type input "1"
type input "14"
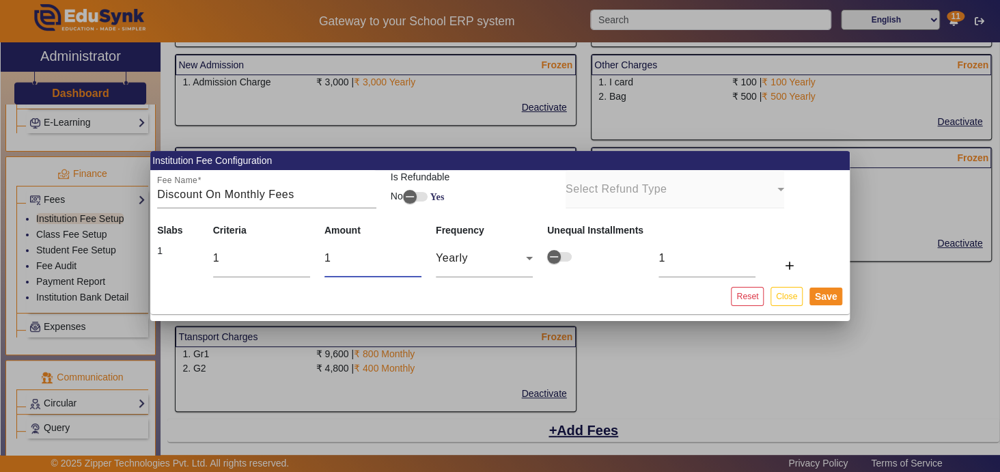
type input "14"
type input "140"
type input "1400"
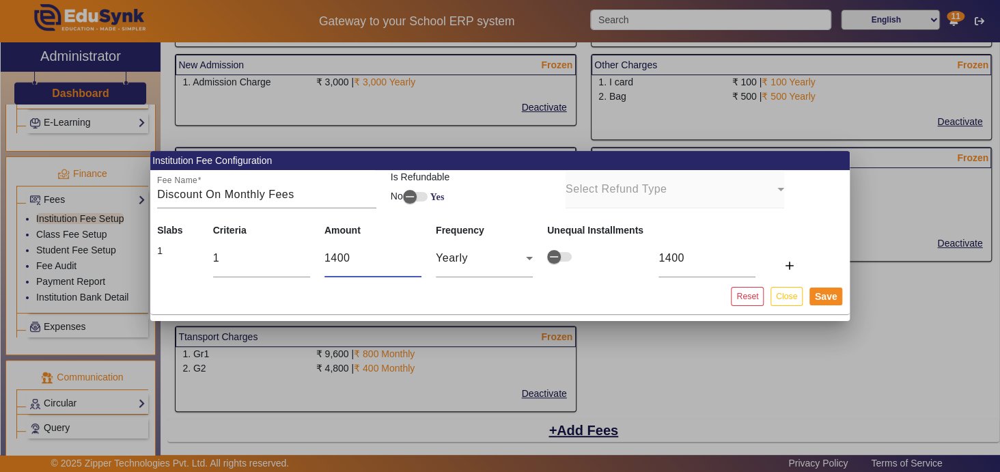
type input "1400"
click at [506, 292] on mat-card-actions "Reset Close Save" at bounding box center [500, 297] width 700 height 36
click at [783, 265] on mat-icon "add" at bounding box center [789, 266] width 14 height 14
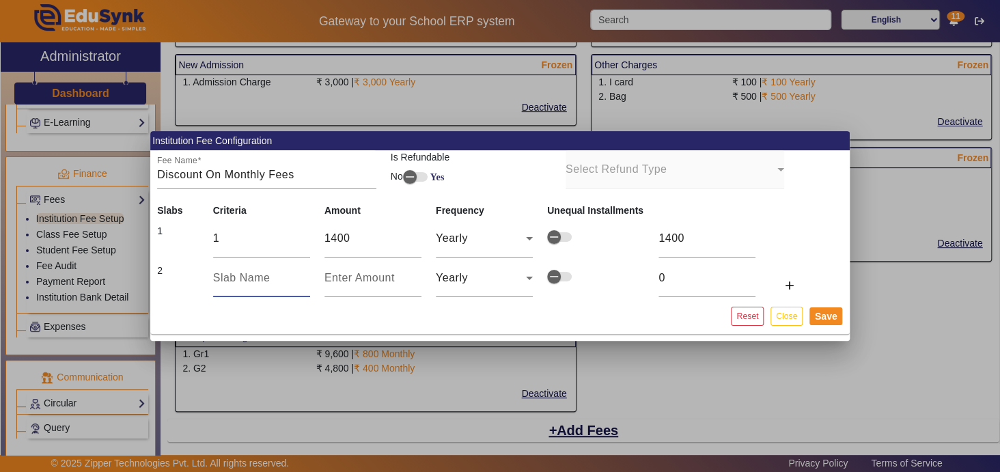
click at [242, 279] on input "text" at bounding box center [261, 278] width 97 height 16
type input "2"
type input "28"
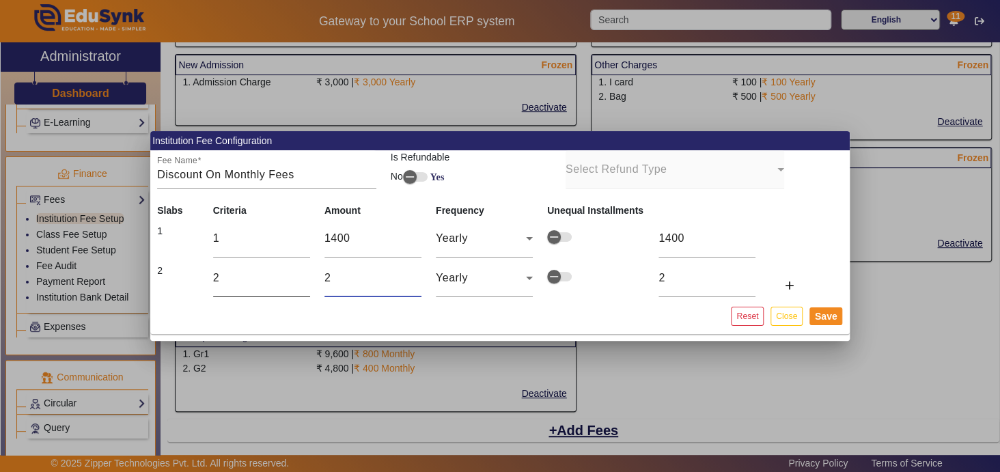
type input "28"
type input "280"
type input "2800"
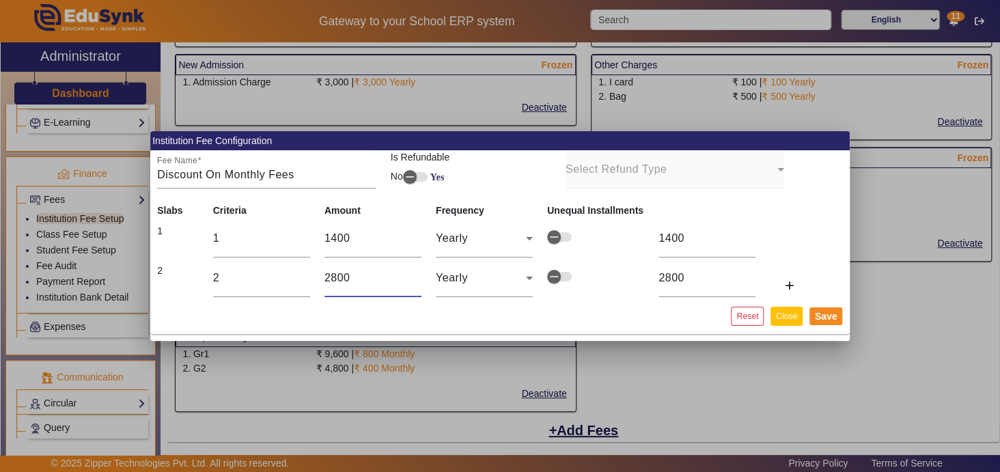
type input "2800"
click at [789, 314] on button "Close" at bounding box center [786, 316] width 32 height 18
